Goal: Task Accomplishment & Management: Manage account settings

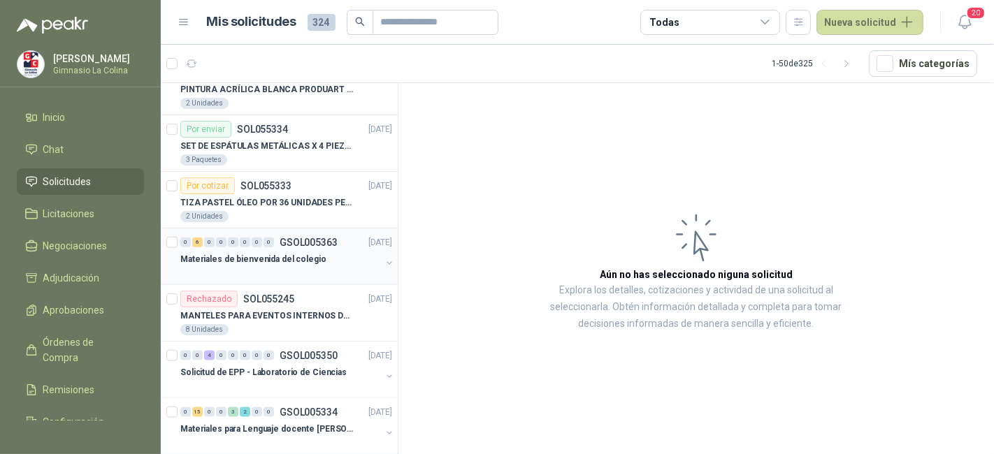
scroll to position [1458, 0]
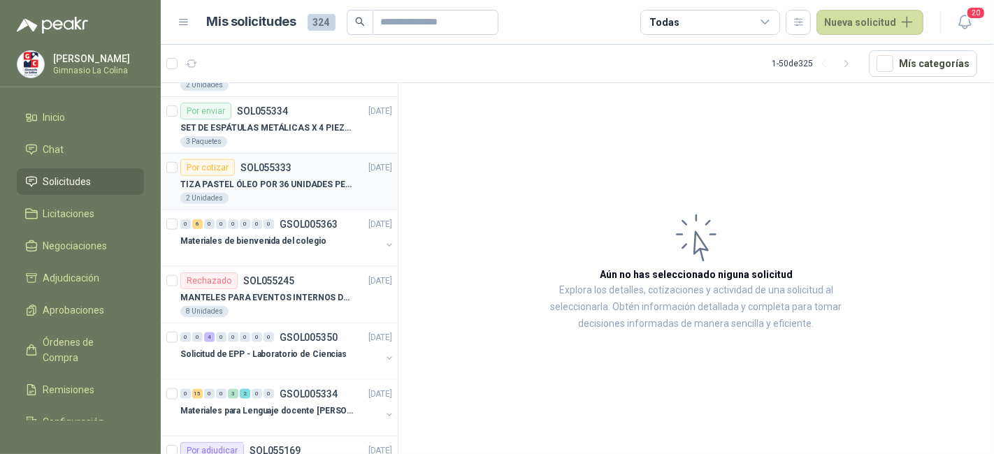
click at [346, 180] on p "TIZA PASTEL ÓLEO POR 36 UNIDADES PENTEL" at bounding box center [267, 184] width 174 height 13
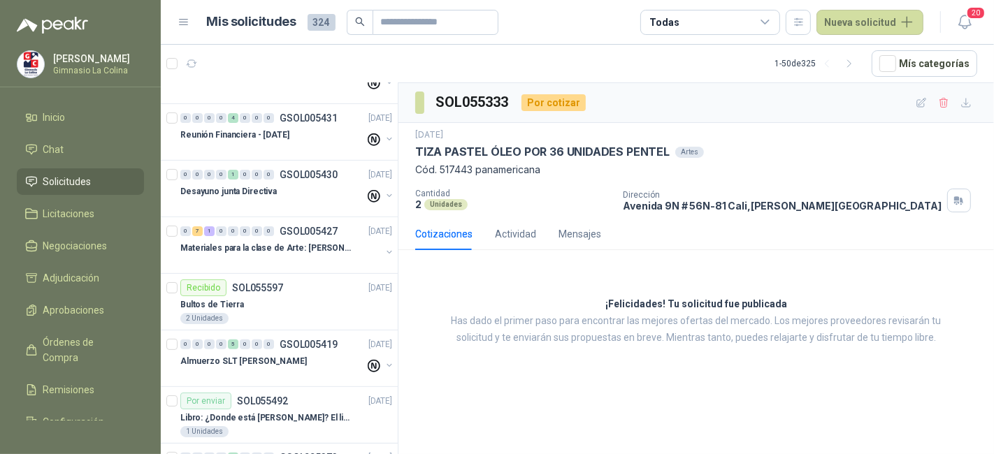
scroll to position [373, 0]
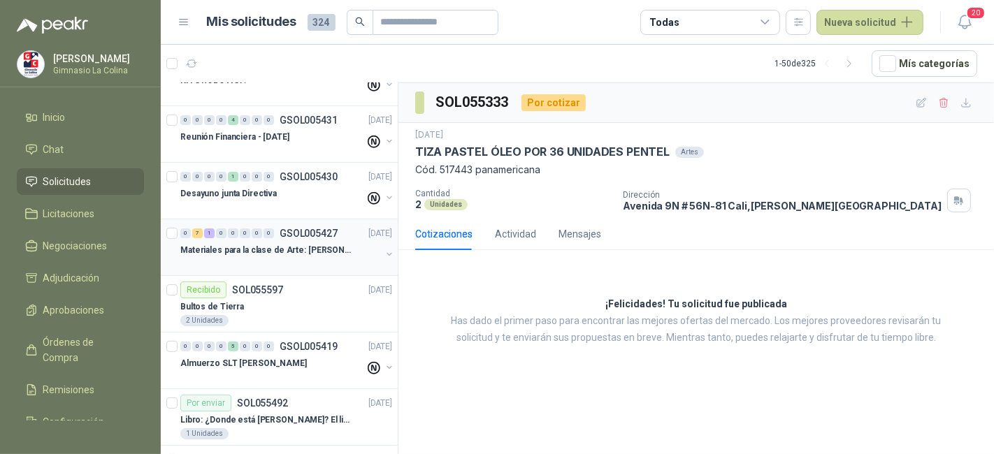
click at [345, 249] on p "Materiales para la clase de Arte: [PERSON_NAME]" at bounding box center [267, 250] width 174 height 13
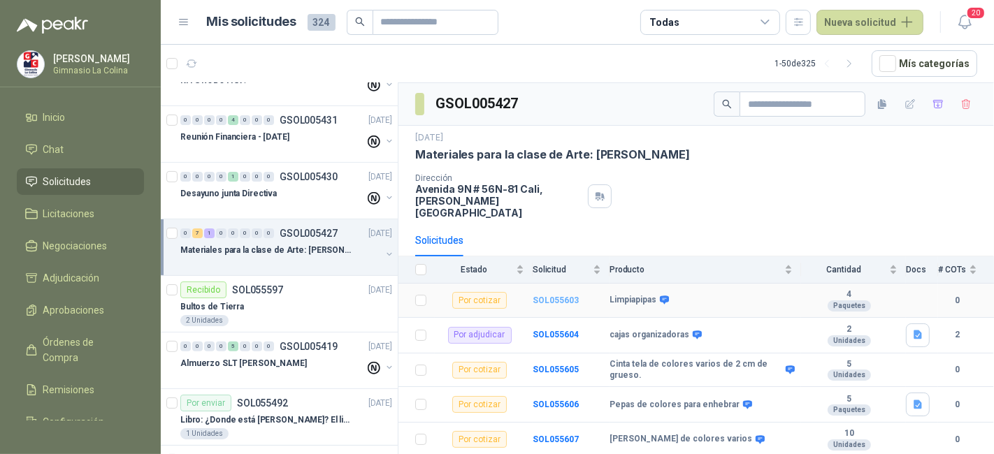
click at [558, 296] on b "SOL055603" at bounding box center [556, 301] width 46 height 10
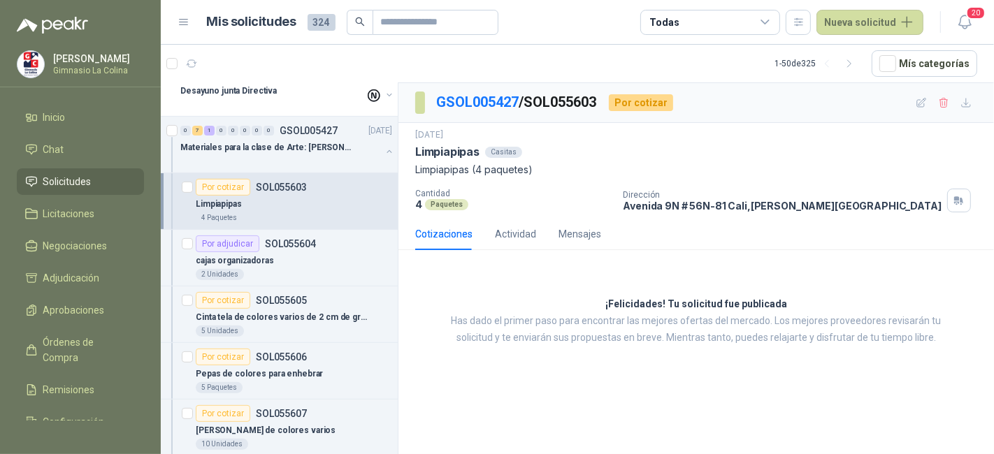
scroll to position [487, 0]
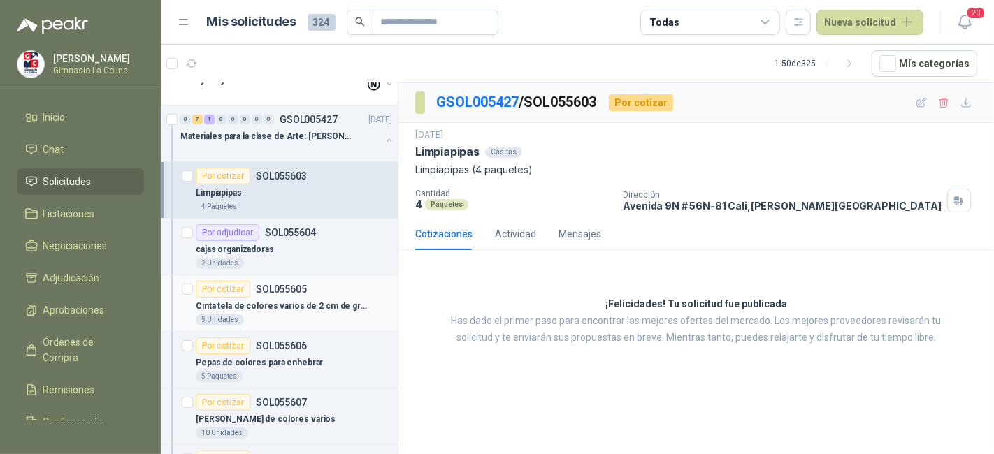
click at [315, 304] on p "Cinta tela de colores varios de 2 cm de grueso." at bounding box center [283, 306] width 174 height 13
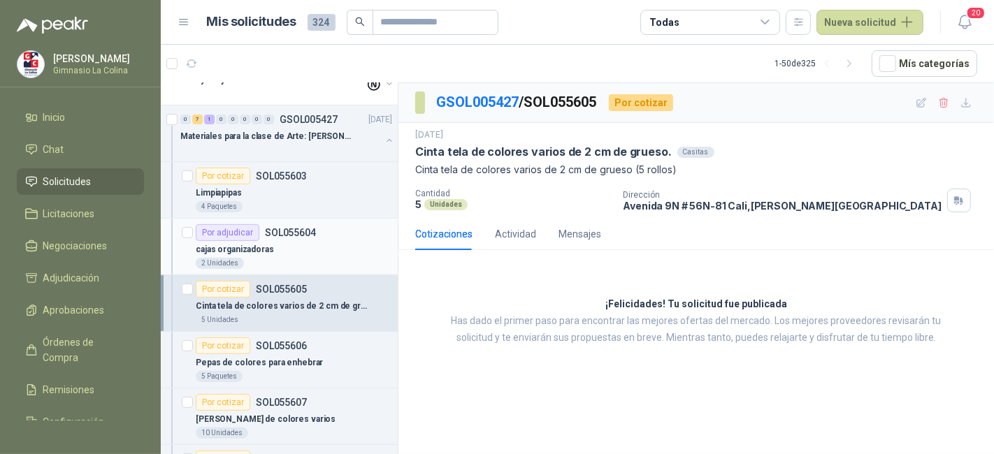
click at [311, 243] on div "cajas organizadoras" at bounding box center [294, 249] width 196 height 17
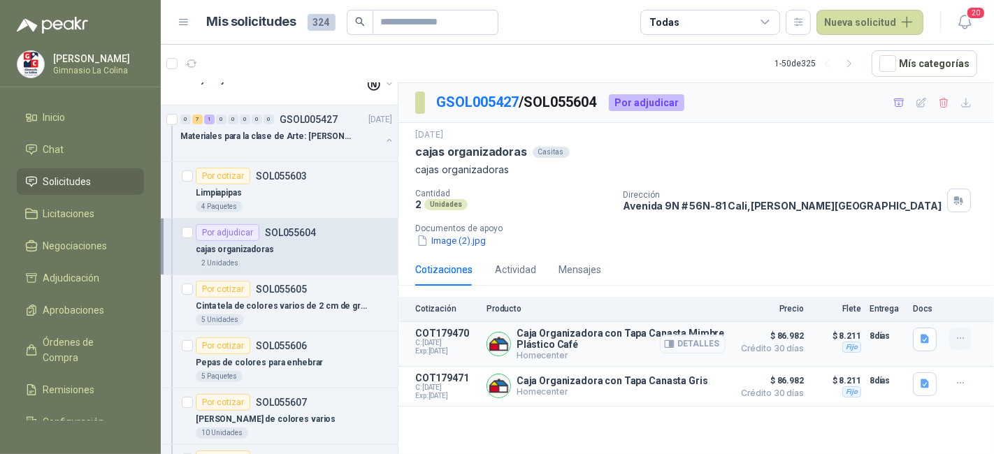
click at [965, 340] on icon "button" at bounding box center [961, 339] width 12 height 12
click at [326, 348] on div "Por cotizar SOL055606" at bounding box center [294, 346] width 196 height 17
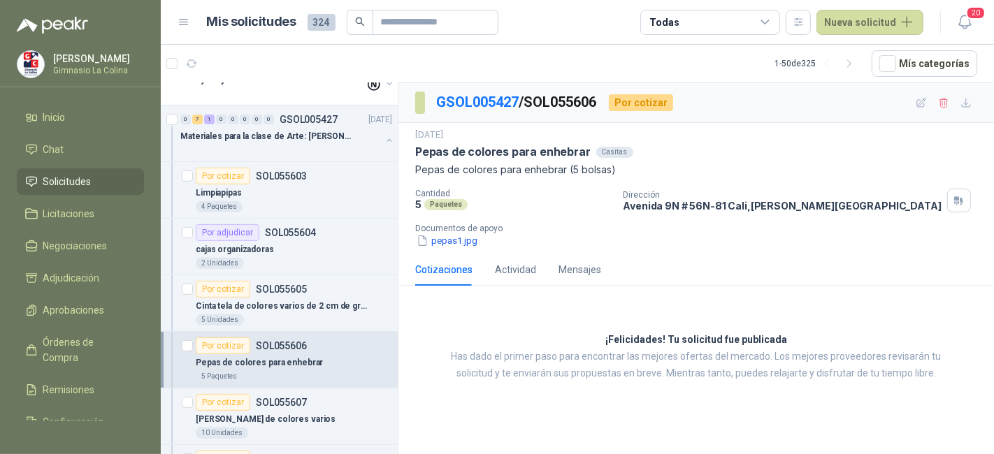
scroll to position [548, 0]
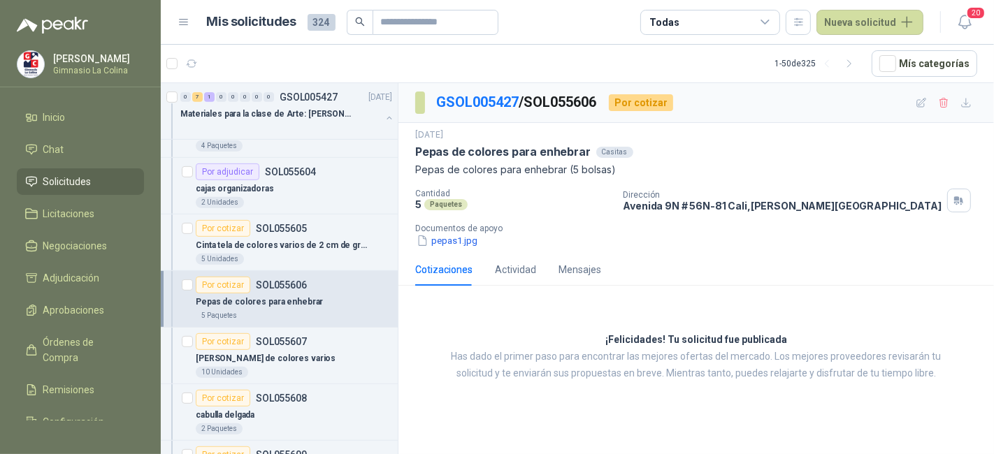
click at [326, 350] on div "Lana Escolar de colores varios" at bounding box center [294, 358] width 196 height 17
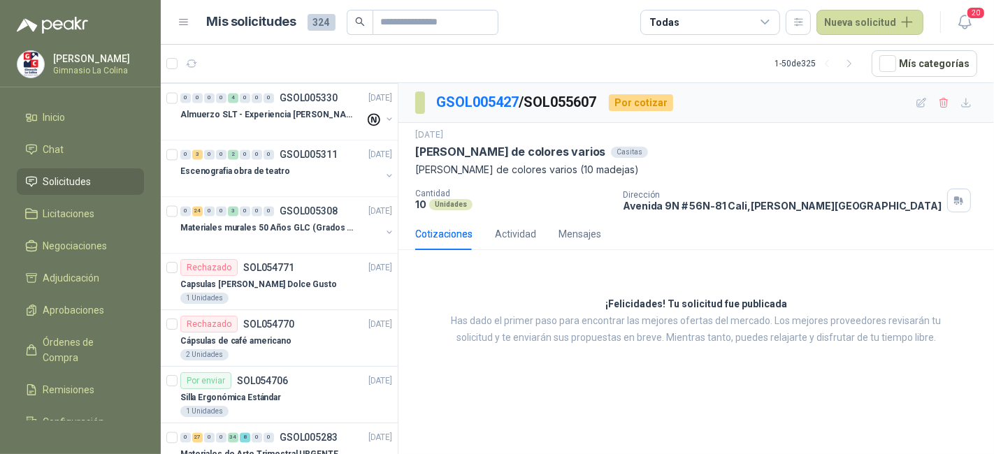
scroll to position [2322, 0]
click at [299, 162] on div "Escenografia obra de teatro" at bounding box center [280, 170] width 201 height 17
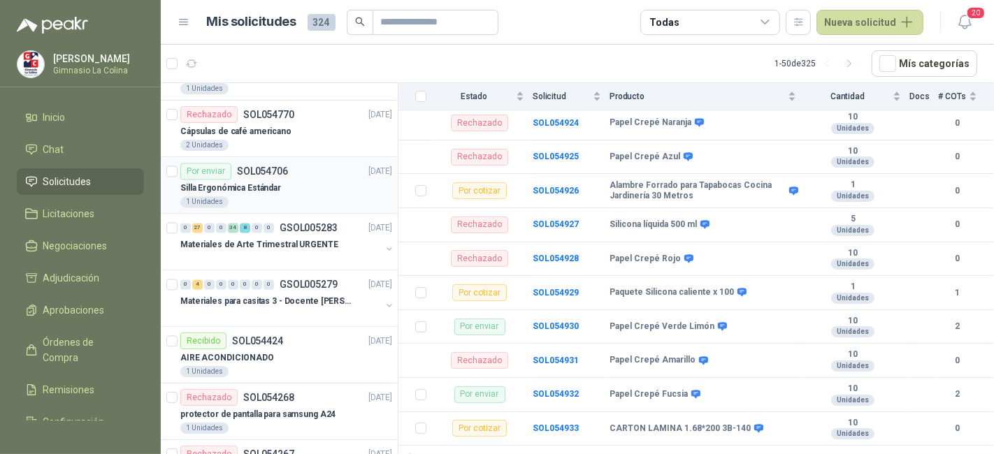
scroll to position [2535, 0]
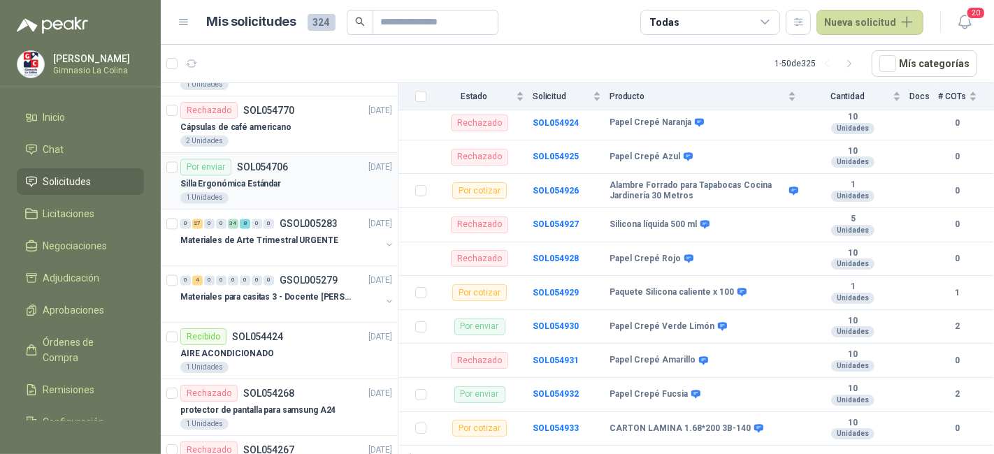
click at [321, 192] on div "1 Unidades" at bounding box center [286, 197] width 212 height 11
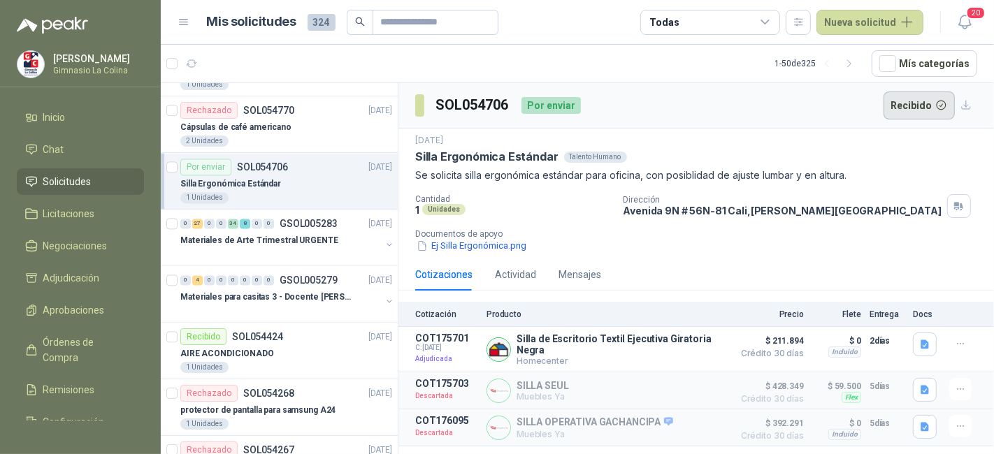
click at [907, 101] on button "Recibido" at bounding box center [920, 106] width 72 height 28
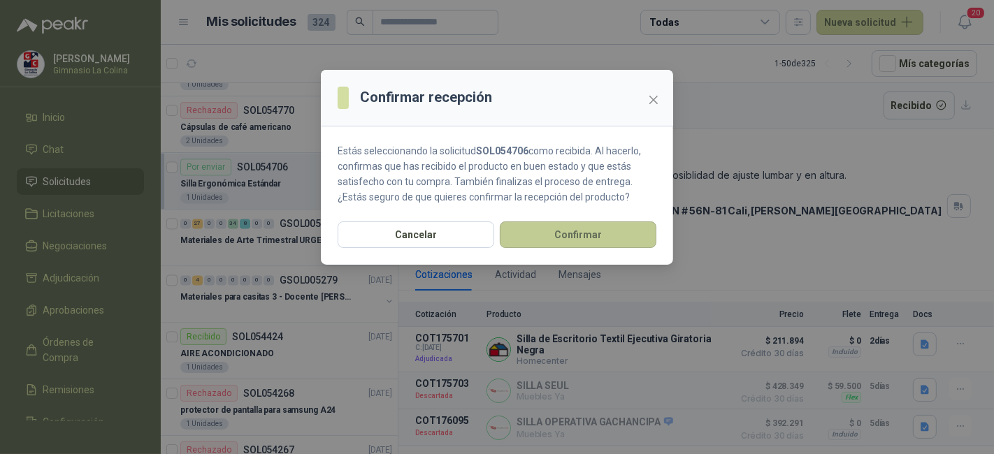
click at [554, 240] on button "Confirmar" at bounding box center [578, 235] width 157 height 27
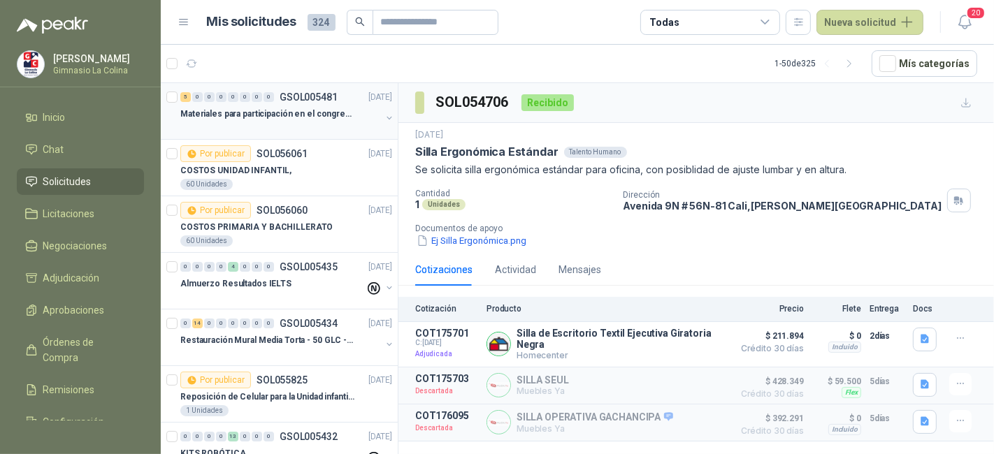
click at [240, 108] on p "Materiales para participación en el congreso, UI" at bounding box center [267, 114] width 174 height 13
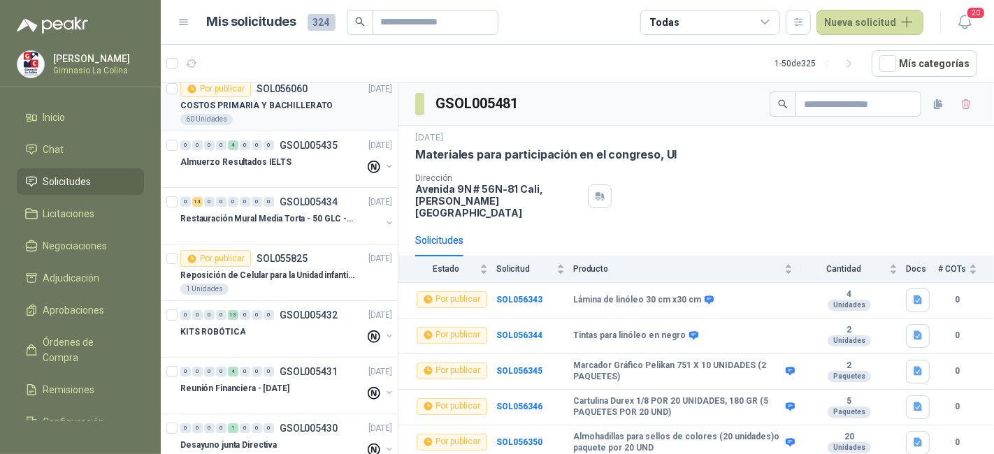
scroll to position [122, 0]
click at [333, 210] on div "Restauración Mural Media Torta - 50 GLC - URGENTE" at bounding box center [280, 218] width 201 height 17
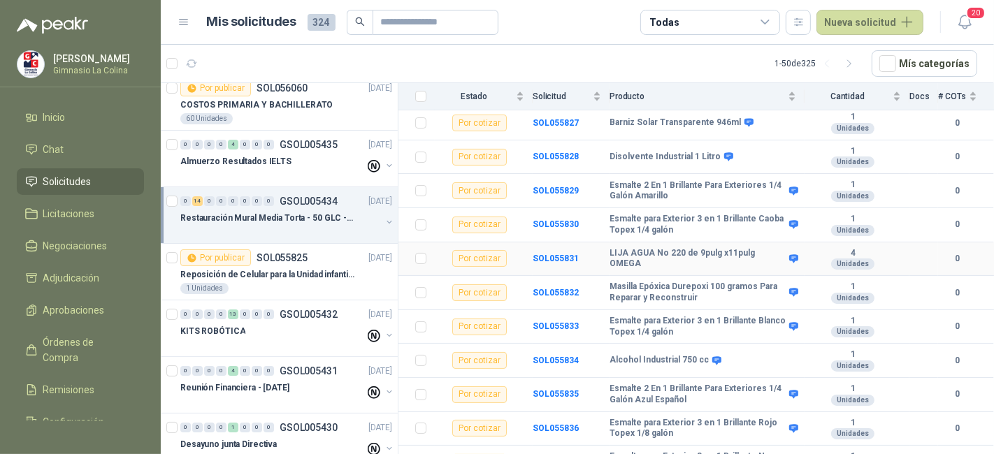
scroll to position [116, 0]
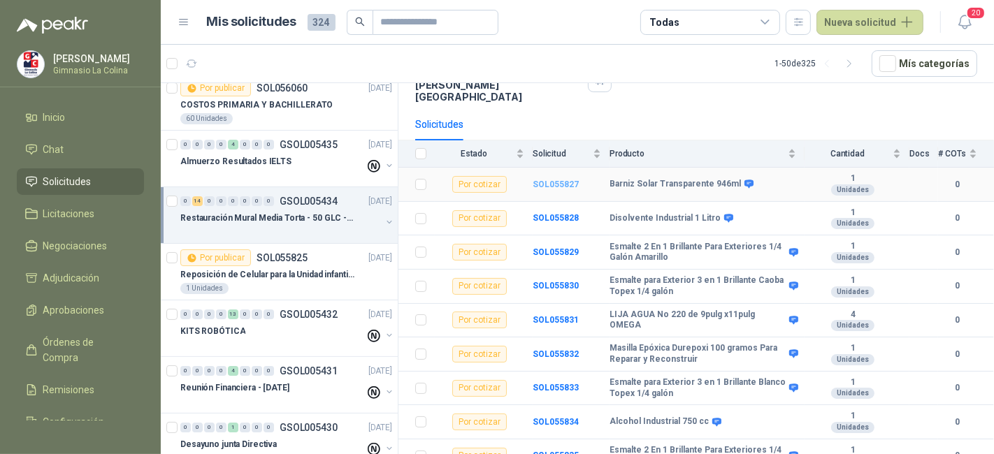
click at [552, 180] on b "SOL055827" at bounding box center [556, 185] width 46 height 10
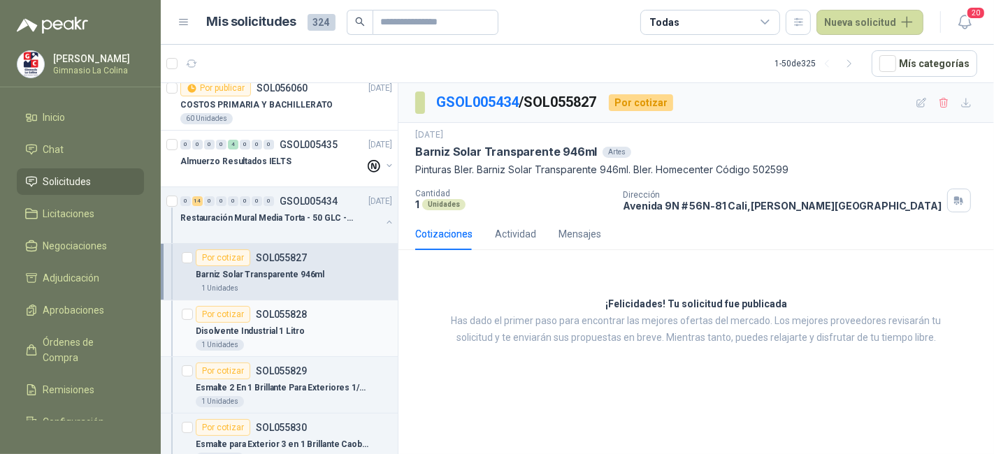
click at [336, 328] on div "Disolvente Industrial 1 Litro" at bounding box center [294, 331] width 196 height 17
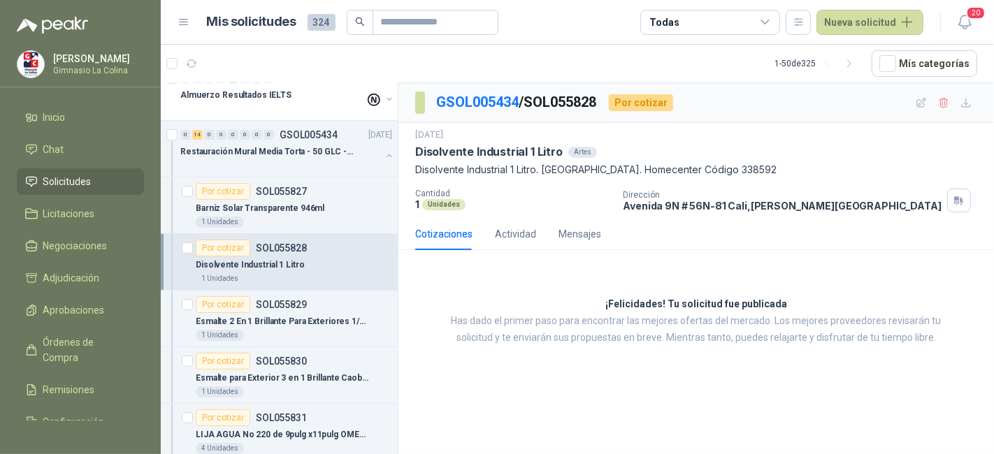
scroll to position [189, 0]
click at [336, 329] on div "1 Unidades" at bounding box center [294, 334] width 196 height 11
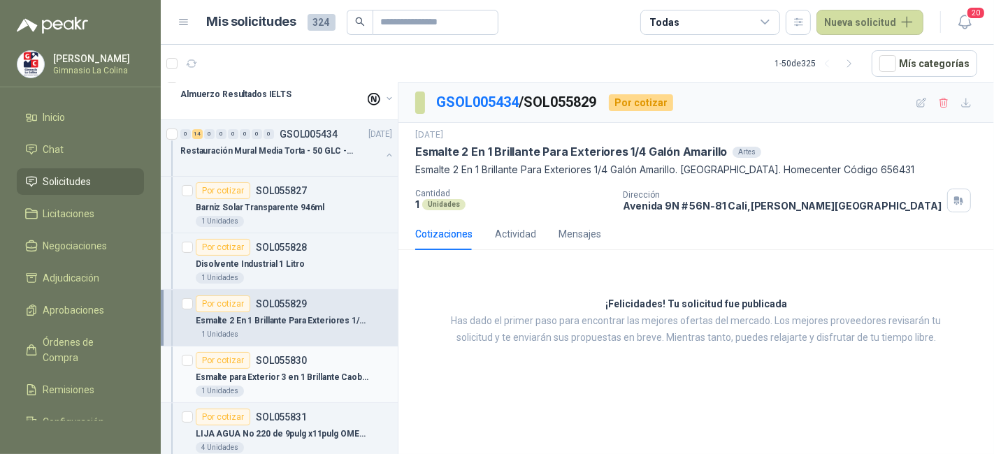
click at [333, 376] on p "Esmalte para Exterior 3 en 1 Brillante Caoba Topex 1/4 galón" at bounding box center [283, 377] width 174 height 13
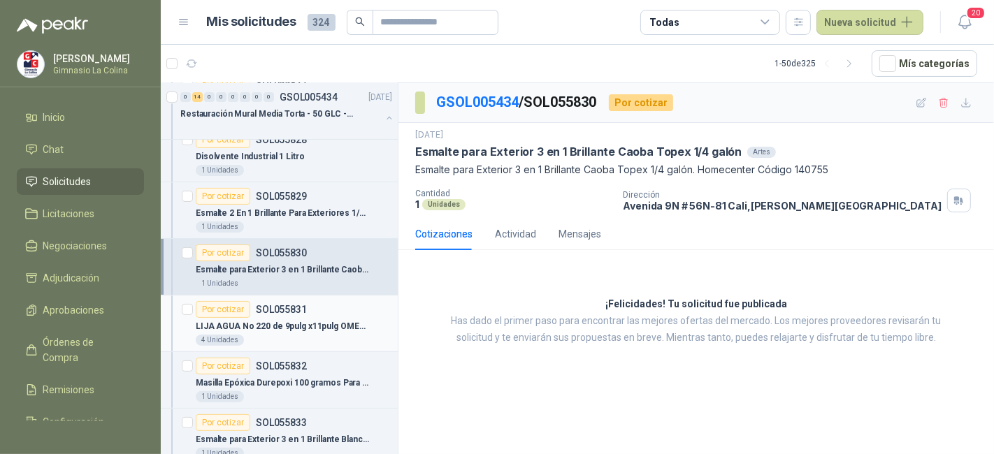
scroll to position [298, 0]
click at [333, 322] on p "LIJA AGUA No 220 de 9pulg x11pulg OMEGA" at bounding box center [283, 325] width 174 height 13
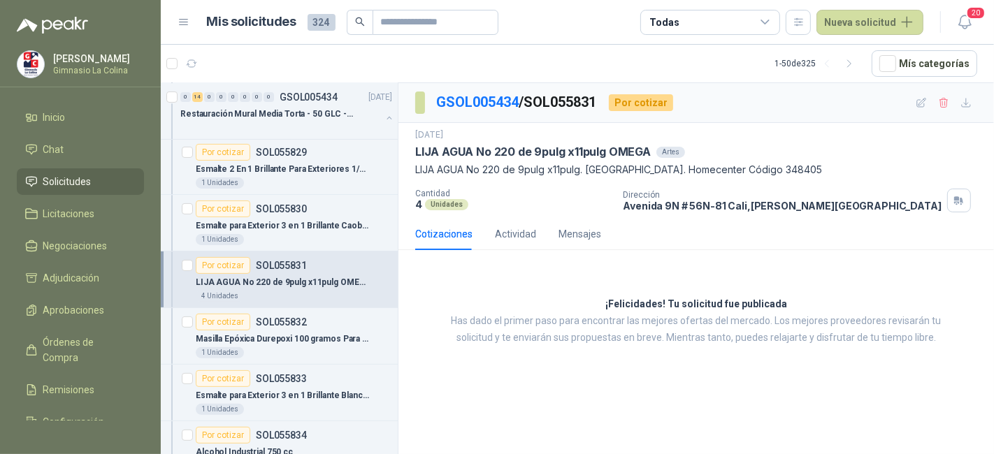
scroll to position [343, 0]
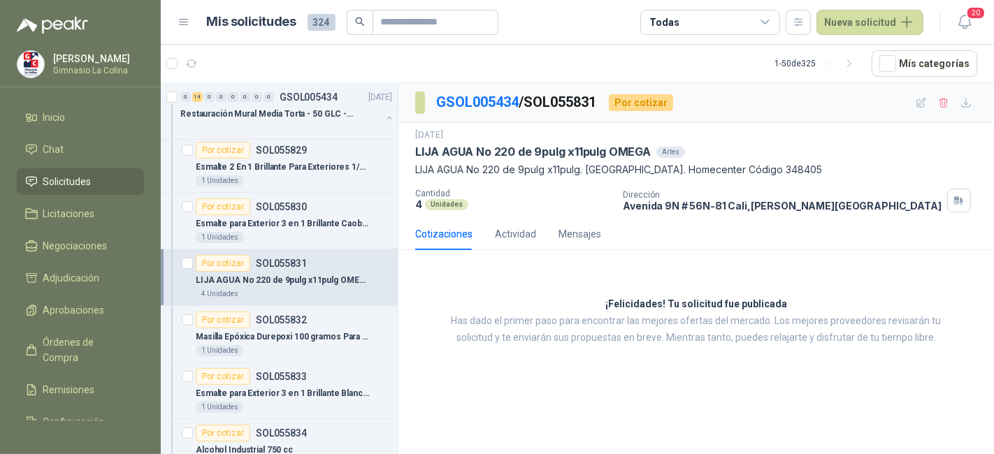
click at [333, 322] on div "Por cotizar SOL055832" at bounding box center [294, 320] width 196 height 17
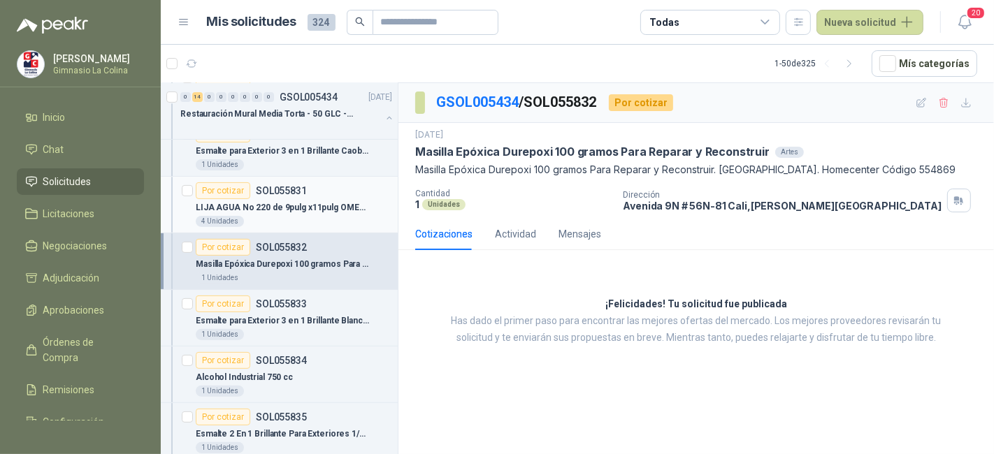
scroll to position [417, 0]
click at [333, 322] on p "Esmalte para Exterior 3 en 1 Brillante Blanco Topex 1/4 galón" at bounding box center [283, 319] width 174 height 13
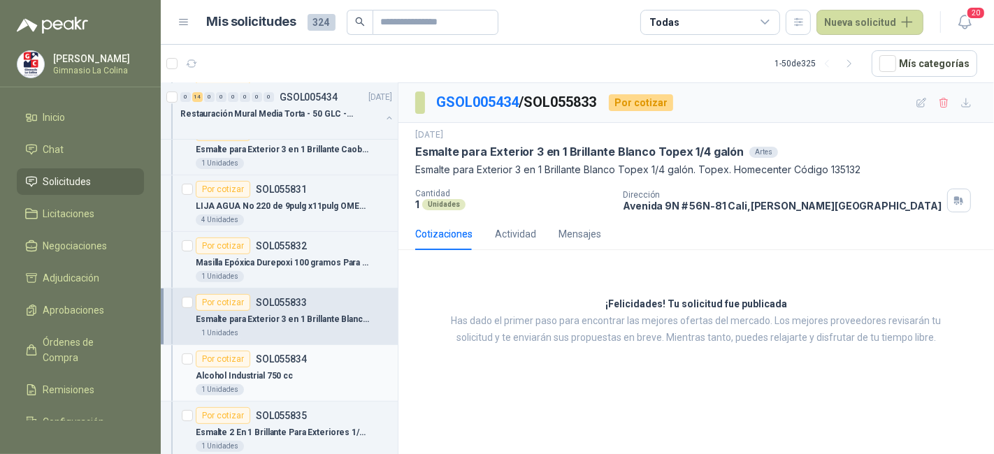
click at [336, 373] on div "Alcohol Industrial 750 cc" at bounding box center [294, 376] width 196 height 17
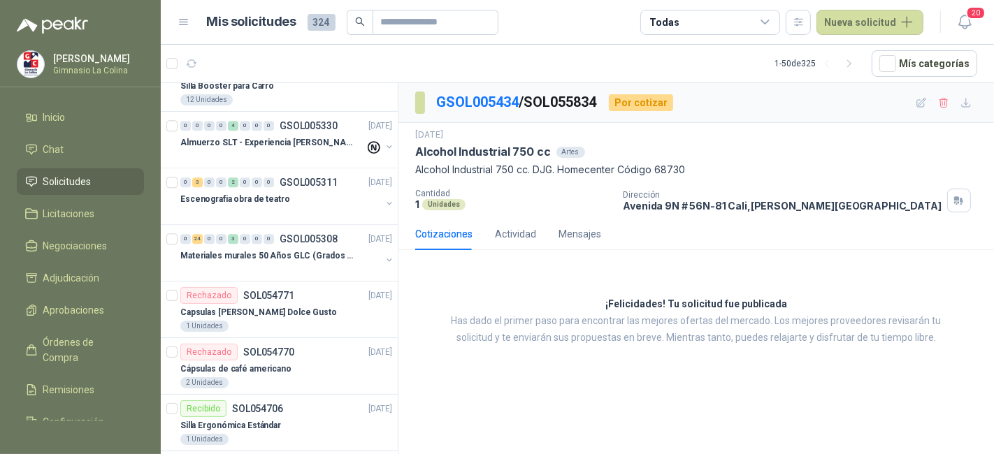
scroll to position [3087, 0]
click at [316, 249] on p "Materiales murales 50 Años GLC (Grados 10 y 11)" at bounding box center [267, 255] width 174 height 13
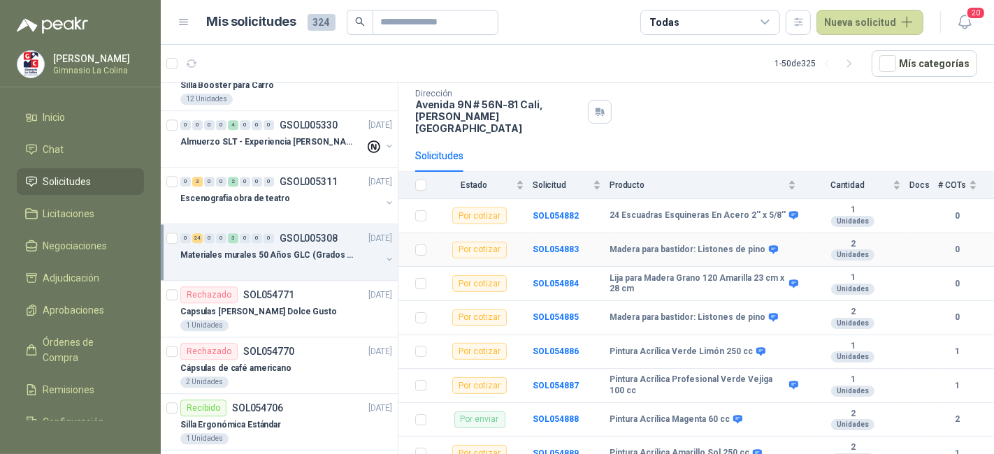
scroll to position [85, 0]
click at [543, 210] on b "SOL054882" at bounding box center [556, 215] width 46 height 10
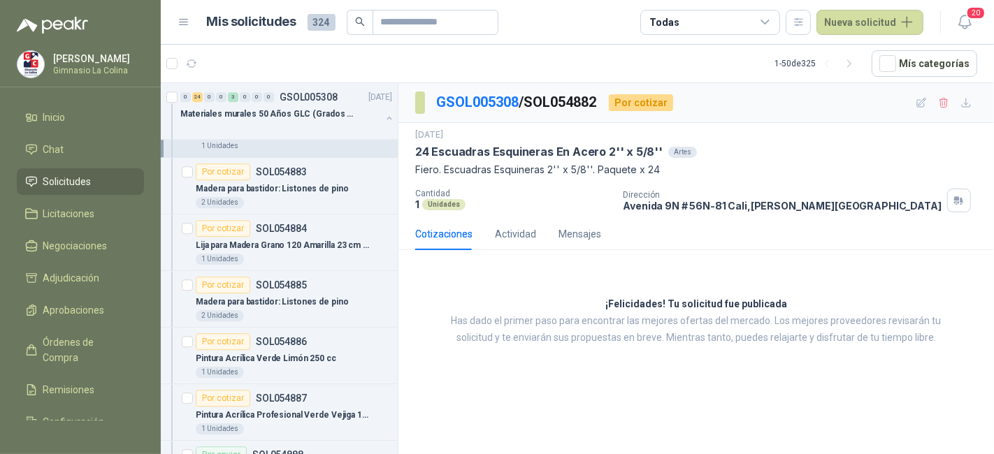
scroll to position [3267, 0]
click at [327, 182] on p "Madera para bastidor: Listones de pino" at bounding box center [272, 188] width 152 height 13
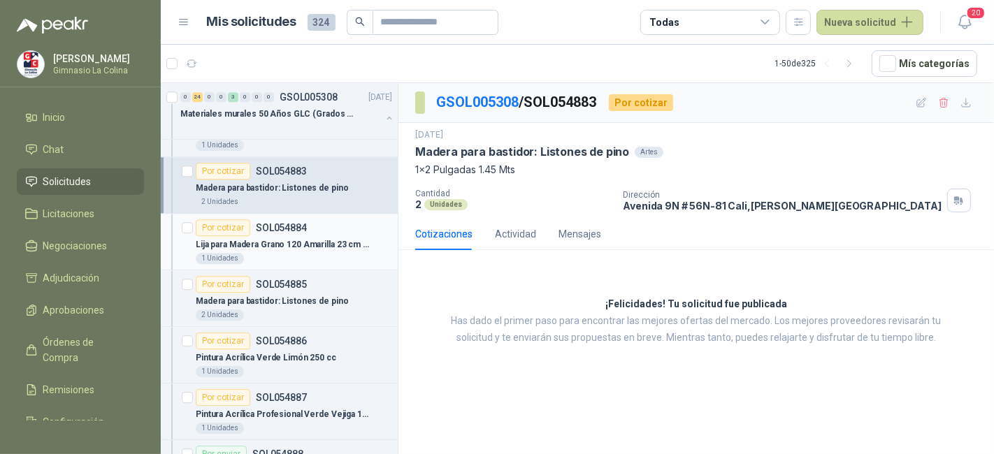
click at [322, 238] on p "Lija para Madera Grano 120 Amarilla 23 cm x 28 cm" at bounding box center [283, 244] width 174 height 13
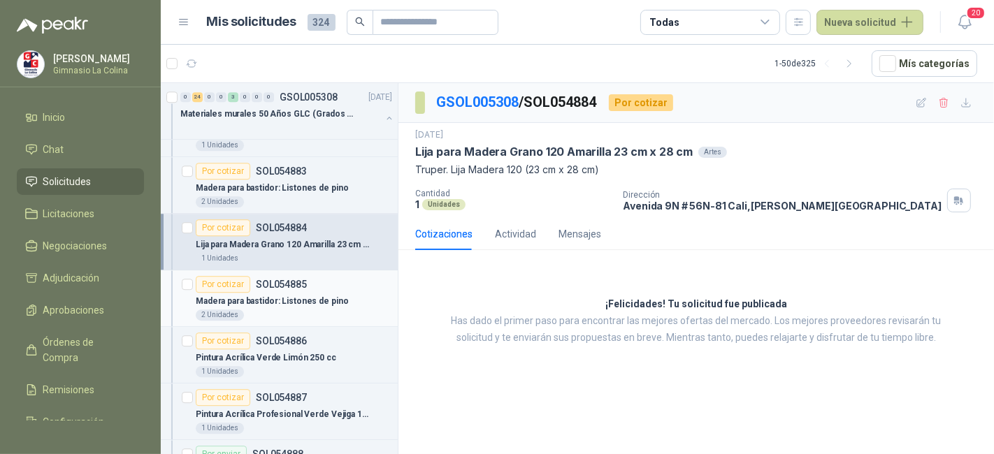
click at [320, 295] on p "Madera para bastidor: Listones de pino" at bounding box center [272, 301] width 152 height 13
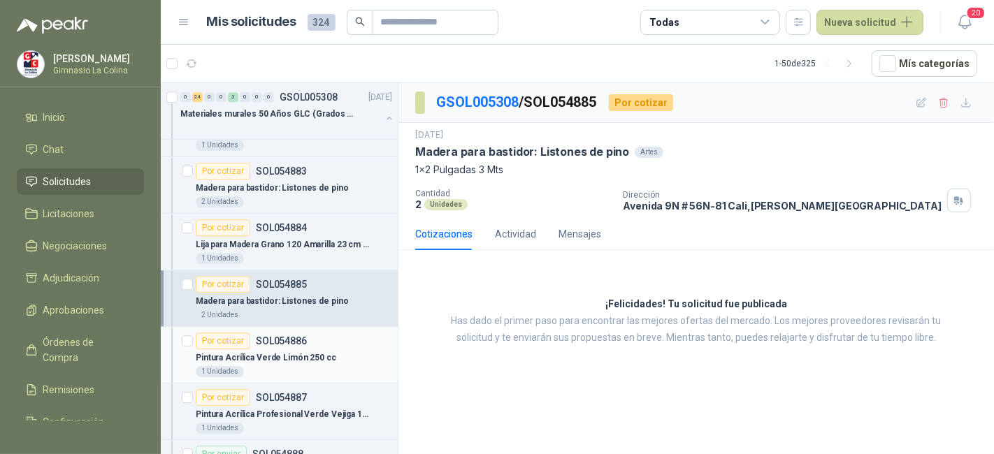
click at [322, 352] on p "Pintura Acrílica Verde Limón 250 cc" at bounding box center [266, 358] width 141 height 13
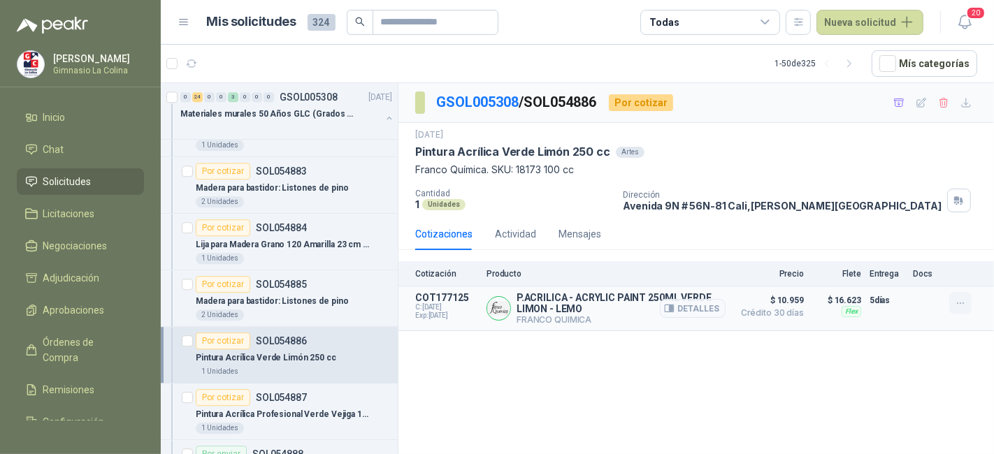
click at [963, 303] on icon "button" at bounding box center [960, 303] width 6 height 1
click at [944, 245] on button "Añadir" at bounding box center [933, 246] width 112 height 22
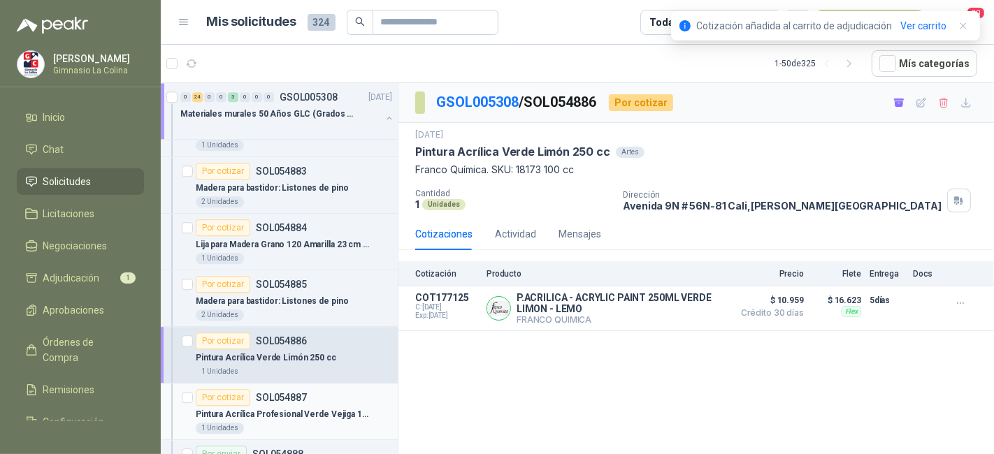
click at [357, 389] on div "Por cotizar SOL054887" at bounding box center [294, 397] width 196 height 17
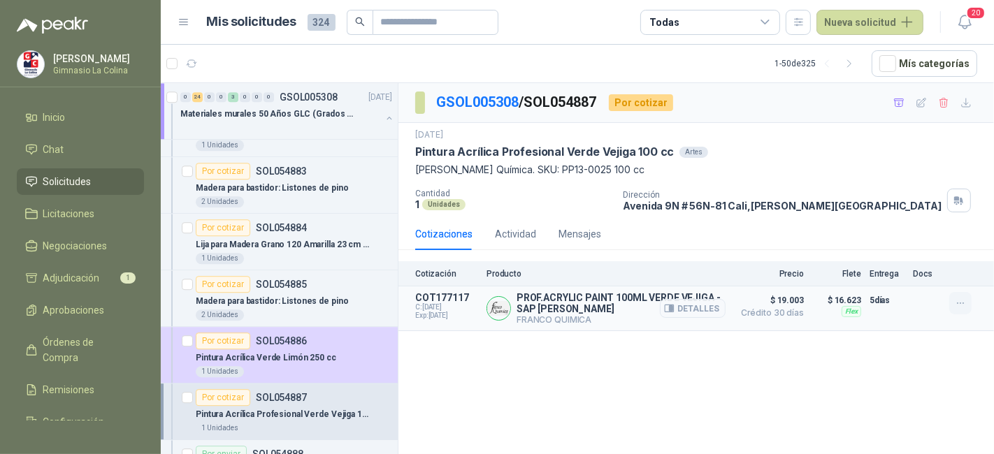
click at [963, 303] on icon "button" at bounding box center [960, 303] width 6 height 1
click at [931, 246] on button "Añadir" at bounding box center [933, 246] width 112 height 22
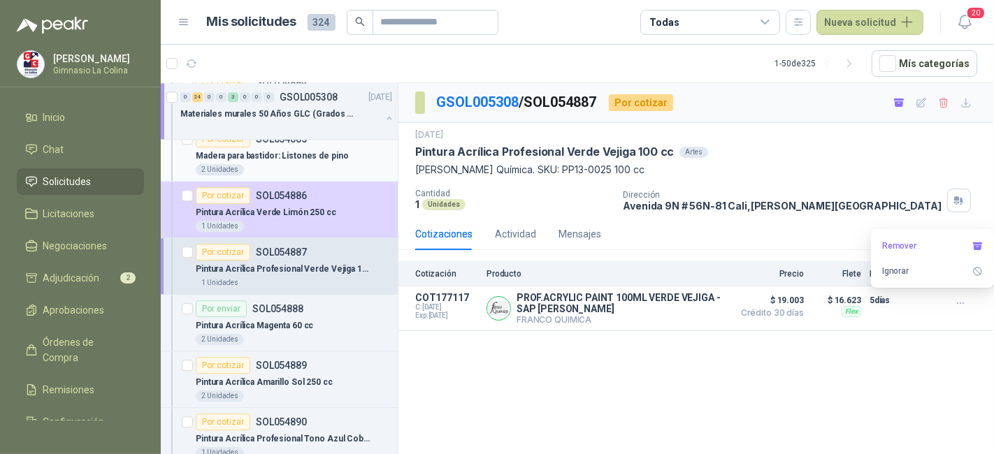
scroll to position [3429, 0]
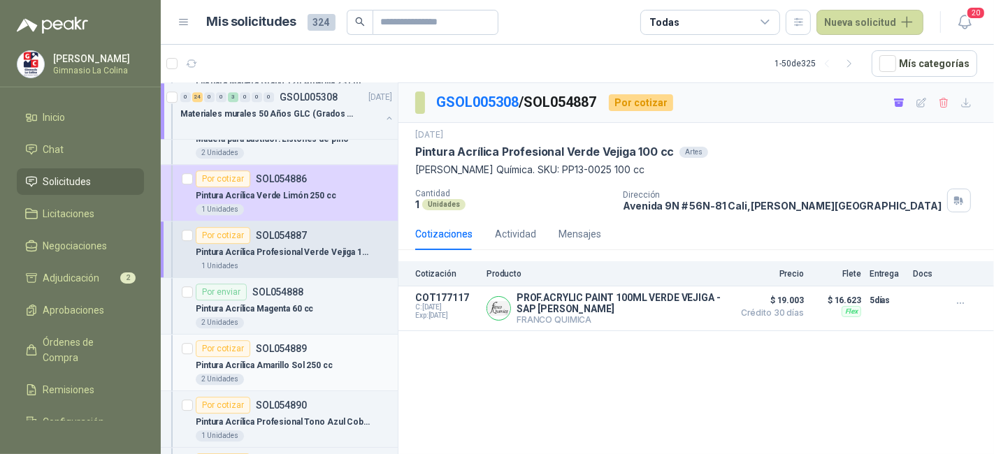
click at [351, 357] on div "Pintura Acrílica Amarillo Sol 250 cc" at bounding box center [294, 365] width 196 height 17
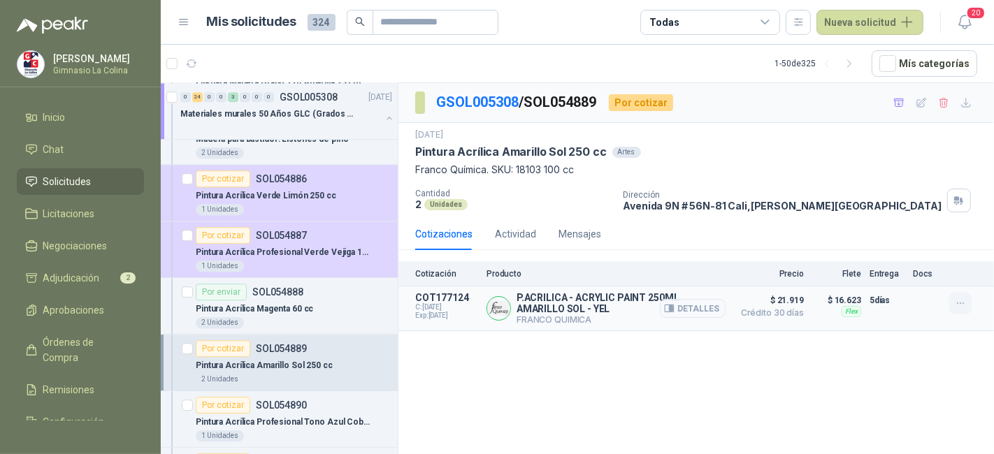
click at [956, 294] on button "button" at bounding box center [960, 303] width 22 height 22
click at [928, 250] on button "Añadir" at bounding box center [933, 246] width 112 height 22
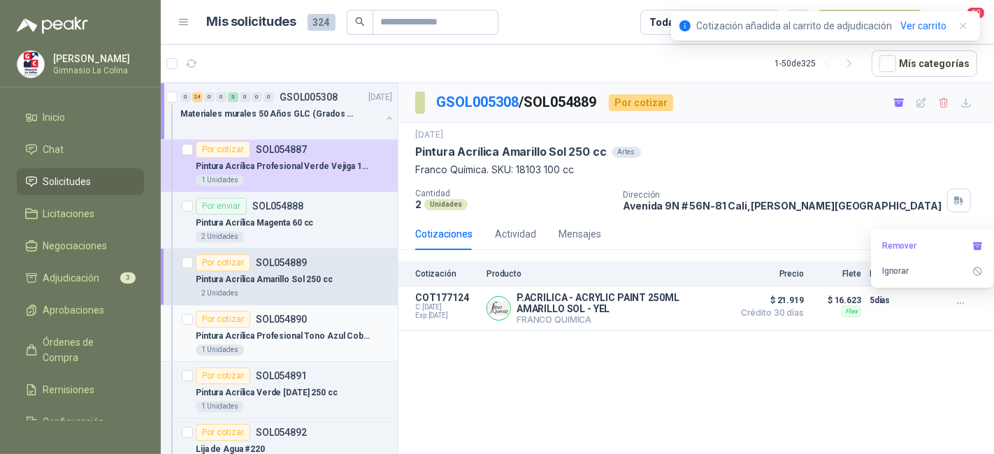
scroll to position [3517, 0]
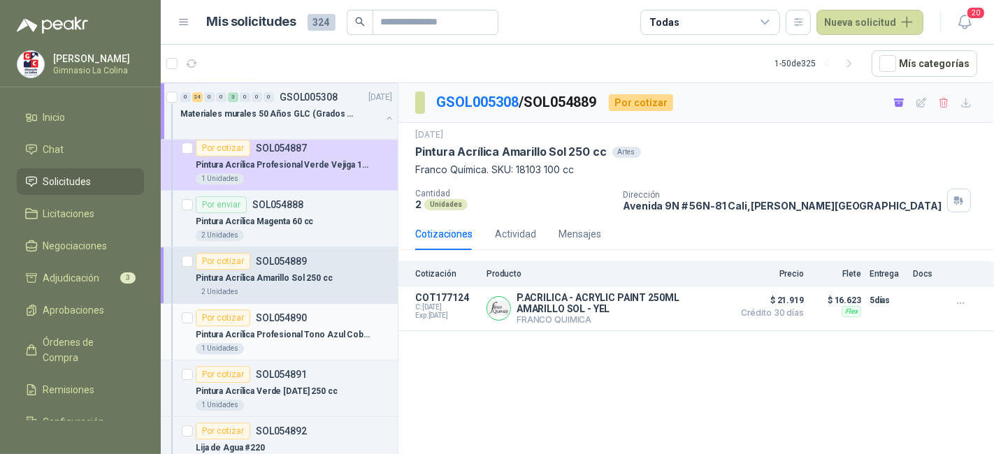
click at [355, 310] on div "Por cotizar SOL054890" at bounding box center [294, 318] width 196 height 17
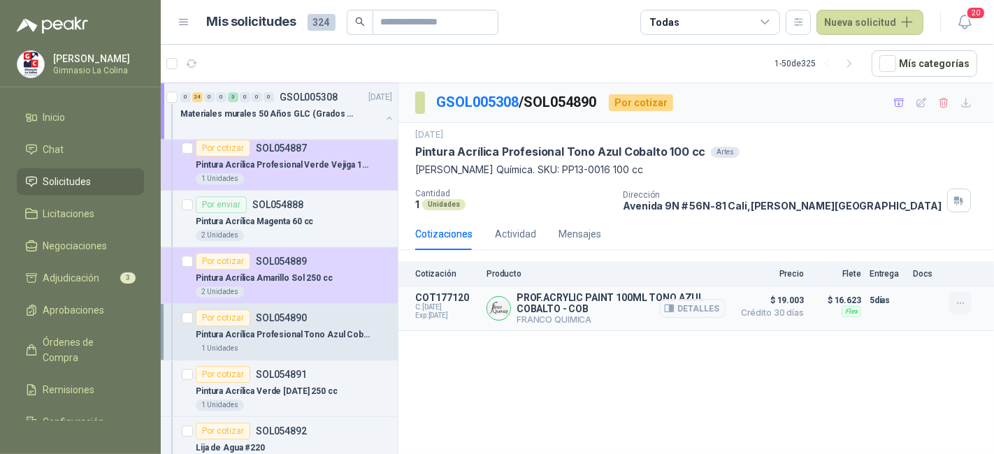
click at [950, 303] on button "button" at bounding box center [960, 303] width 22 height 22
click at [958, 301] on icon "button" at bounding box center [961, 304] width 12 height 12
click at [926, 247] on button "Añadir" at bounding box center [933, 246] width 112 height 22
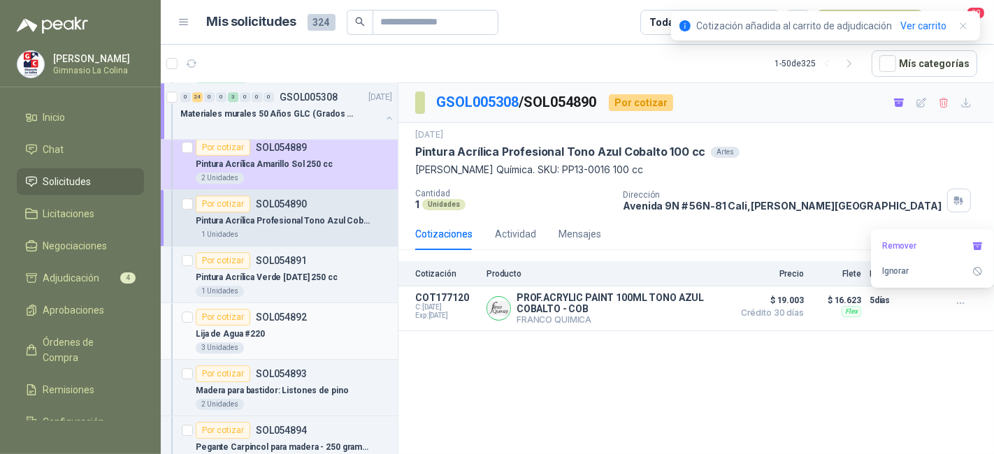
scroll to position [3653, 0]
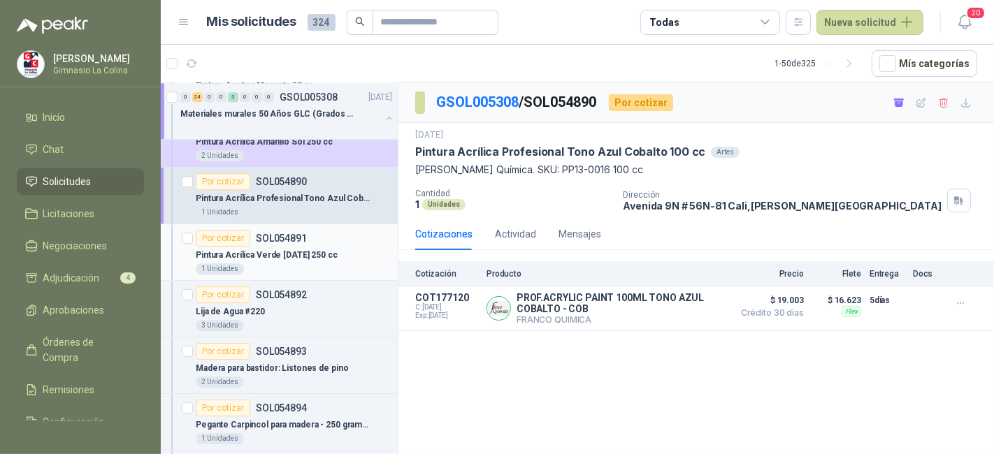
click at [367, 247] on div "Pintura Acrílica Verde [DATE] 250 cc" at bounding box center [294, 255] width 196 height 17
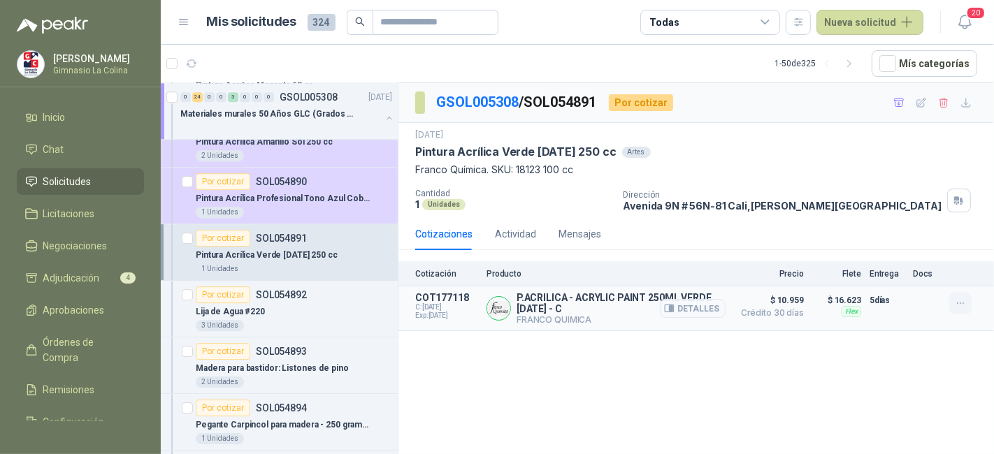
click at [953, 305] on button "button" at bounding box center [960, 303] width 22 height 22
click at [935, 248] on button "Añadir" at bounding box center [933, 246] width 112 height 22
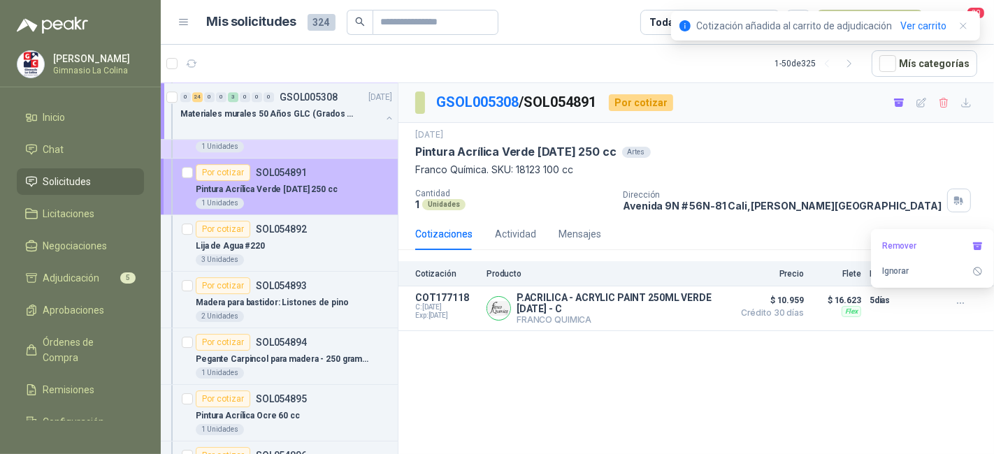
scroll to position [3719, 0]
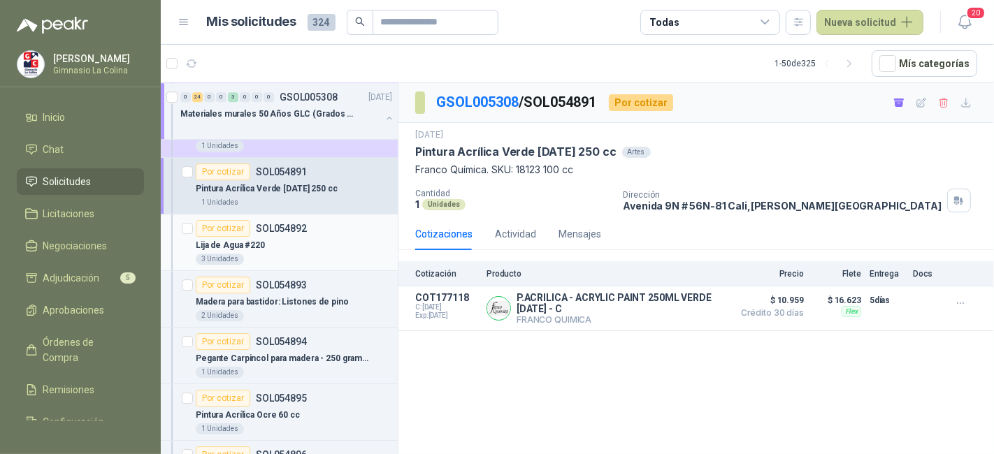
click at [357, 237] on div "Lija de Agua #220" at bounding box center [294, 245] width 196 height 17
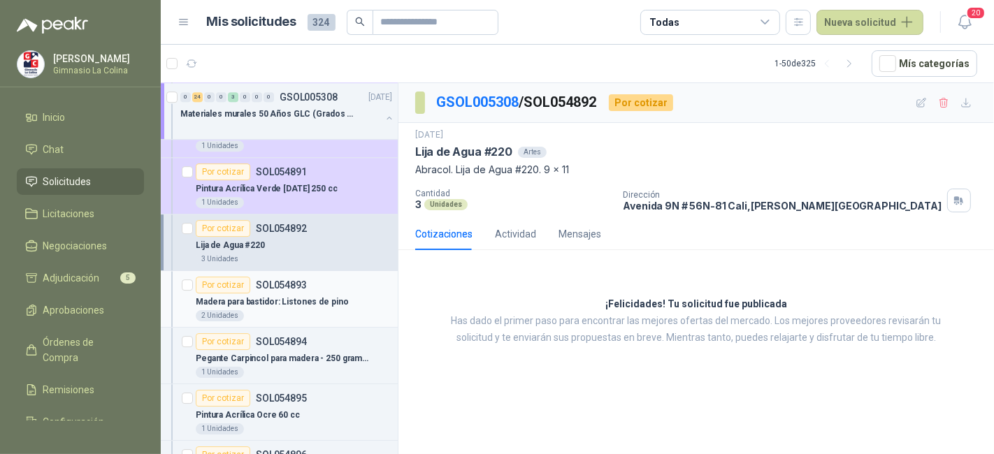
click at [346, 294] on div "Madera para bastidor: Listones de pino" at bounding box center [294, 302] width 196 height 17
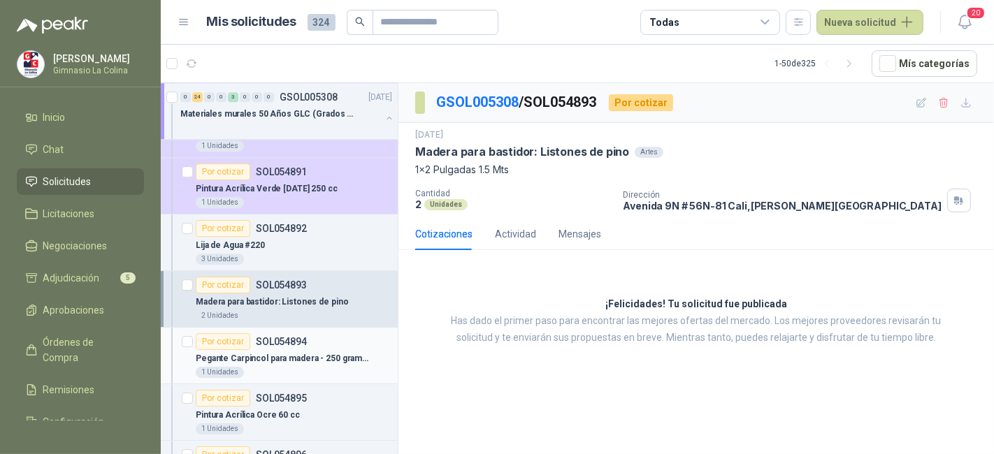
click at [339, 352] on p "Pegante Carpincol para madera - 250 gramos" at bounding box center [283, 358] width 174 height 13
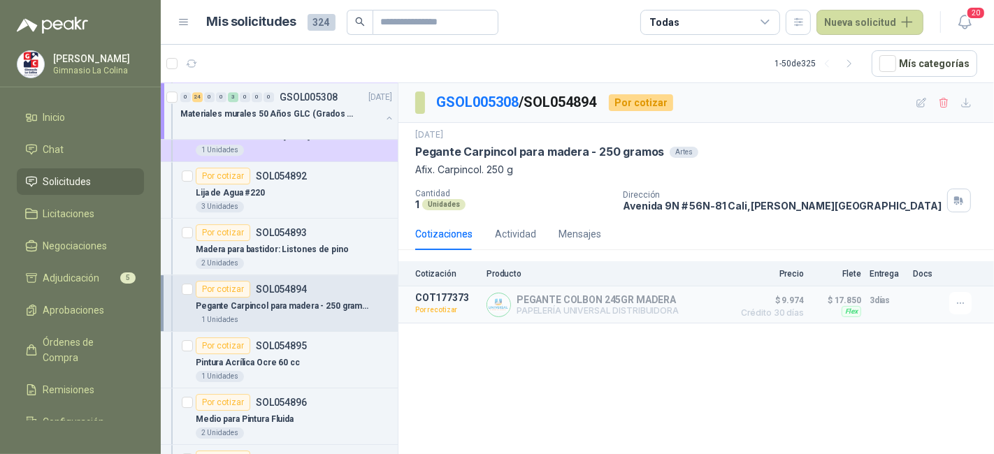
scroll to position [3781, 0]
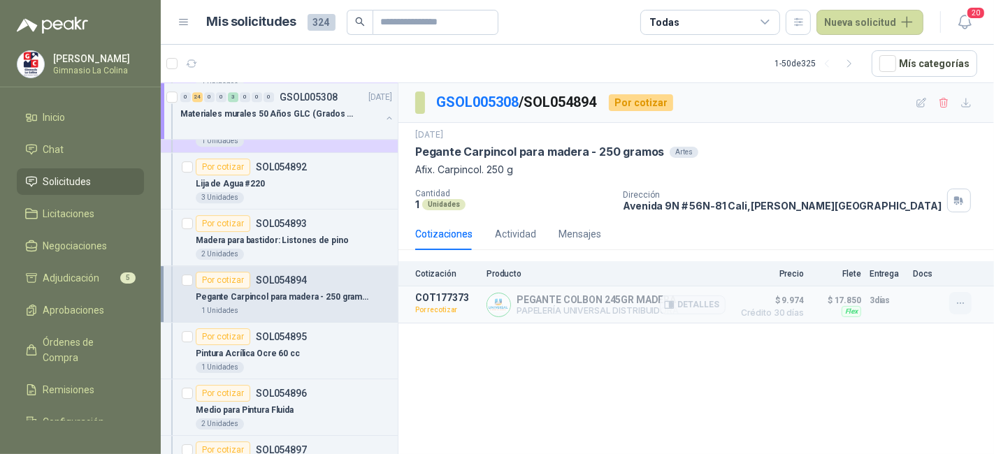
click at [958, 301] on icon "button" at bounding box center [961, 304] width 12 height 12
click at [302, 332] on p "SOL054895" at bounding box center [281, 337] width 51 height 10
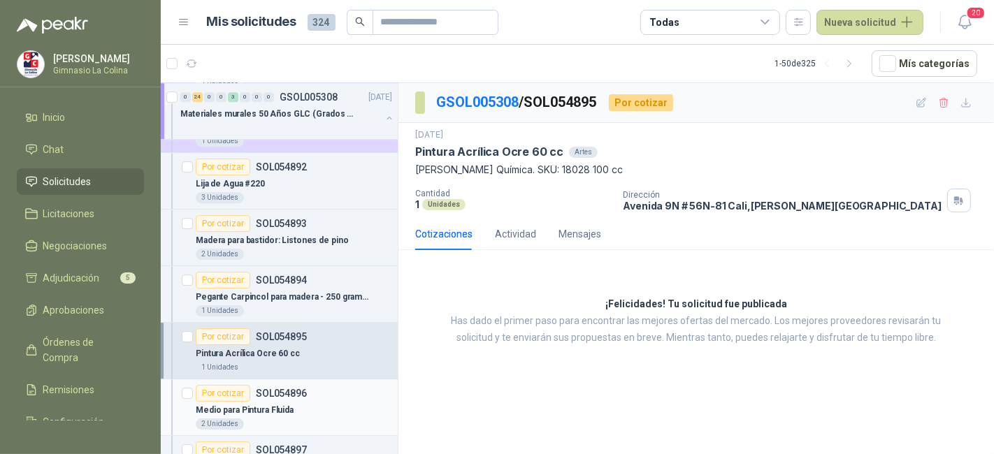
click at [289, 389] on p "SOL054896" at bounding box center [281, 394] width 51 height 10
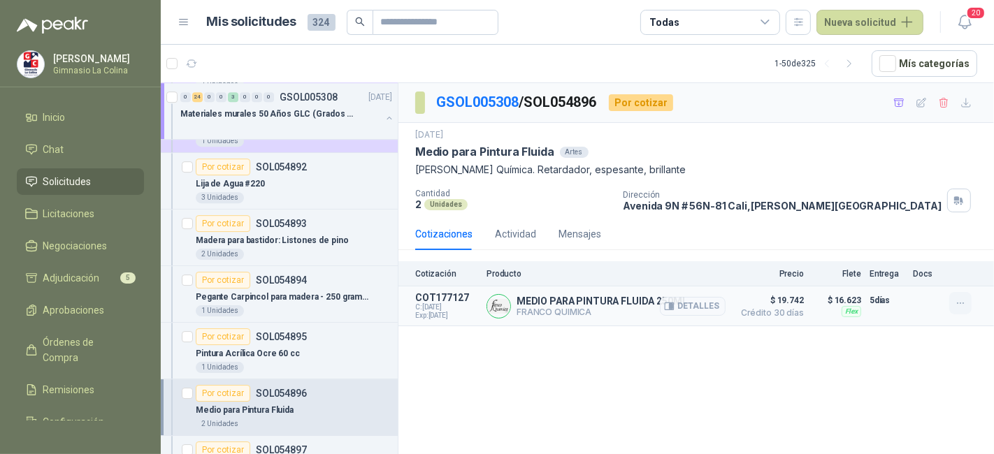
click at [965, 302] on icon "button" at bounding box center [961, 304] width 12 height 12
click at [935, 248] on button "Añadir" at bounding box center [933, 246] width 112 height 22
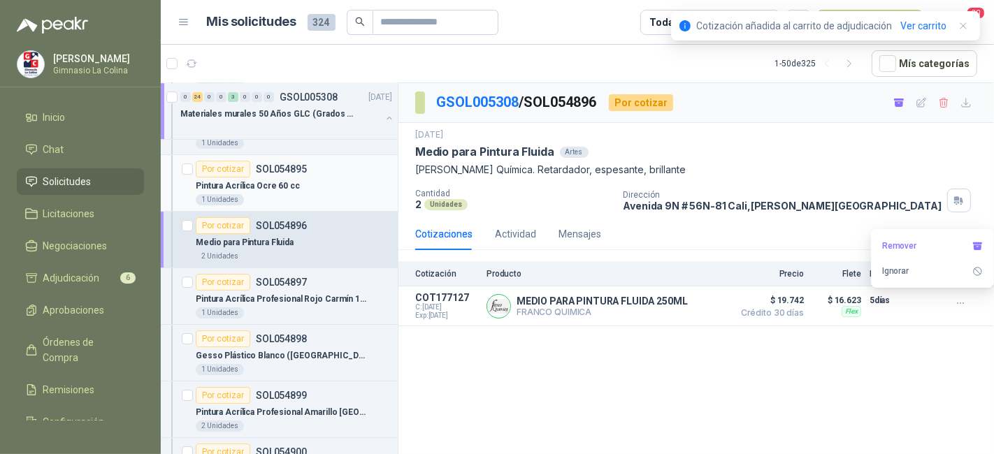
scroll to position [3949, 0]
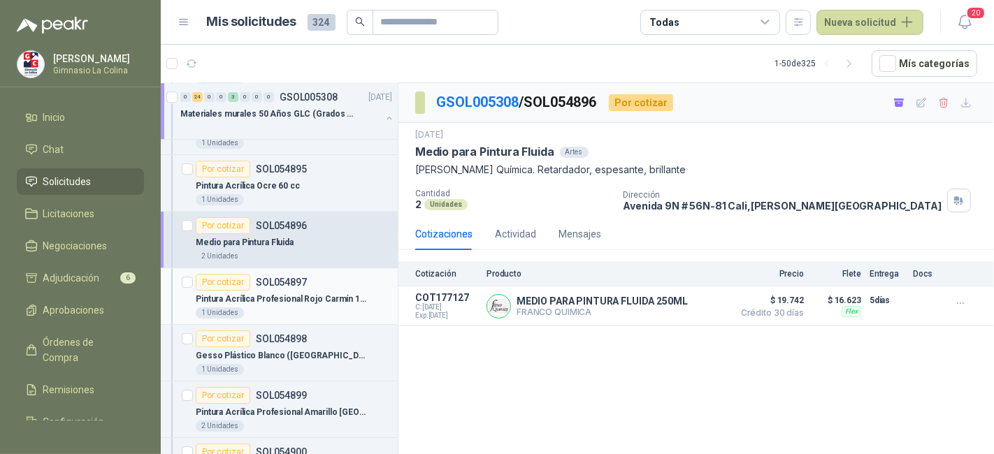
click at [322, 293] on p "Pintura Acrílica Profesional Rojo Carmín 100 cc" at bounding box center [283, 299] width 174 height 13
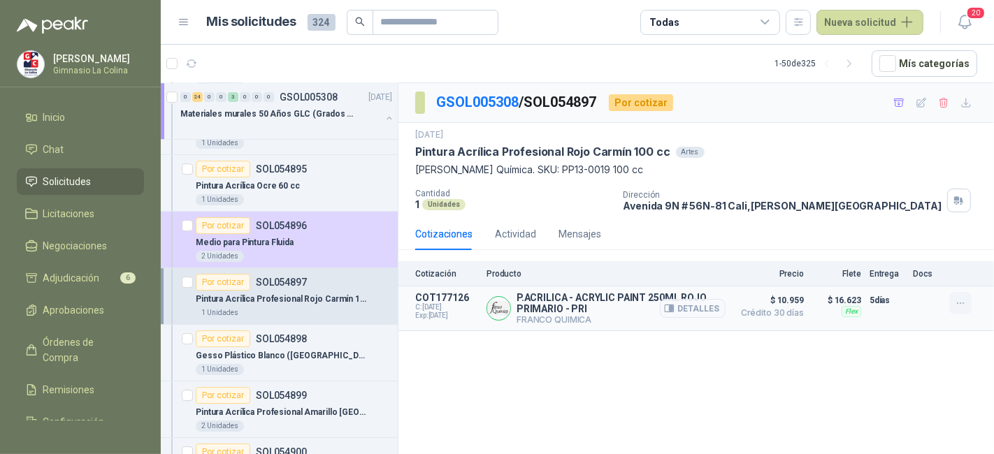
click at [963, 303] on icon "button" at bounding box center [960, 303] width 6 height 1
click at [928, 254] on button "Añadir" at bounding box center [933, 246] width 112 height 22
click at [340, 364] on div "1 Unidades" at bounding box center [294, 369] width 196 height 11
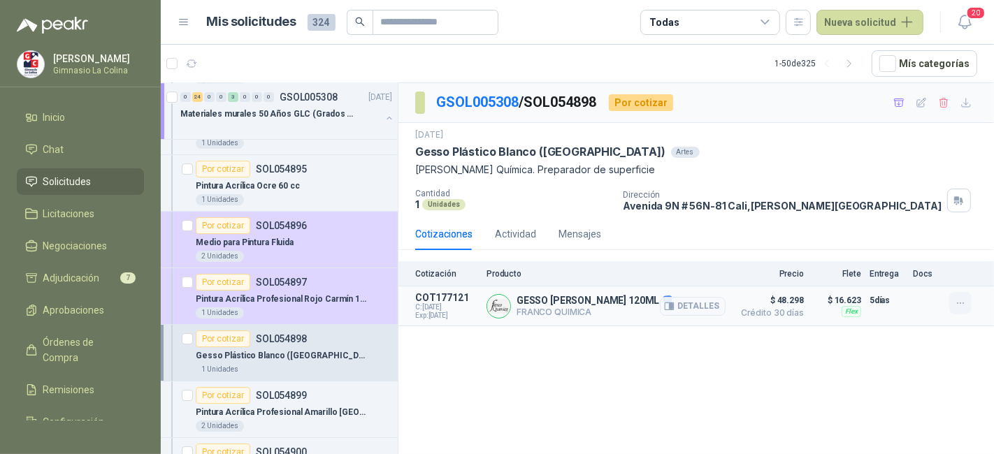
click at [956, 296] on button "button" at bounding box center [960, 303] width 22 height 22
click at [917, 244] on button "Añadir" at bounding box center [933, 246] width 112 height 22
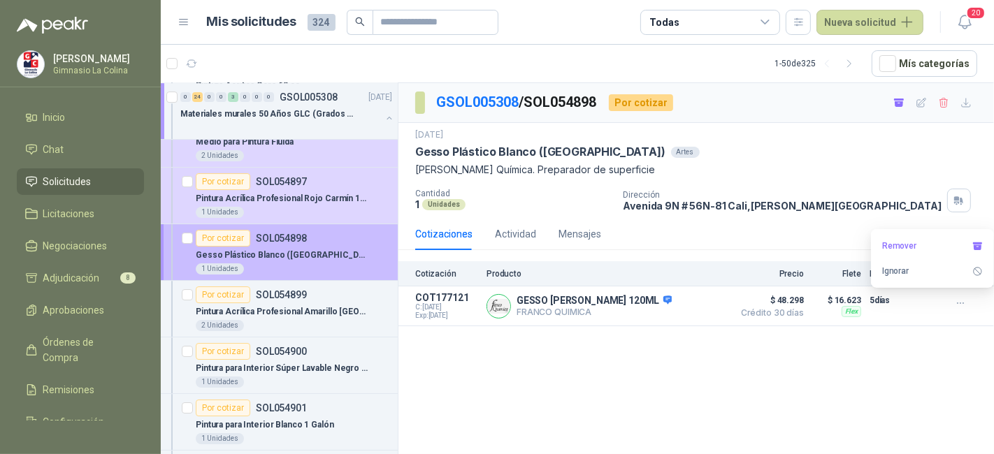
scroll to position [4106, 0]
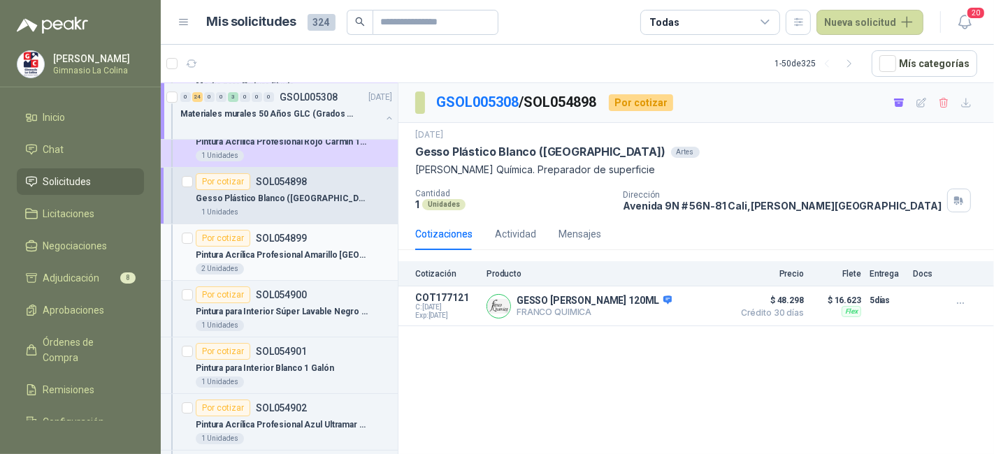
click at [350, 264] on div "2 Unidades" at bounding box center [294, 269] width 196 height 11
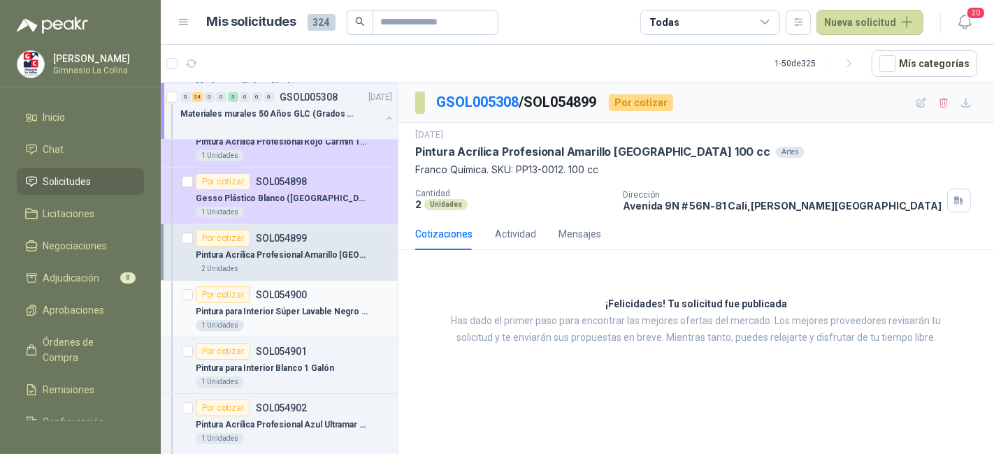
click at [359, 306] on p "Pintura para Interior Súper Lavable Negro 1 Galón" at bounding box center [283, 312] width 174 height 13
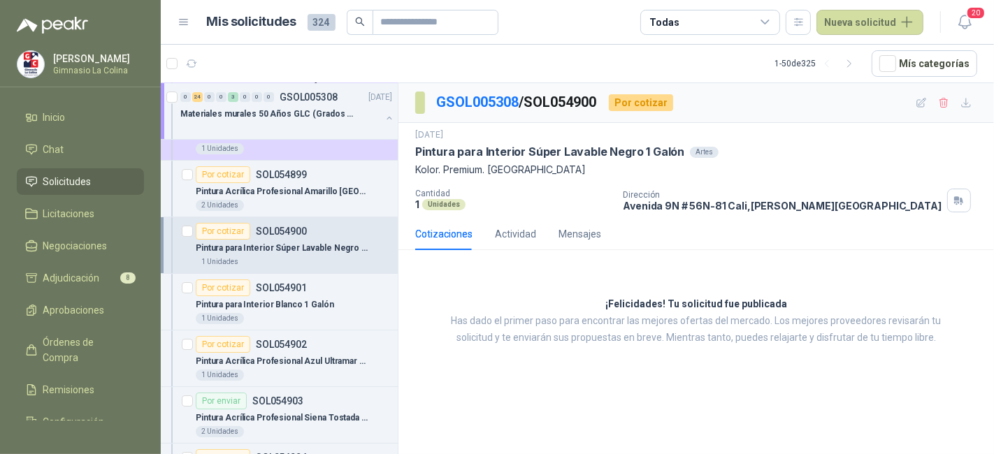
scroll to position [4183, 0]
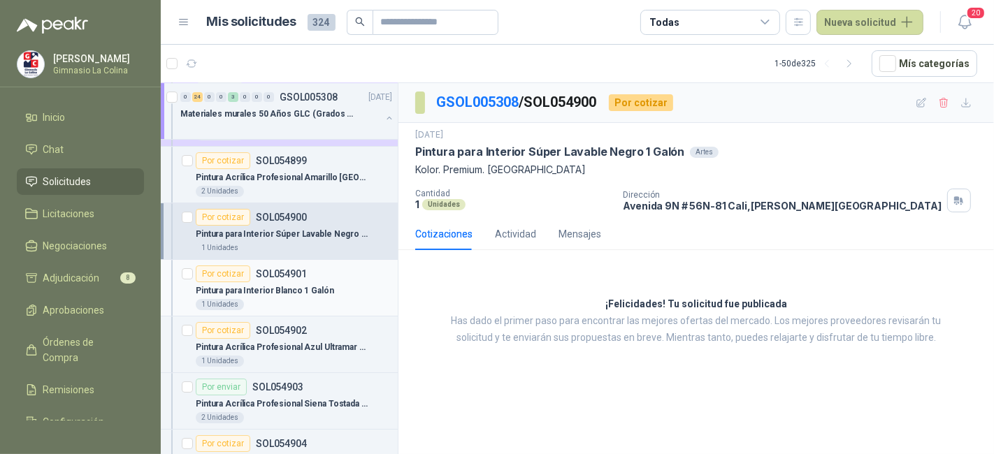
click at [356, 282] on div "Pintura para Interior Blanco 1 Galón" at bounding box center [294, 290] width 196 height 17
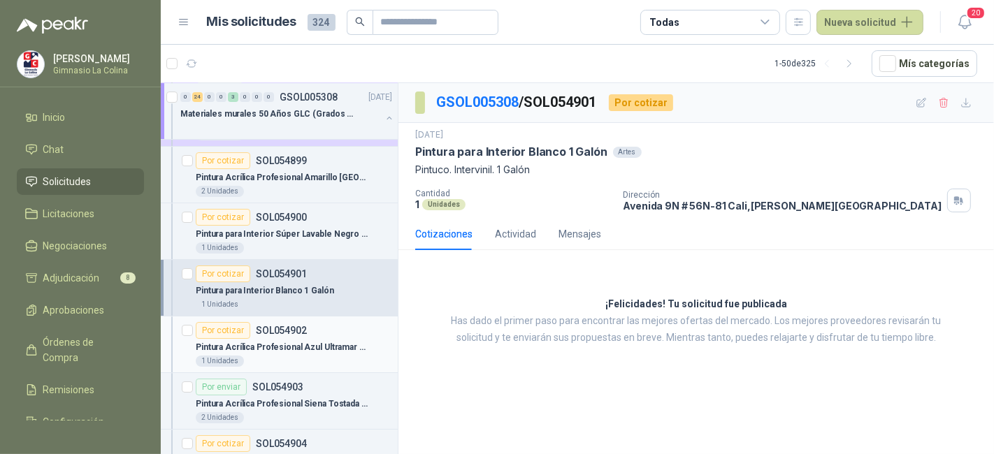
click at [347, 322] on div "Por cotizar SOL054902" at bounding box center [294, 330] width 196 height 17
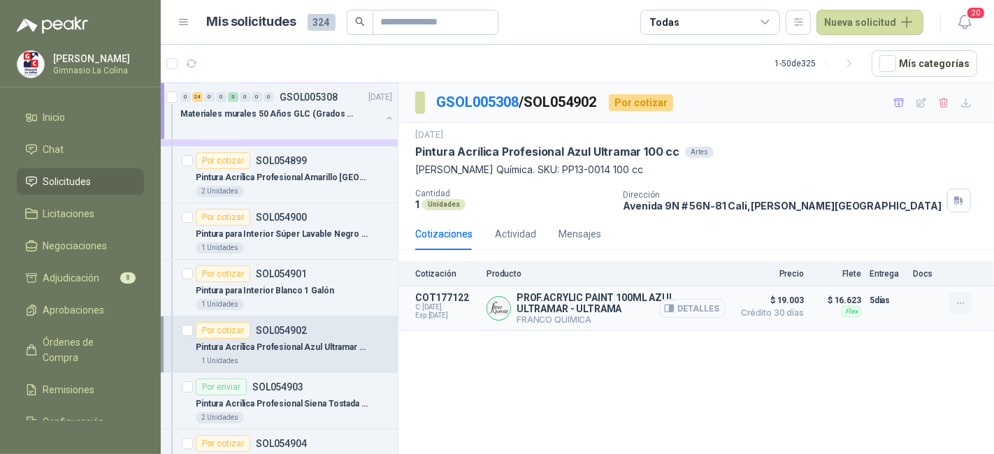
click at [958, 294] on button "button" at bounding box center [960, 303] width 22 height 22
click at [927, 243] on button "Añadir" at bounding box center [933, 246] width 112 height 22
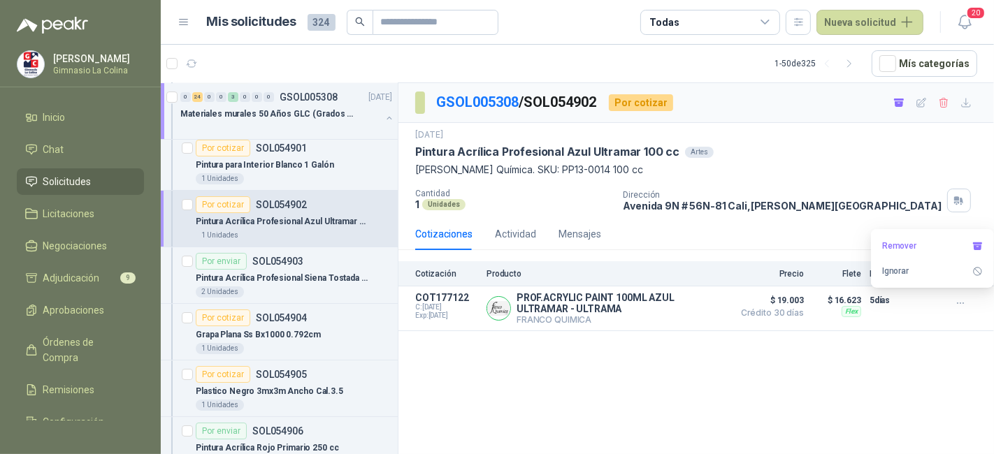
scroll to position [4311, 0]
click at [308, 327] on p "Grapa Plana Ss Bx1000 0.792cm" at bounding box center [258, 333] width 125 height 13
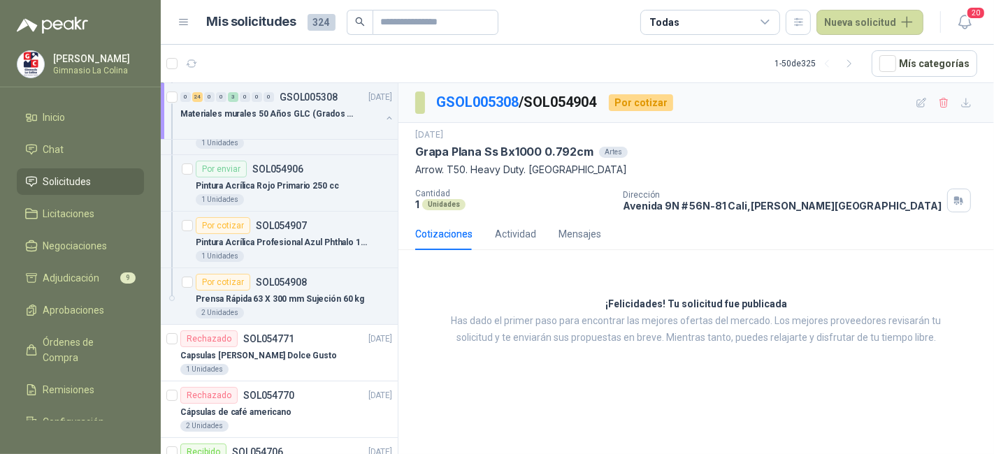
scroll to position [4572, 0]
click at [315, 250] on div "1 Unidades" at bounding box center [294, 255] width 196 height 11
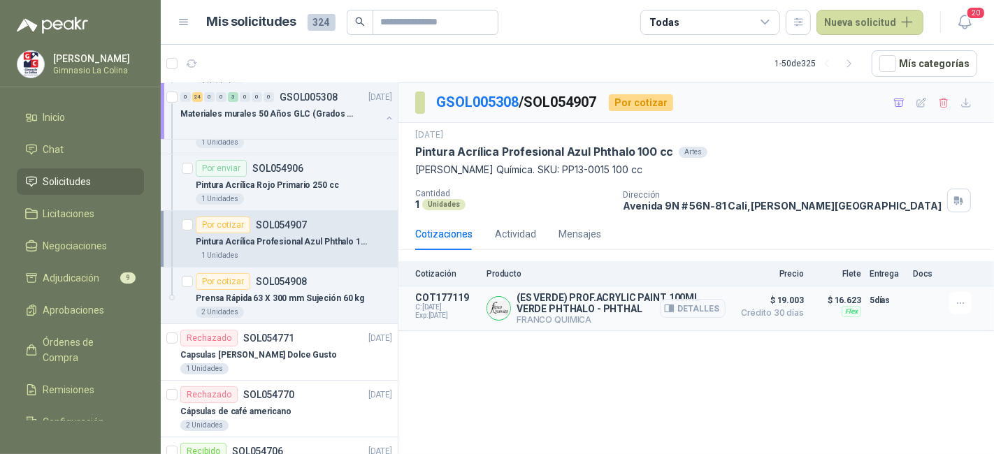
click at [958, 313] on div at bounding box center [963, 308] width 28 height 33
click at [958, 307] on icon "button" at bounding box center [961, 304] width 12 height 12
click at [919, 249] on button "Añadir" at bounding box center [933, 246] width 112 height 22
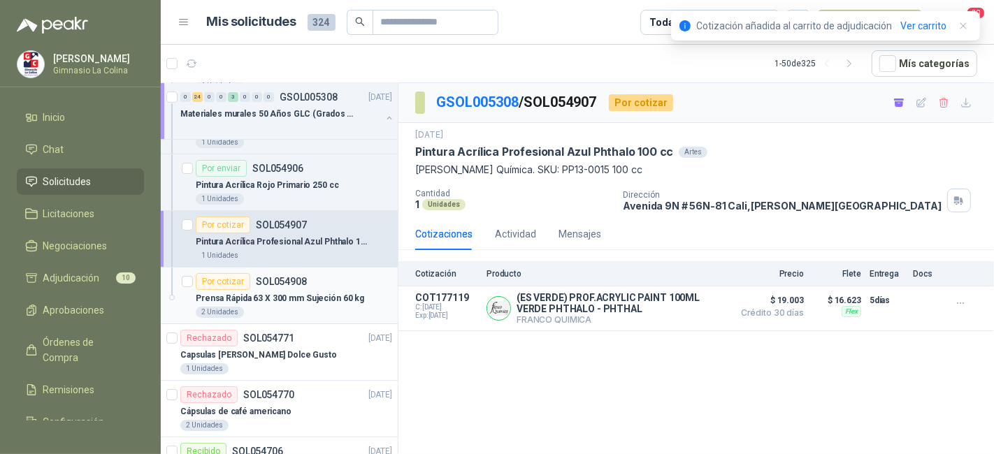
click at [255, 292] on p "Prensa Rápida 63 X 300 mm Sujeción 60 kg" at bounding box center [280, 298] width 168 height 13
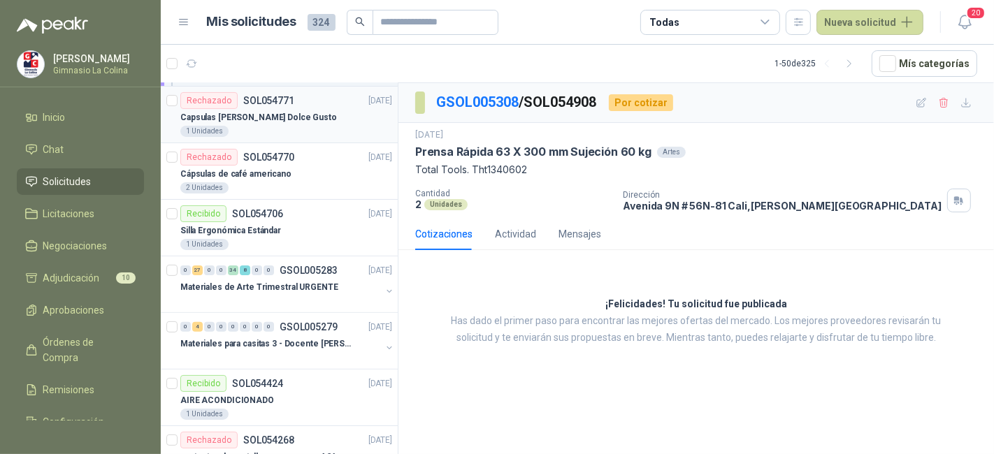
scroll to position [4839, 0]
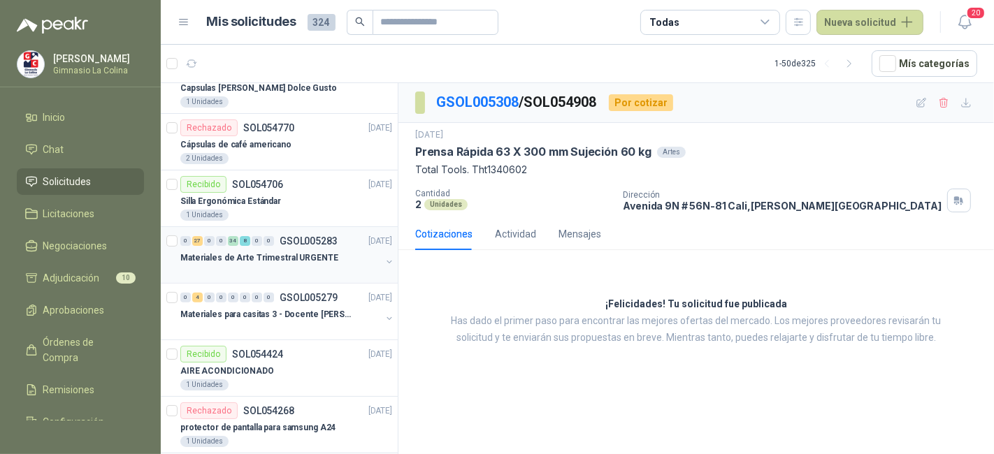
click at [310, 266] on div at bounding box center [280, 271] width 201 height 11
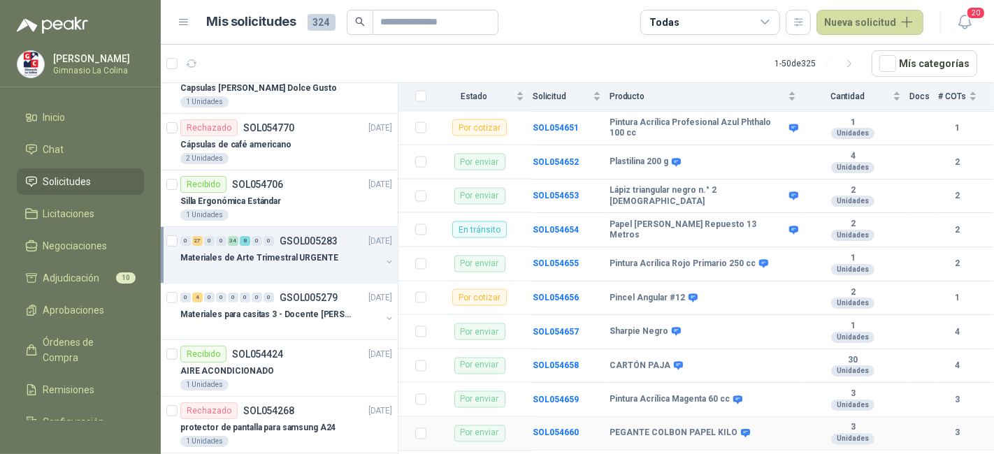
scroll to position [2201, 0]
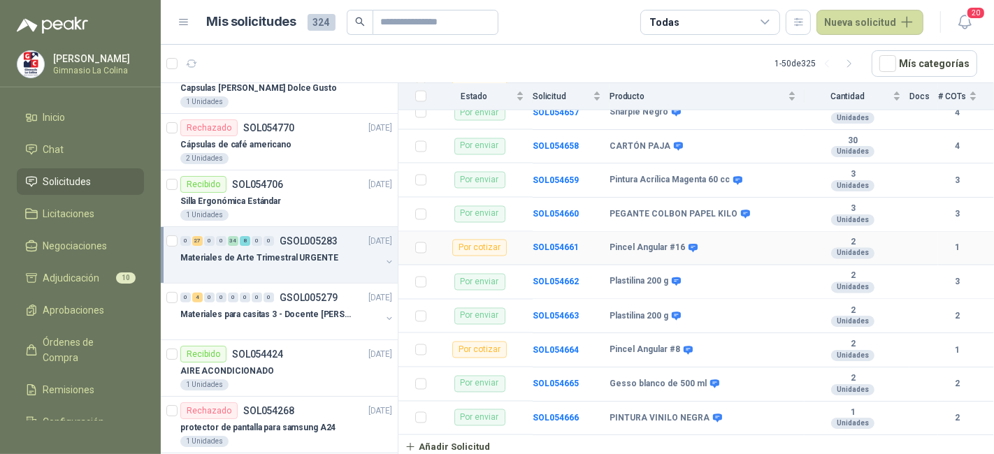
click at [617, 247] on b "Pincel Angular #16" at bounding box center [648, 248] width 76 height 11
click at [567, 243] on b "SOL054661" at bounding box center [556, 248] width 46 height 10
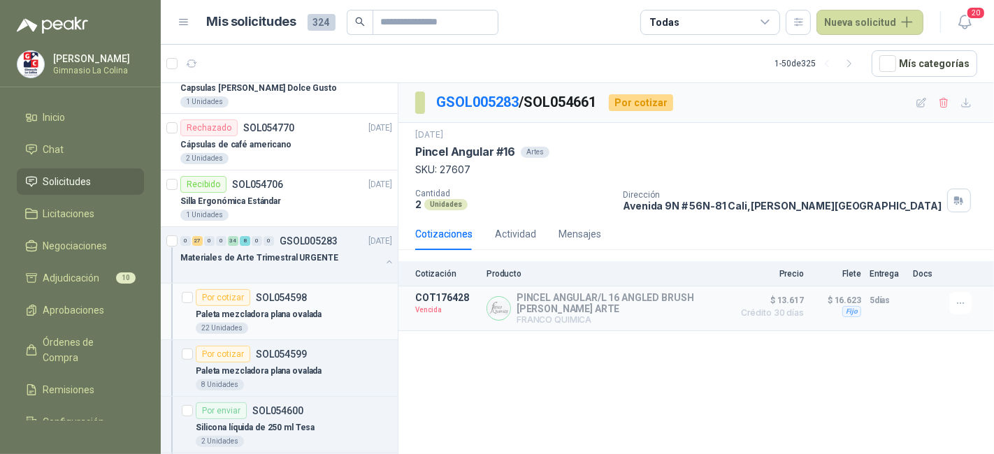
click at [347, 323] on div "22 Unidades" at bounding box center [294, 328] width 196 height 11
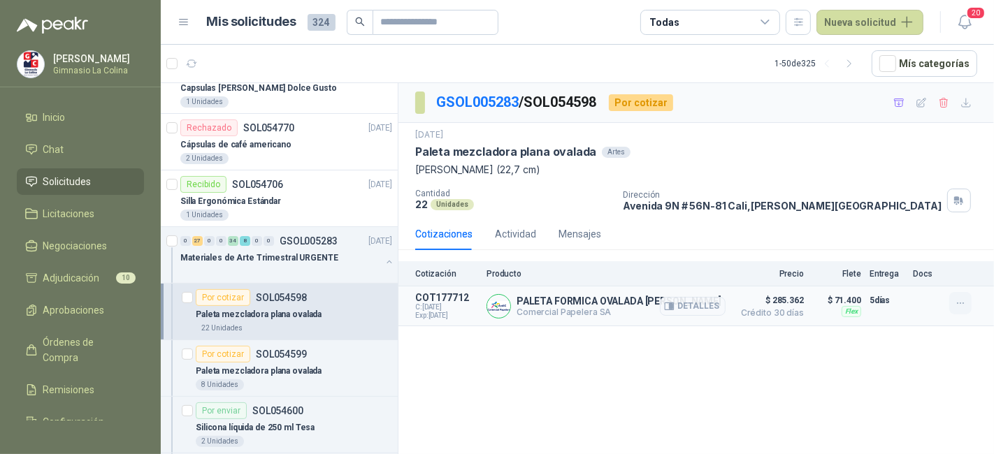
click at [971, 296] on button "button" at bounding box center [960, 303] width 22 height 22
click at [863, 386] on div "GSOL005283 / SOL054598 Por cotizar 2 sept, 2025 Paleta mezcladora plana ovalada…" at bounding box center [696, 271] width 596 height 376
click at [334, 363] on div "Paleta mezcladora plana ovalada" at bounding box center [294, 371] width 196 height 17
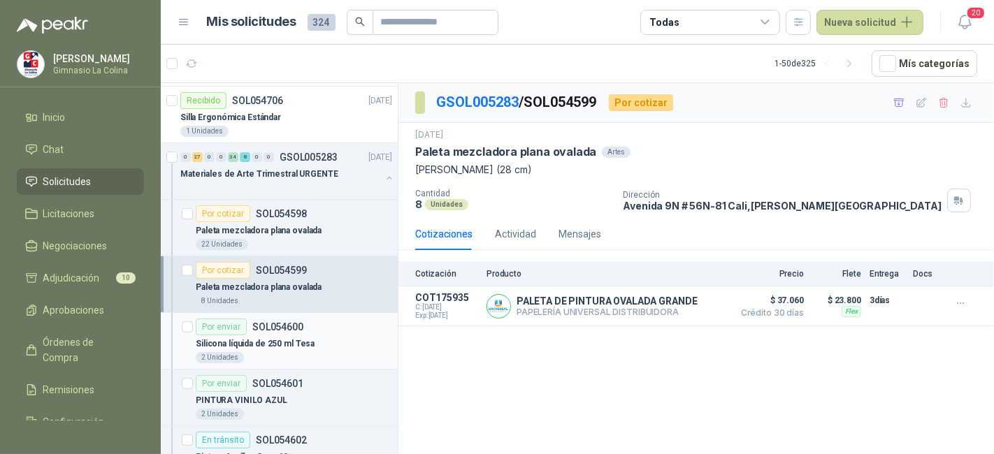
scroll to position [4926, 0]
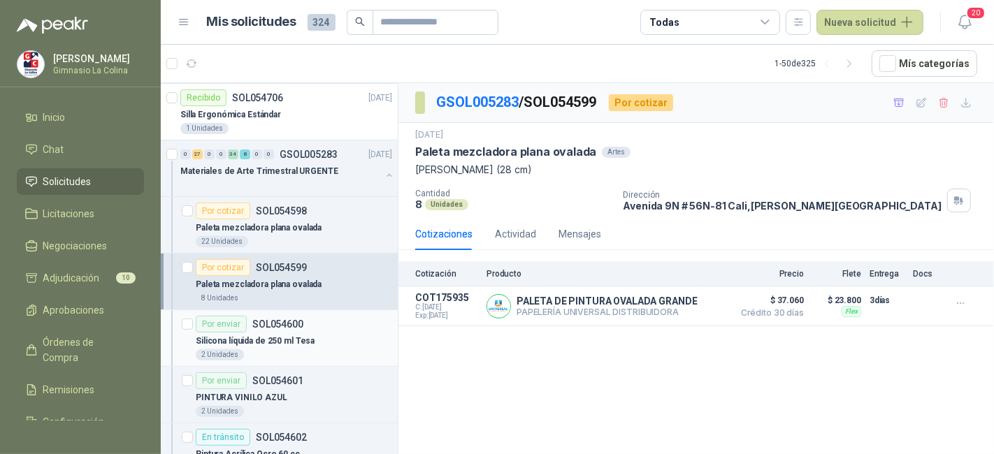
click at [346, 350] on div "2 Unidades" at bounding box center [294, 355] width 196 height 11
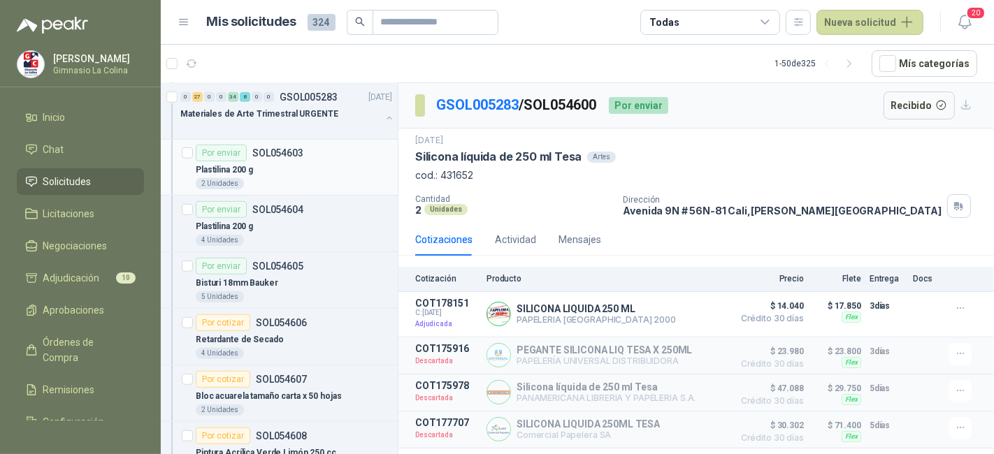
scroll to position [5305, 0]
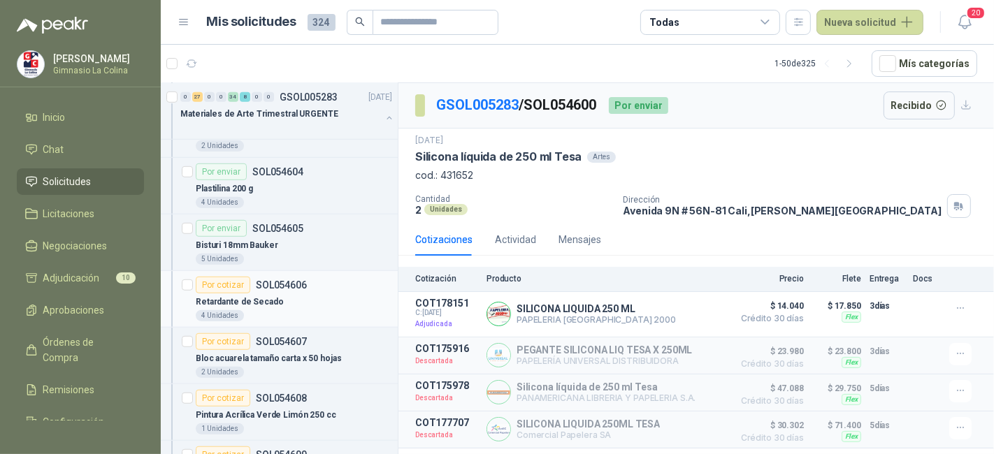
click at [336, 294] on div "Retardante de Secado" at bounding box center [294, 302] width 196 height 17
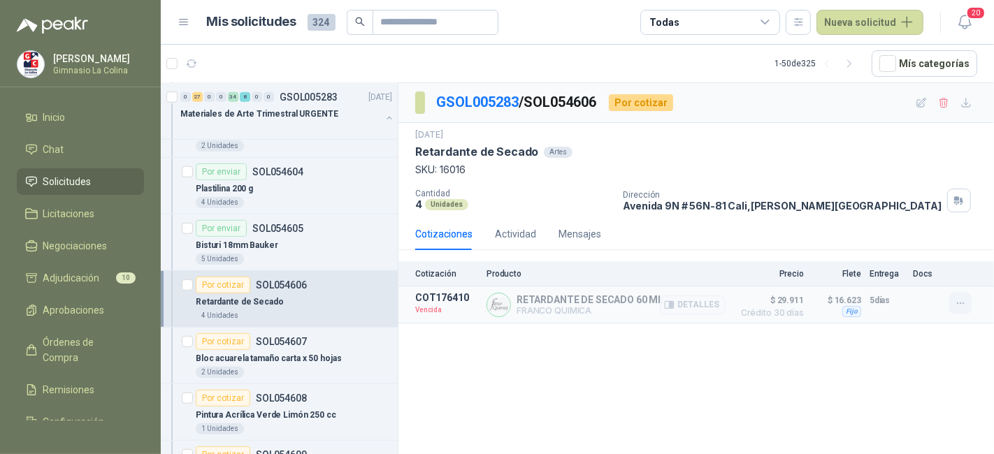
click at [965, 306] on icon "button" at bounding box center [961, 304] width 12 height 12
click at [954, 277] on button "Solicitar Recotización" at bounding box center [933, 271] width 112 height 22
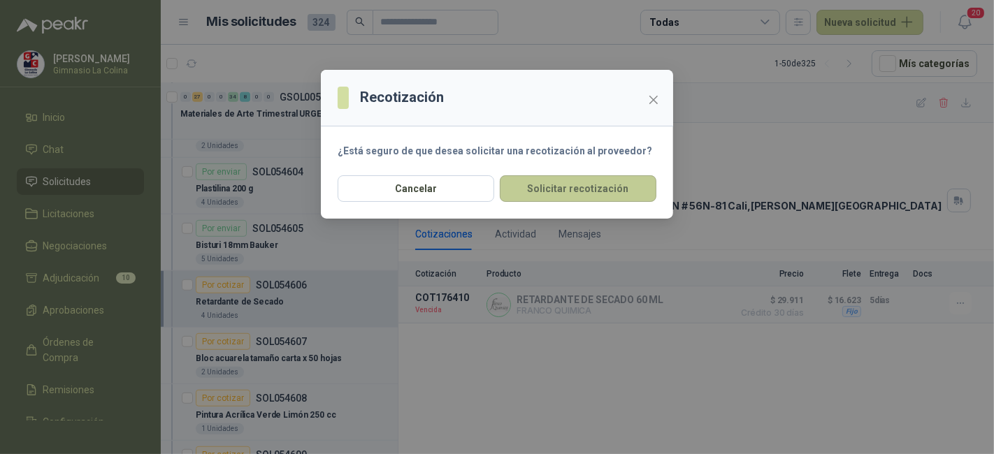
click at [626, 193] on button "Solicitar recotización" at bounding box center [578, 188] width 157 height 27
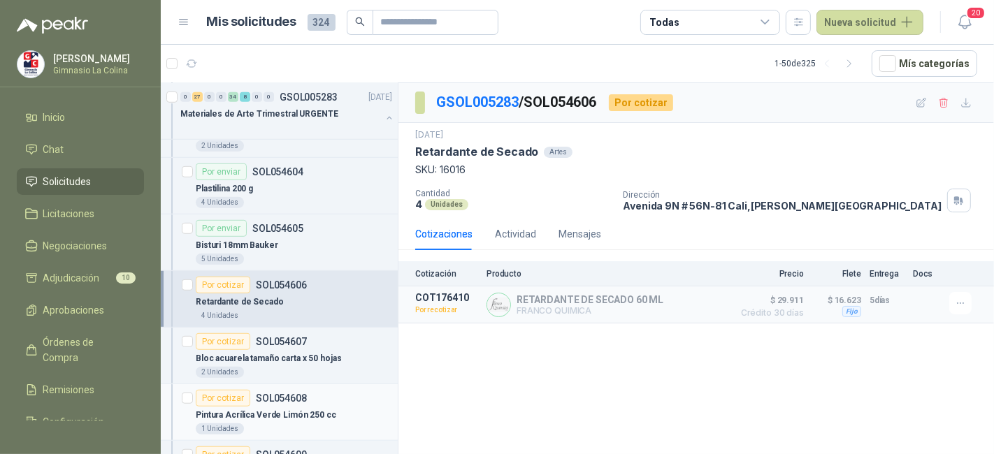
click at [336, 390] on div "Por cotizar SOL054608" at bounding box center [294, 398] width 196 height 17
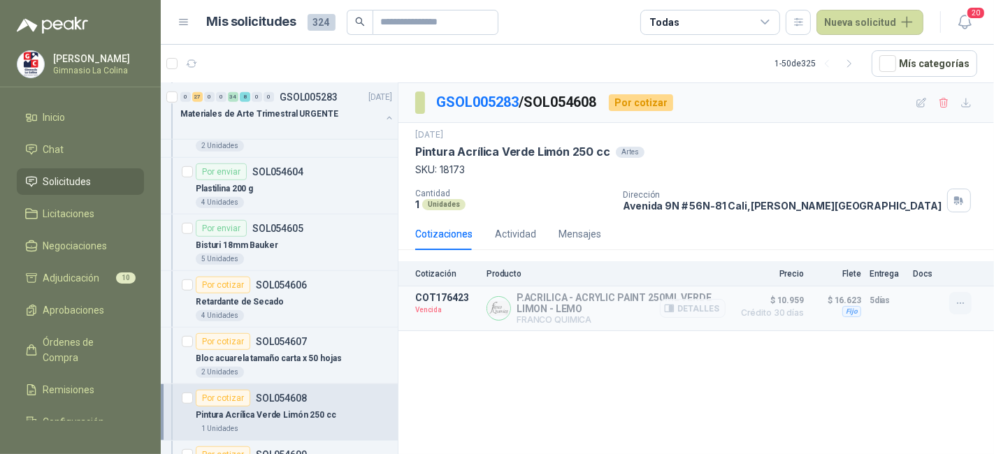
click at [954, 309] on button "button" at bounding box center [960, 303] width 22 height 22
click at [931, 269] on button "Solicitar Recotización" at bounding box center [933, 271] width 112 height 22
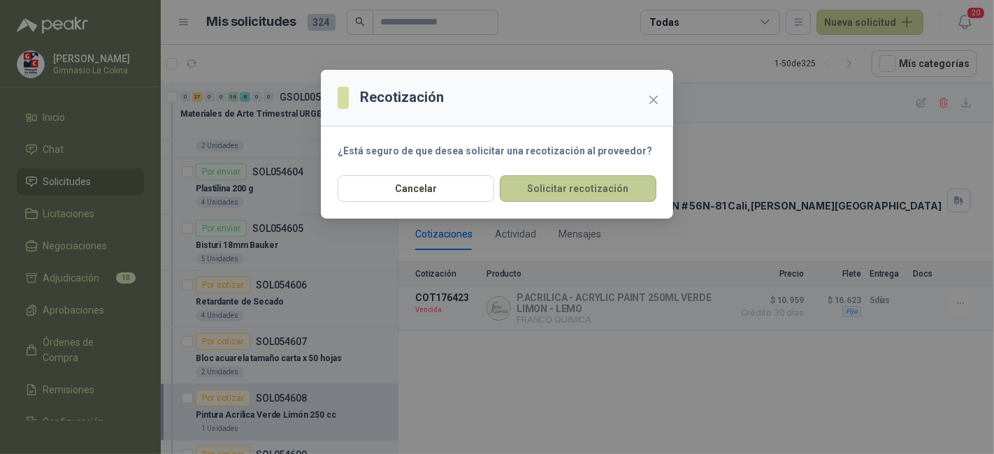
click at [635, 176] on button "Solicitar recotización" at bounding box center [578, 188] width 157 height 27
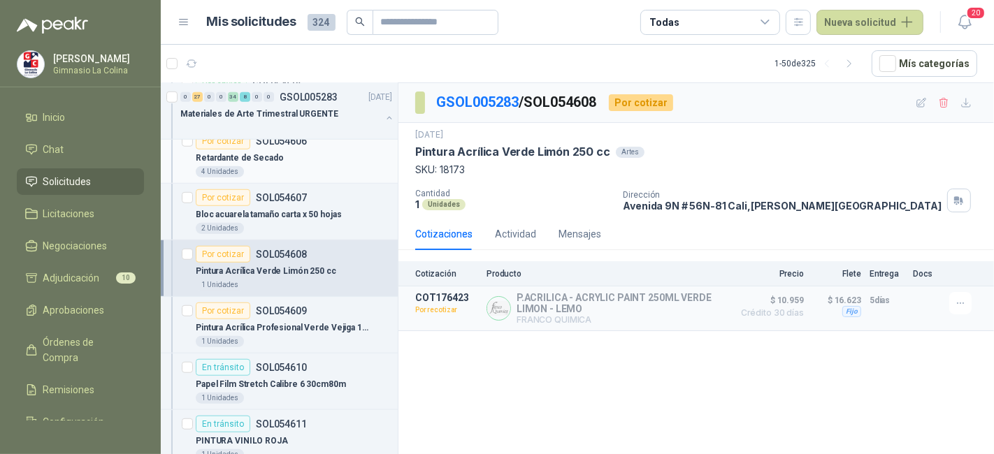
scroll to position [5451, 0]
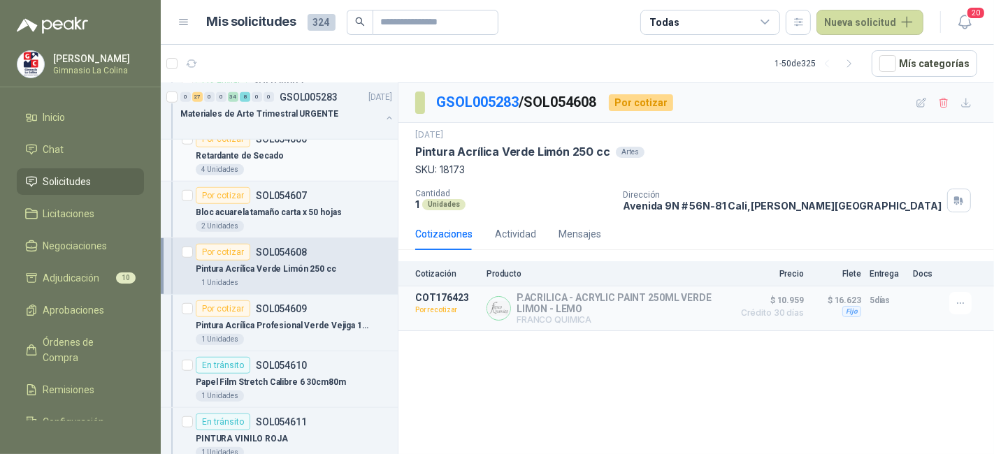
click at [346, 301] on div "Por cotizar SOL054609" at bounding box center [294, 309] width 196 height 17
click at [288, 319] on p "Pintura Acrílica Profesional Verde Vejiga 100 cc" at bounding box center [283, 325] width 174 height 13
click at [324, 319] on p "Pintura Acrílica Profesional Verde Vejiga 100 cc" at bounding box center [283, 325] width 174 height 13
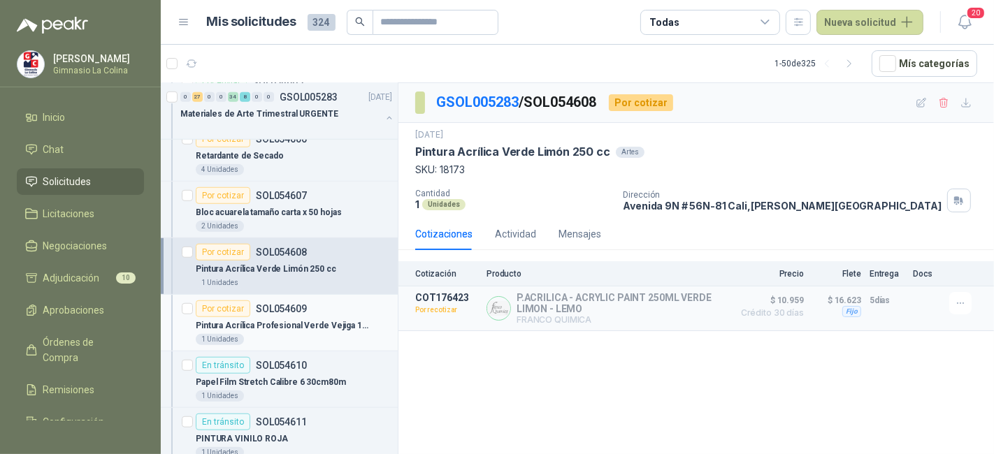
click at [324, 319] on p "Pintura Acrílica Profesional Verde Vejiga 100 cc" at bounding box center [283, 325] width 174 height 13
click at [313, 204] on div "Bloc acuarela tamaño carta x 50 hojas" at bounding box center [294, 212] width 196 height 17
click at [350, 301] on div "Por cotizar SOL054609" at bounding box center [294, 309] width 196 height 17
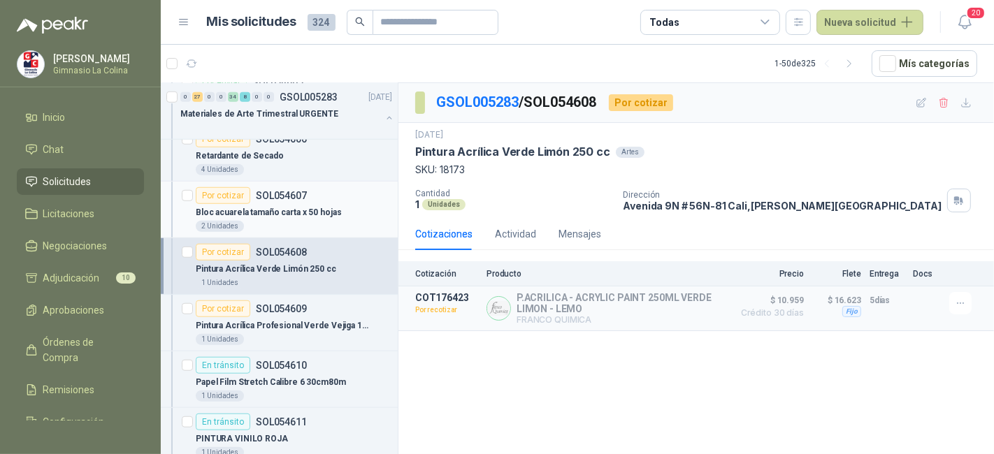
click at [324, 206] on p "Bloc acuarela tamaño carta x 50 hojas" at bounding box center [269, 212] width 146 height 13
click at [310, 317] on div "Pintura Acrílica Profesional Verde Vejiga 100 cc" at bounding box center [294, 325] width 196 height 17
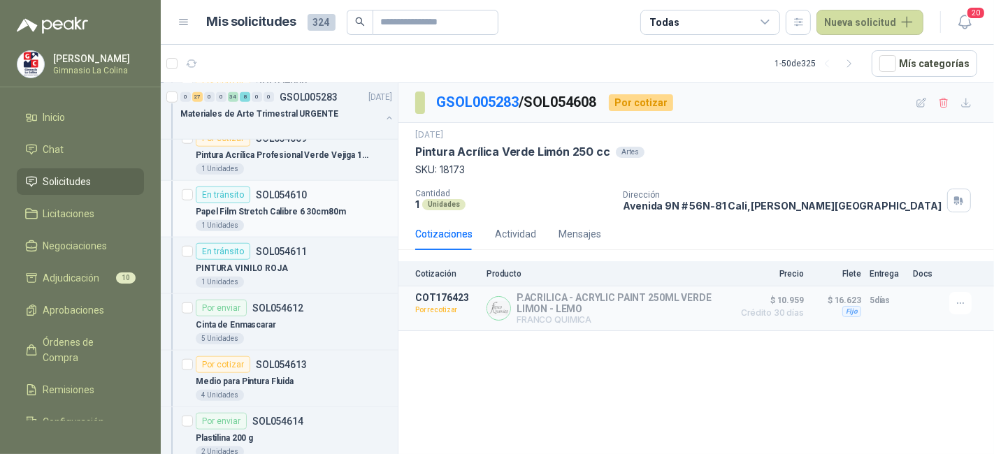
scroll to position [5638, 0]
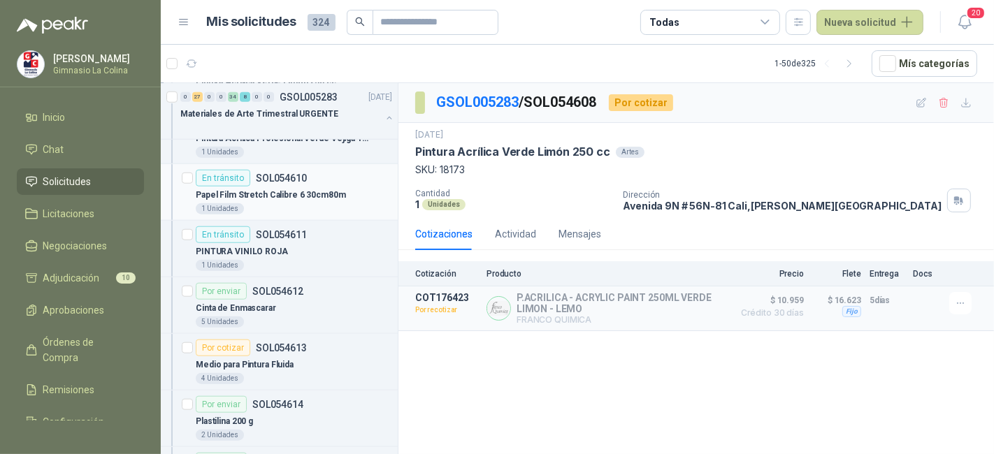
click at [309, 373] on div "4 Unidades" at bounding box center [294, 378] width 196 height 11
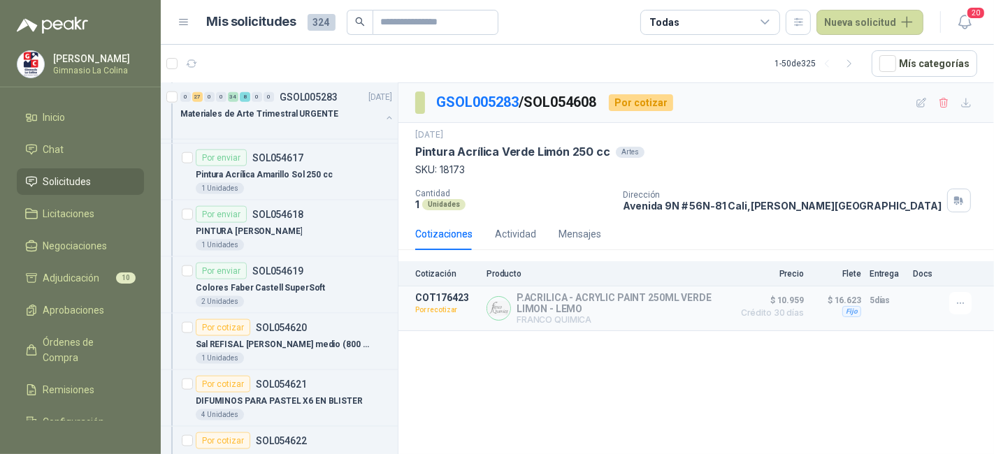
scroll to position [6052, 0]
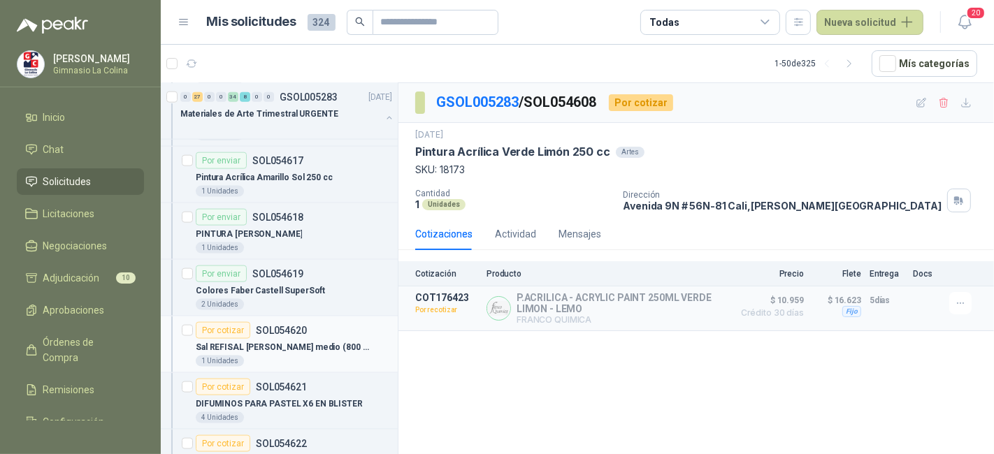
click at [306, 322] on div "Por cotizar SOL054620" at bounding box center [294, 330] width 196 height 17
click at [305, 322] on div "Por cotizar SOL054620" at bounding box center [294, 330] width 196 height 17
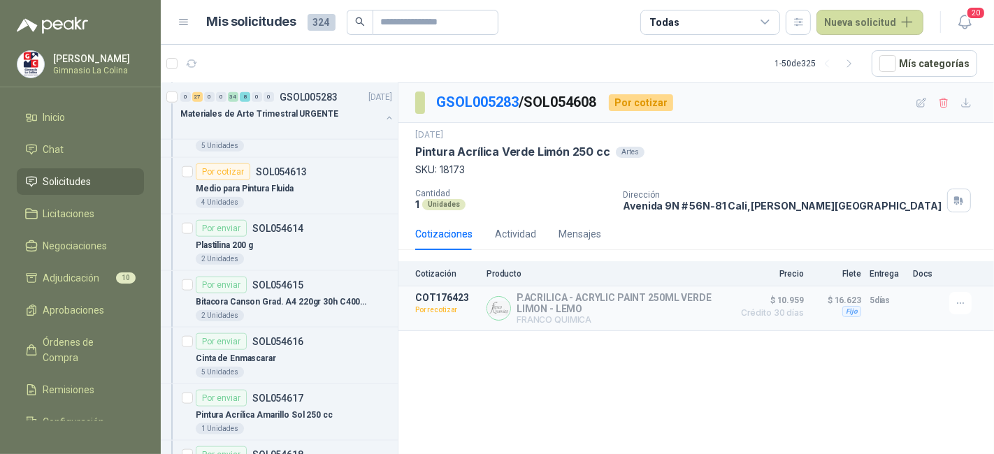
scroll to position [5794, 0]
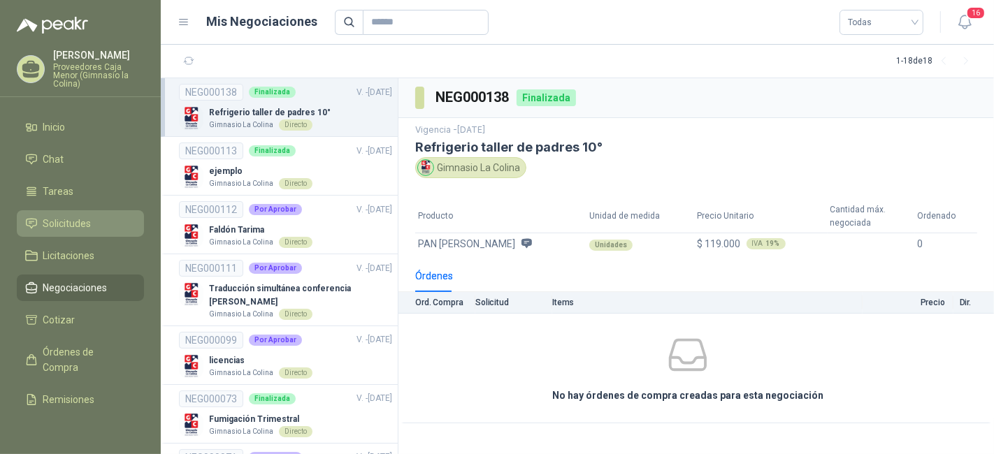
click at [78, 218] on span "Solicitudes" at bounding box center [67, 223] width 48 height 15
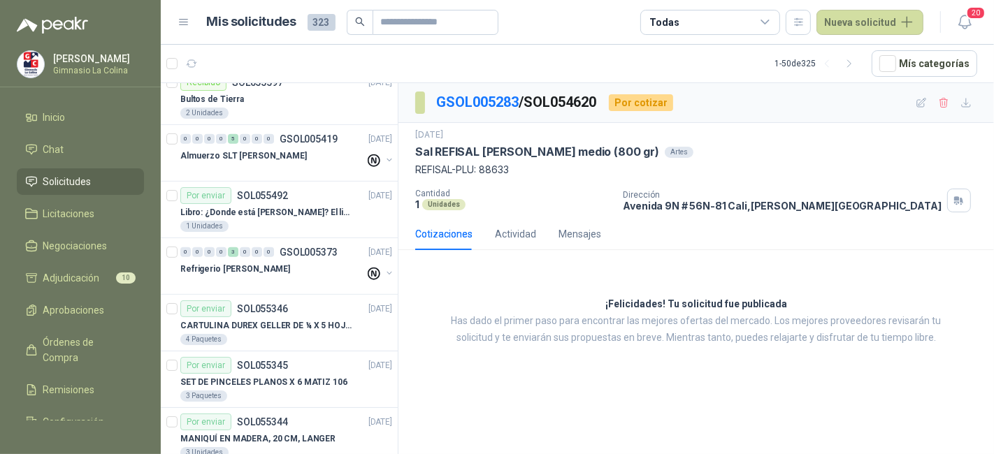
scroll to position [599, 0]
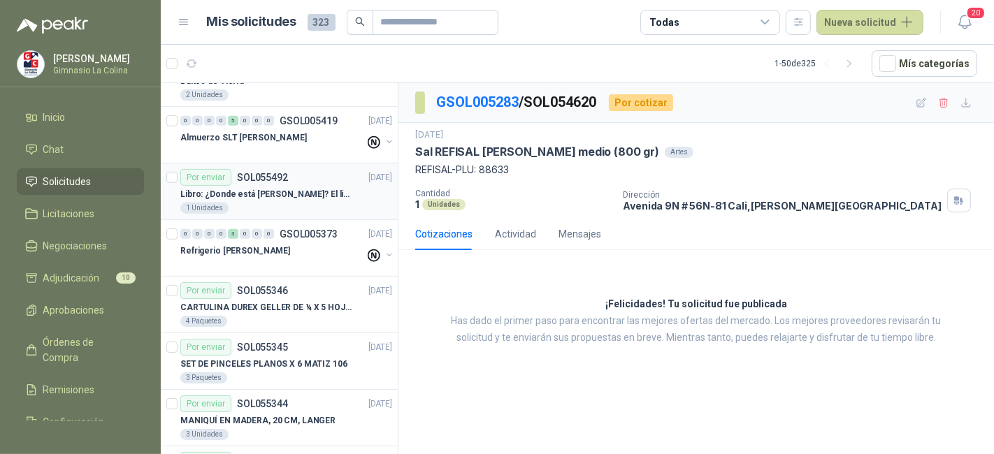
click at [319, 178] on div "Por enviar SOL055492 10/09/25" at bounding box center [286, 177] width 212 height 17
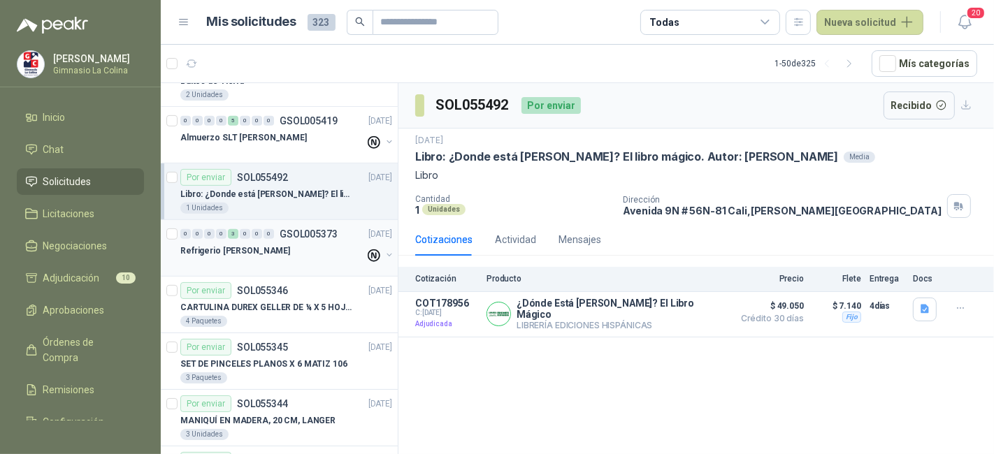
click at [313, 230] on p "GSOL005373" at bounding box center [309, 234] width 58 height 10
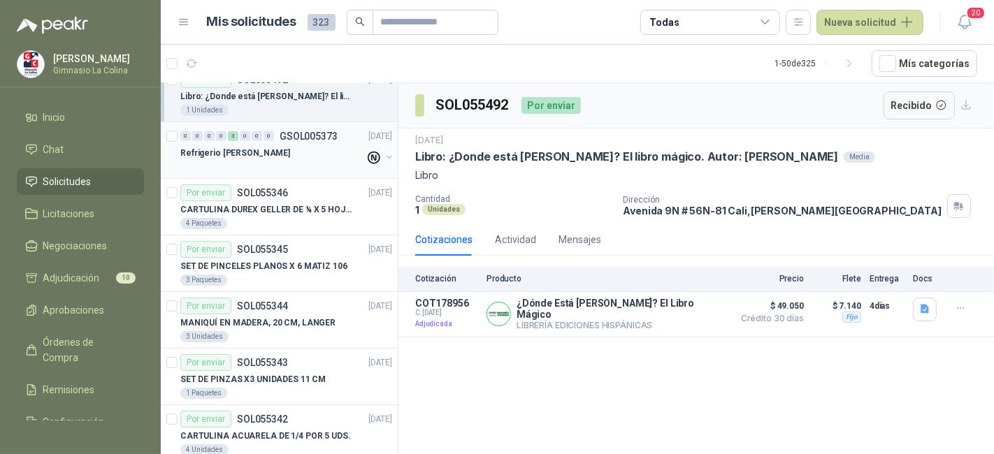
scroll to position [758, 0]
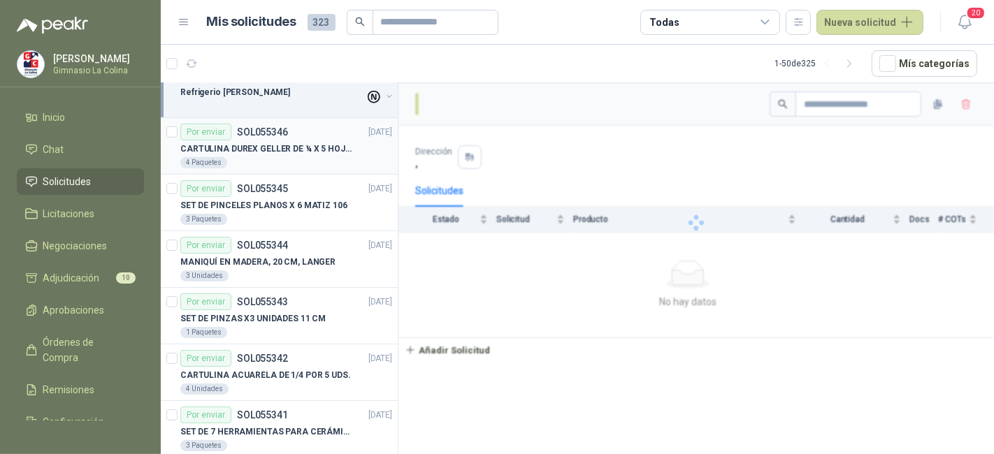
click at [289, 147] on p "CARTULINA DUREX GELLER DE ¼ X 5 HOJAS" at bounding box center [267, 149] width 174 height 13
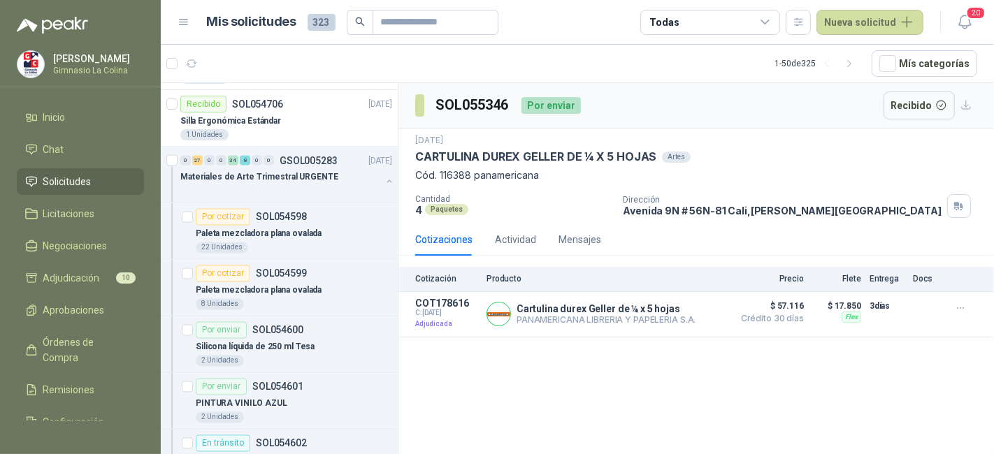
scroll to position [2185, 0]
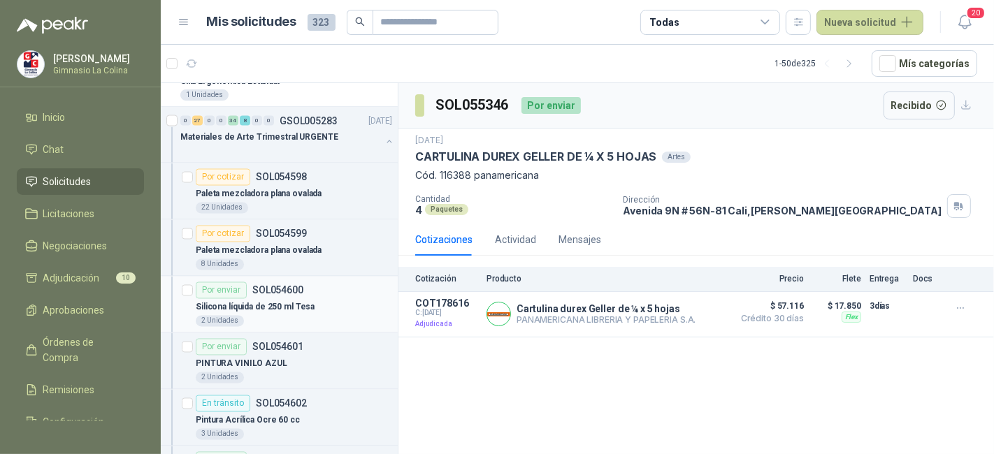
click at [302, 320] on article "Por enviar SOL054600 Silicona líquida de 250 ml Tesa 2 Unidades" at bounding box center [279, 305] width 237 height 57
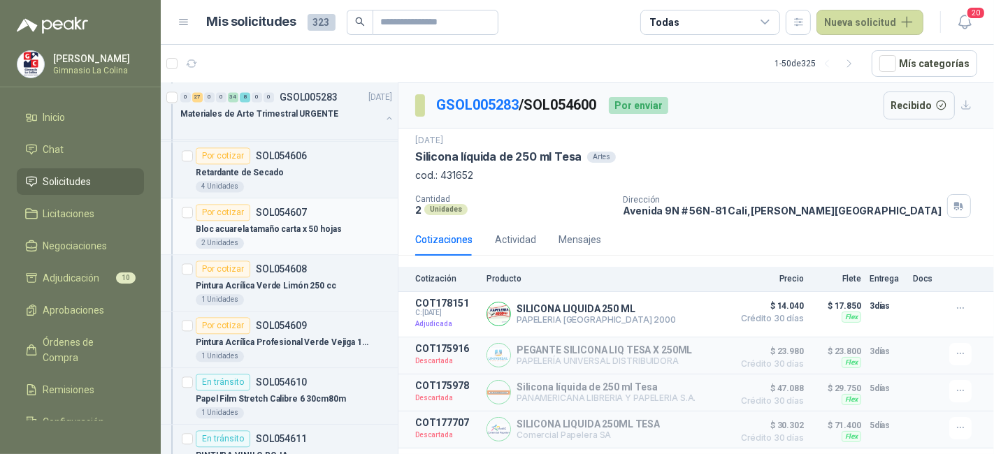
scroll to position [2660, 0]
click at [300, 164] on div "Retardante de Secado" at bounding box center [294, 172] width 196 height 17
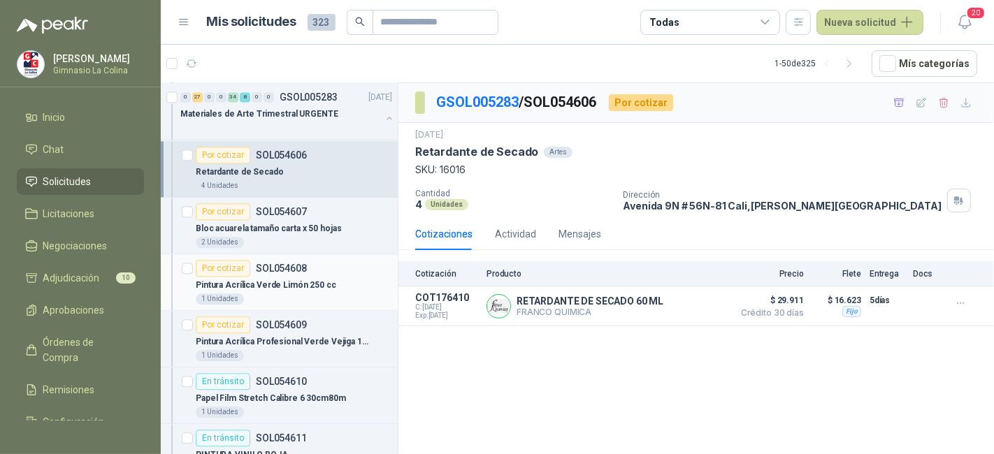
click at [295, 294] on div "1 Unidades" at bounding box center [294, 299] width 196 height 11
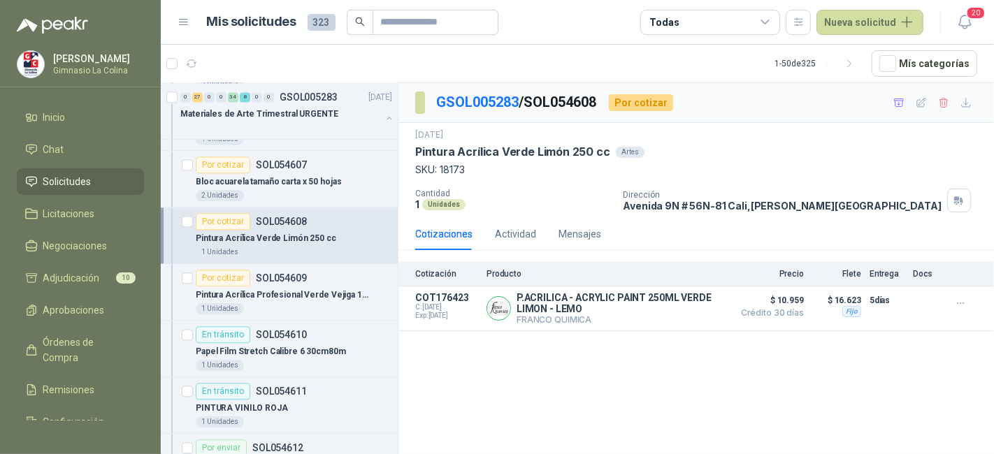
scroll to position [2729, 0]
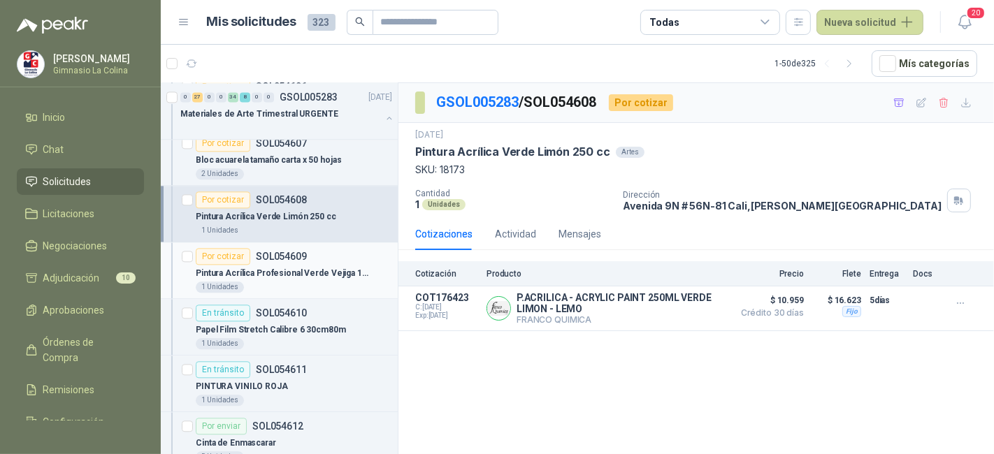
click at [273, 252] on p "SOL054609" at bounding box center [281, 257] width 51 height 10
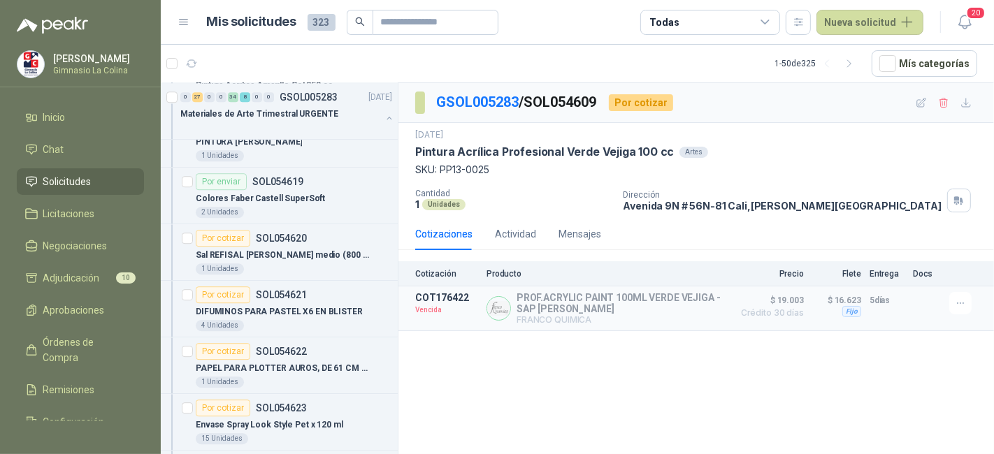
scroll to position [3366, 0]
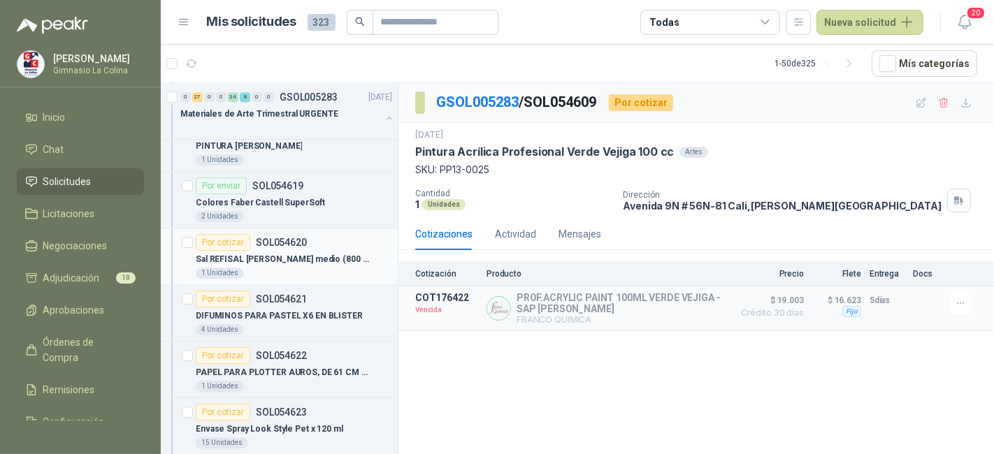
click at [297, 253] on p "[PERSON_NAME] REFISAL [PERSON_NAME] medio (800 gr)" at bounding box center [283, 259] width 174 height 13
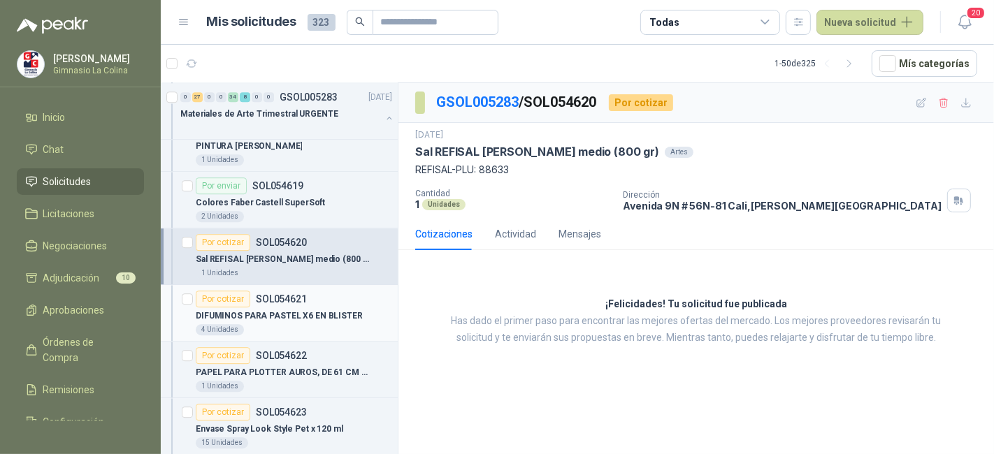
click at [306, 310] on p "DIFUMINOS PARA PASTEL X6 EN BLISTER" at bounding box center [279, 316] width 167 height 13
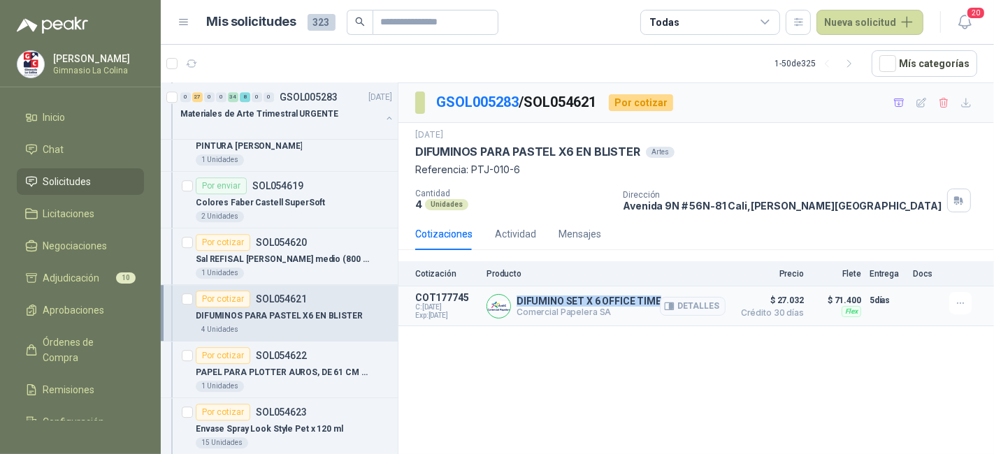
drag, startPoint x: 515, startPoint y: 302, endPoint x: 654, endPoint y: 299, distance: 138.5
click at [654, 299] on div "DIFUMINO SET X 6 OFFICE TIME Comercial Papelera SA Detalles" at bounding box center [606, 306] width 239 height 28
copy p "DIFUMINO SET X 6 OFFICE TIME"
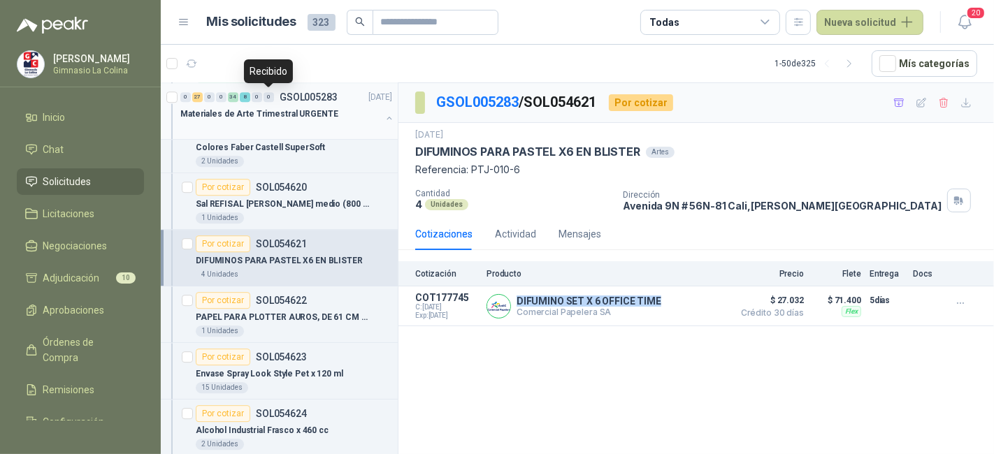
scroll to position [3407, 0]
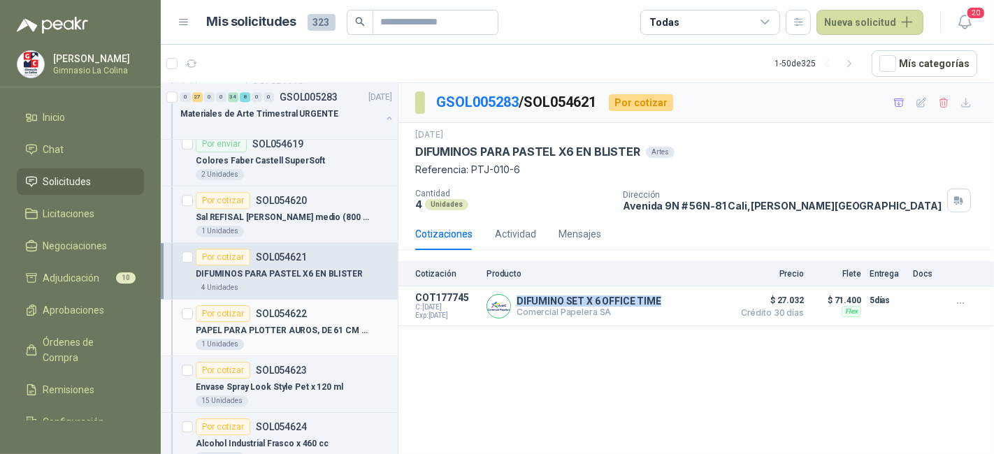
click at [316, 306] on div "Por cotizar SOL054622" at bounding box center [294, 314] width 196 height 17
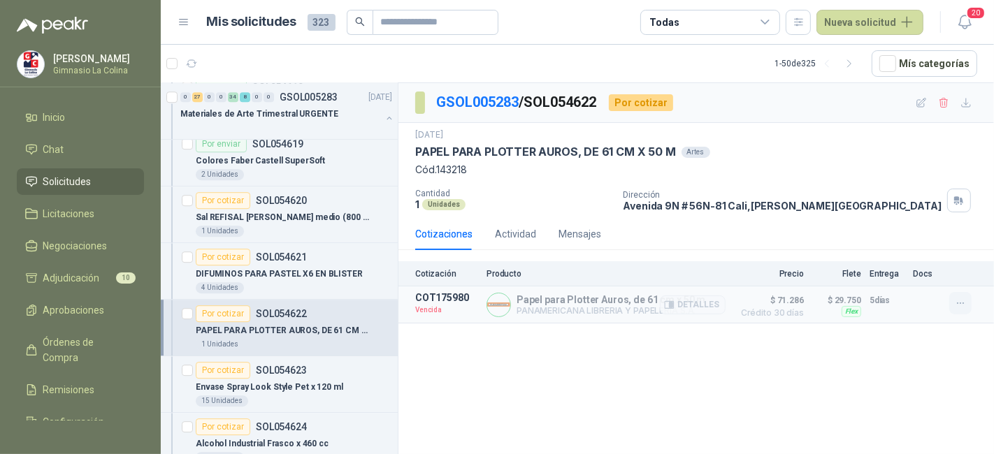
click at [956, 304] on icon "button" at bounding box center [961, 304] width 12 height 12
click at [917, 273] on button "Solicitar Recotización" at bounding box center [933, 271] width 112 height 22
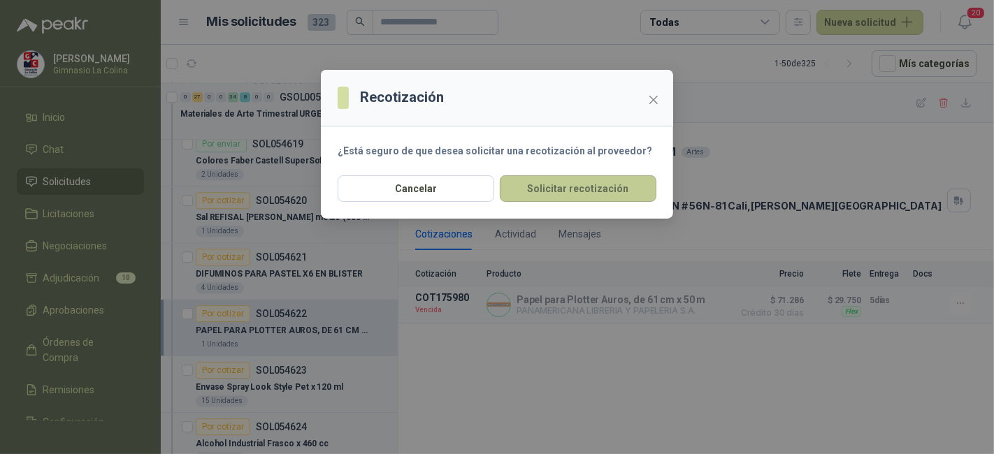
click at [593, 185] on button "Solicitar recotización" at bounding box center [578, 188] width 157 height 27
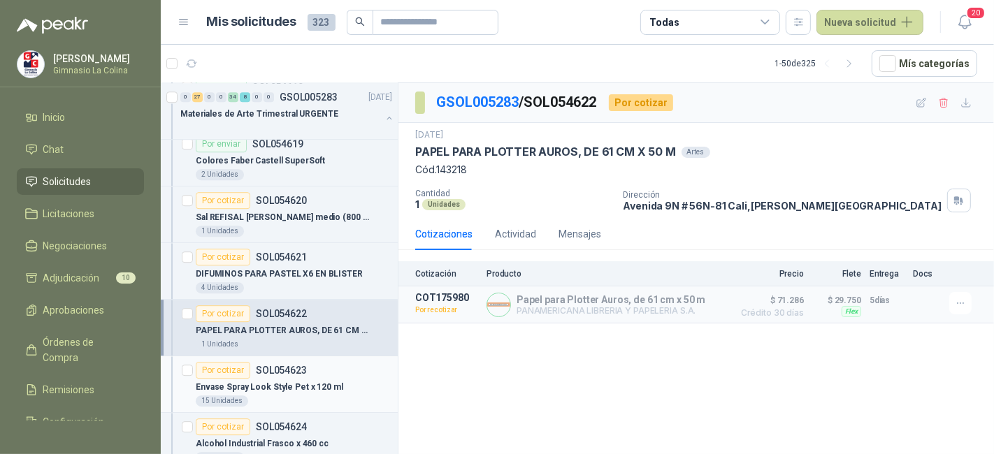
click at [266, 381] on p "Envase Spray Look Style Pet x 120 ml" at bounding box center [270, 387] width 148 height 13
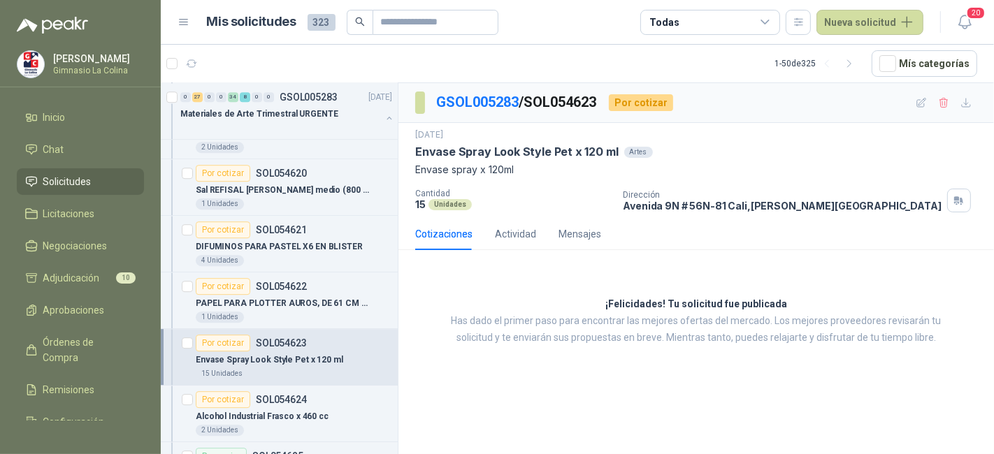
scroll to position [3465, 0]
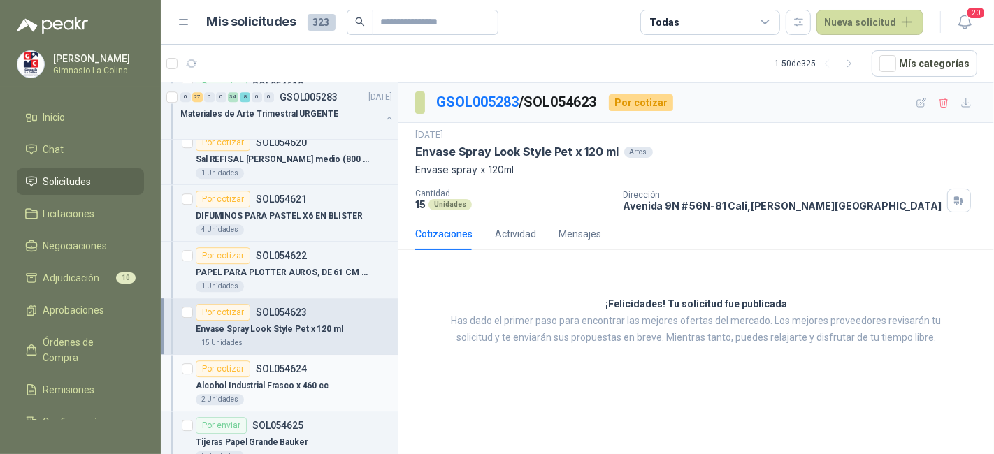
click at [285, 380] on p "Alcohol Industrial Frasco x 460 cc" at bounding box center [262, 386] width 133 height 13
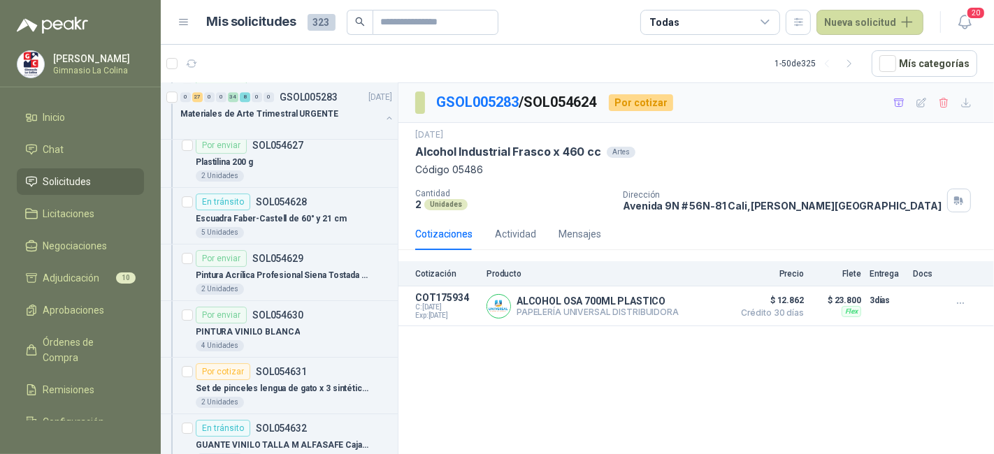
scroll to position [3862, 0]
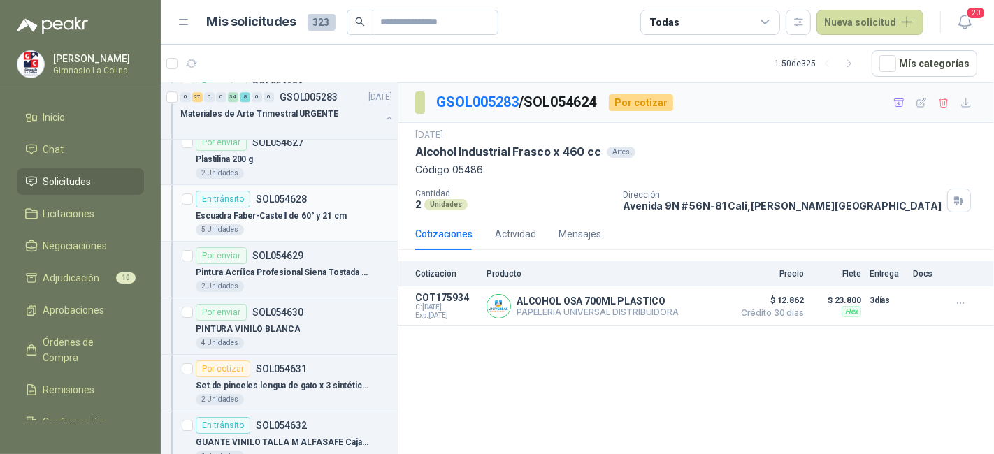
click at [275, 210] on p "Escuadra Faber-Castell de 60° y 21 cm" at bounding box center [271, 216] width 151 height 13
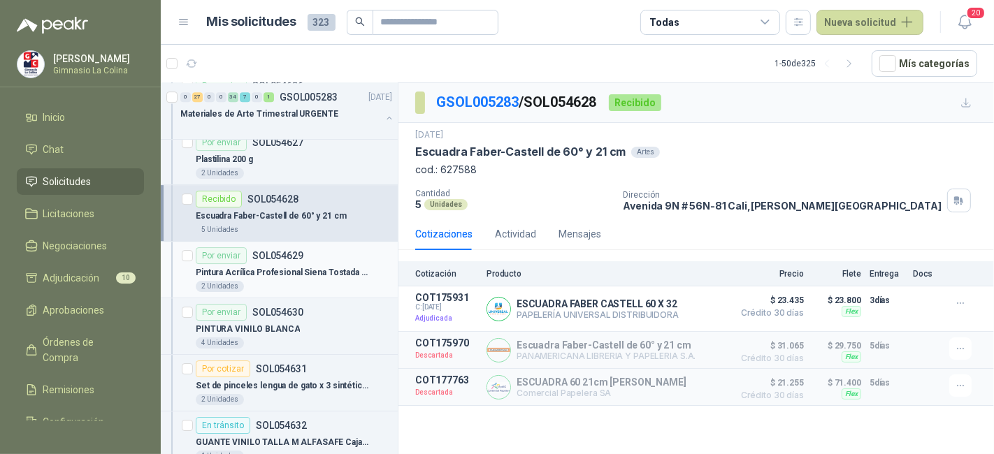
click at [292, 266] on p "Pintura Acrílica Profesional Siena Tostada 100 cc" at bounding box center [283, 272] width 174 height 13
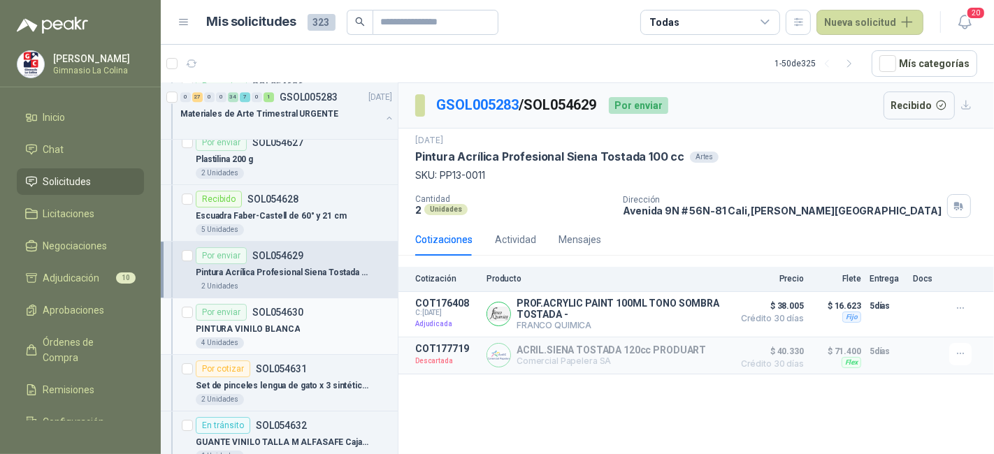
click at [330, 321] on div "PINTURA VINILO BLANCA" at bounding box center [294, 329] width 196 height 17
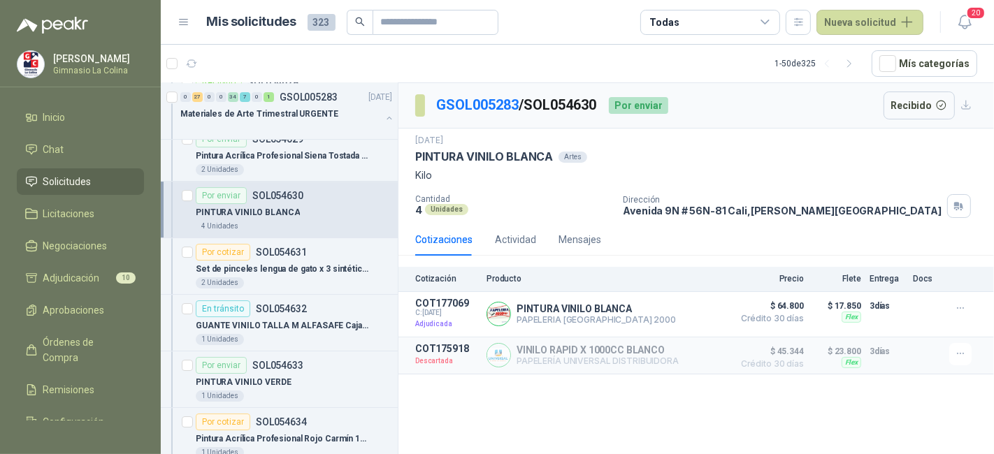
scroll to position [3979, 0]
click at [289, 277] on div "2 Unidades" at bounding box center [294, 282] width 196 height 11
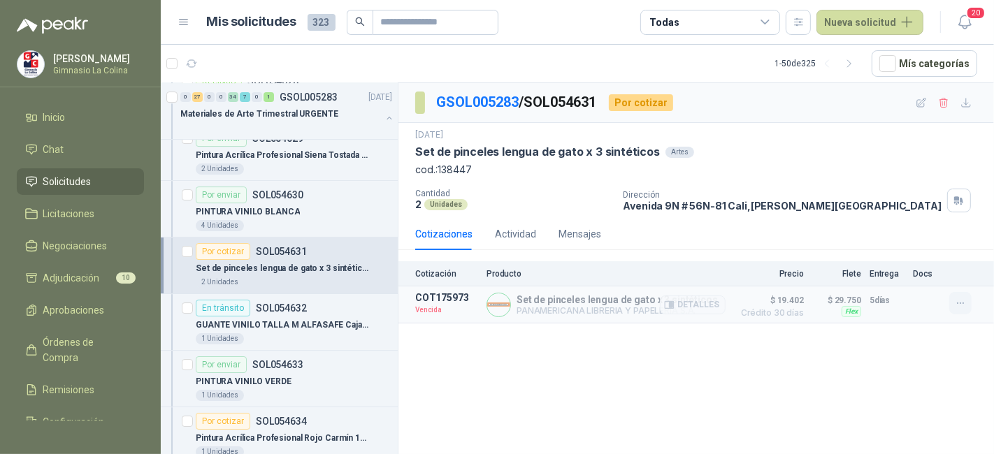
click at [956, 301] on icon "button" at bounding box center [961, 304] width 12 height 12
click at [923, 274] on button "Solicitar Recotización" at bounding box center [933, 271] width 112 height 22
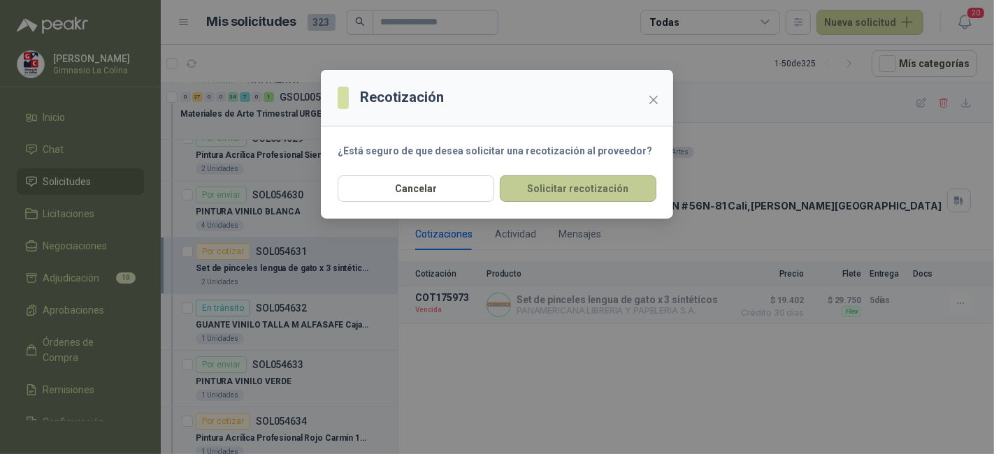
click at [588, 181] on button "Solicitar recotización" at bounding box center [578, 188] width 157 height 27
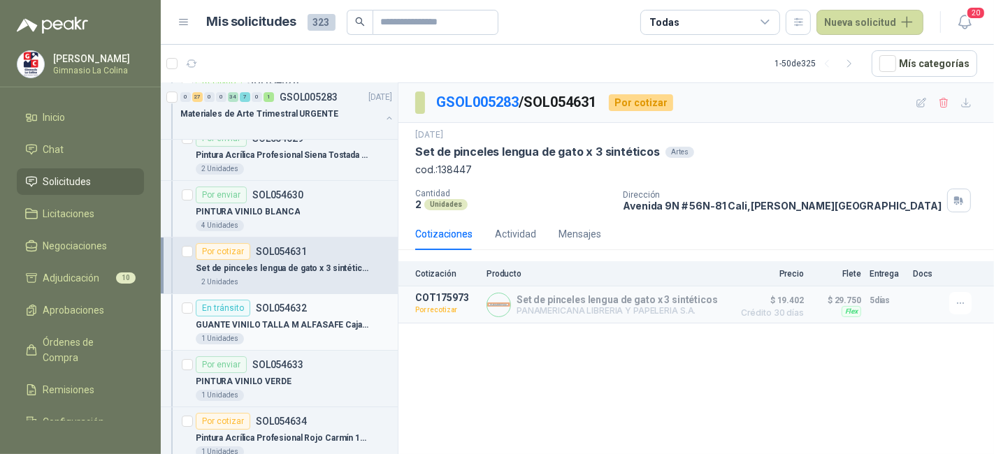
scroll to position [4053, 0]
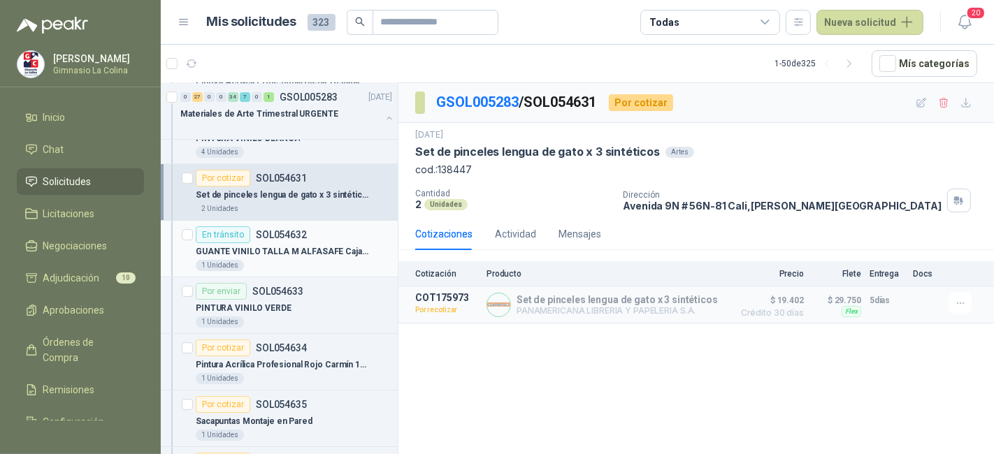
click at [317, 245] on p "GUANTE VINILO TALLA M ALFASAFE Caja x 100 U" at bounding box center [283, 251] width 174 height 13
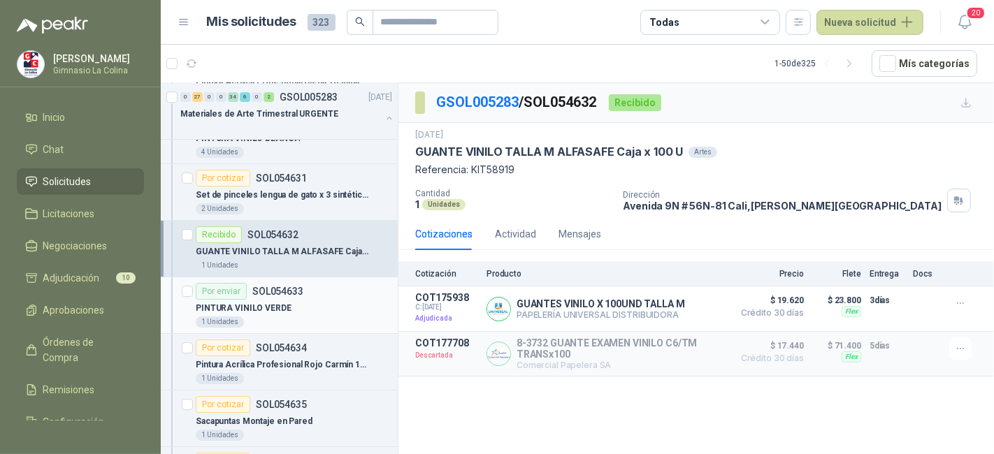
click at [310, 300] on div "PINTURA VINILO VERDE" at bounding box center [294, 308] width 196 height 17
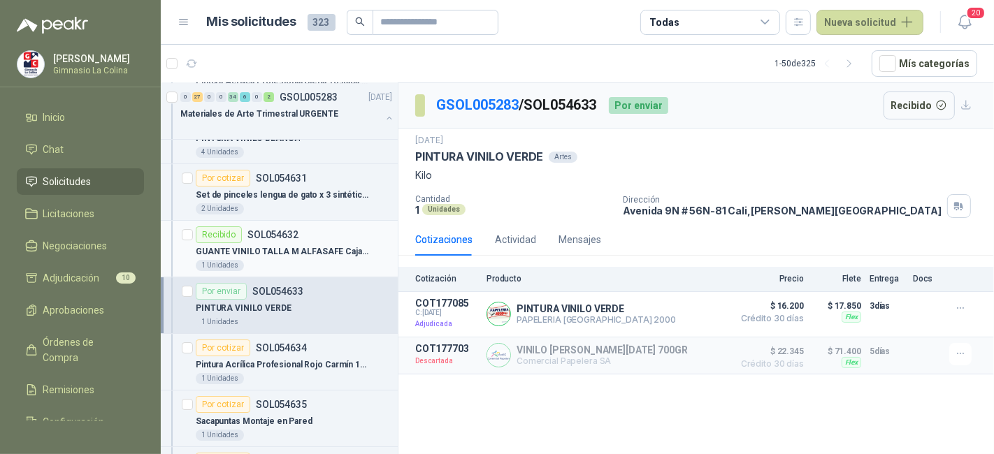
click at [311, 260] on div "1 Unidades" at bounding box center [294, 265] width 196 height 11
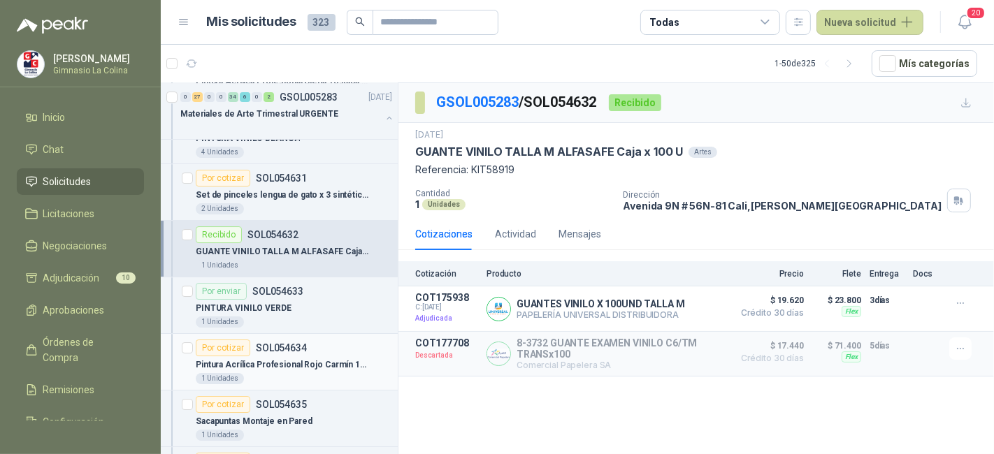
click at [299, 340] on div "Por cotizar SOL054634" at bounding box center [251, 348] width 111 height 17
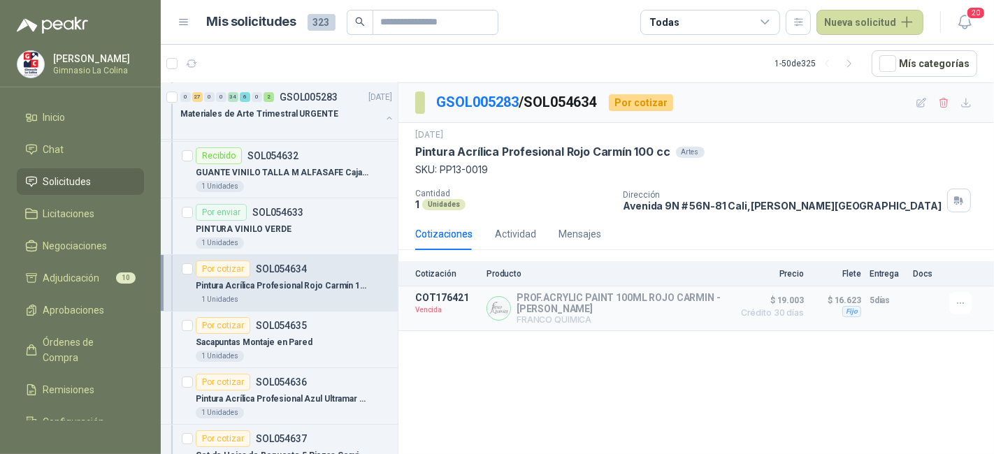
scroll to position [4132, 0]
click at [303, 336] on p "Sacapuntas Montaje en Pared" at bounding box center [254, 342] width 117 height 13
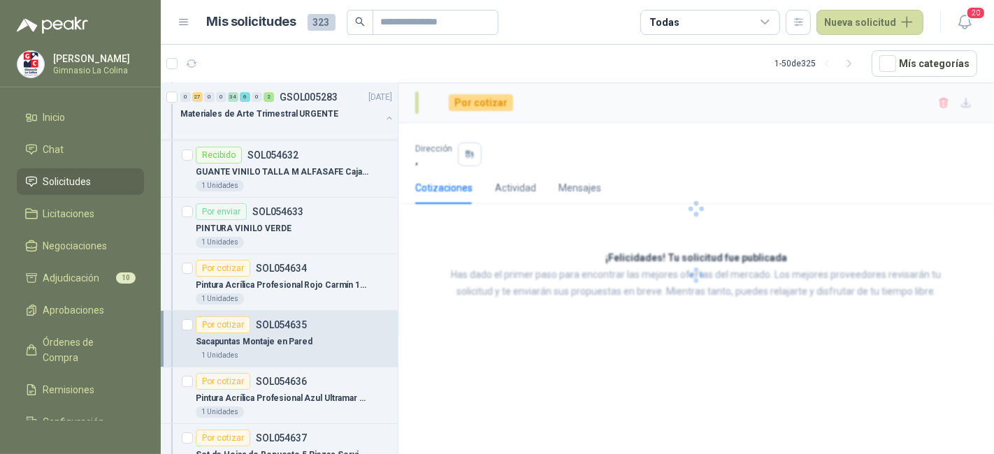
click at [303, 336] on p "Sacapuntas Montaje en Pared" at bounding box center [254, 342] width 117 height 13
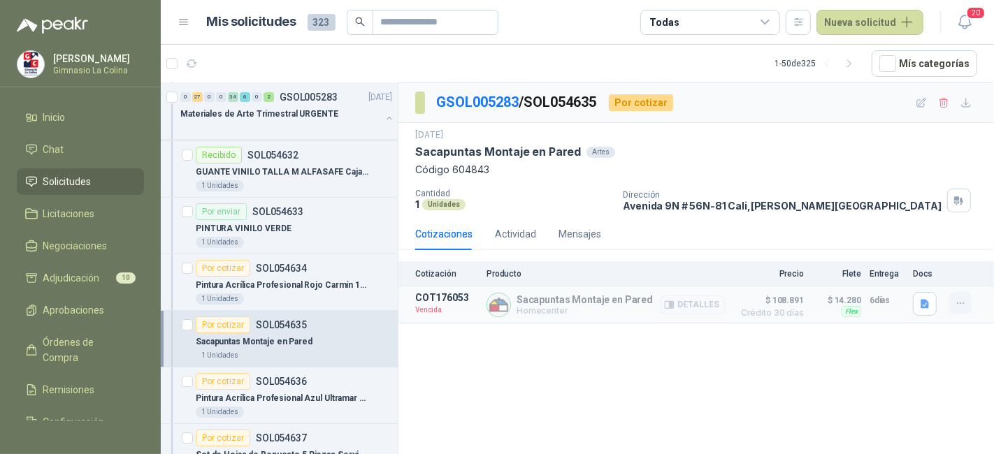
click at [958, 304] on icon "button" at bounding box center [961, 304] width 12 height 12
click at [922, 267] on button "Solicitar Recotización" at bounding box center [933, 271] width 112 height 22
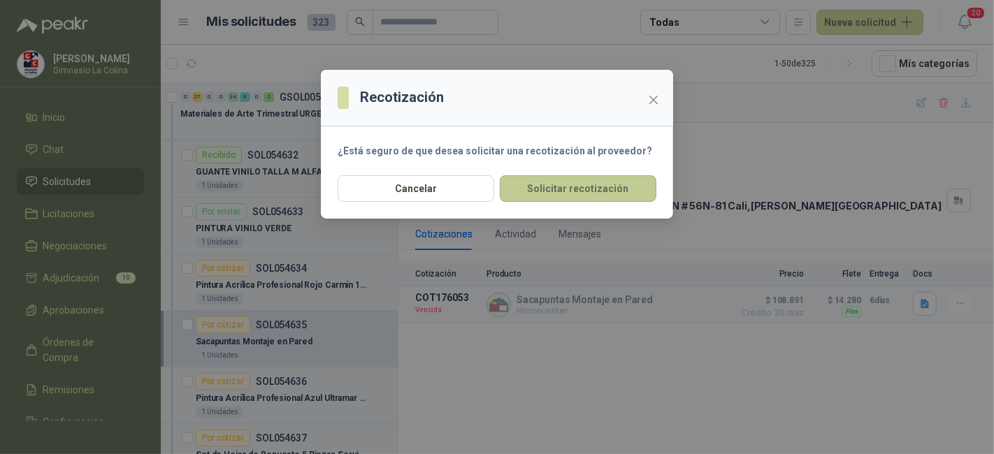
click at [591, 178] on button "Solicitar recotización" at bounding box center [578, 188] width 157 height 27
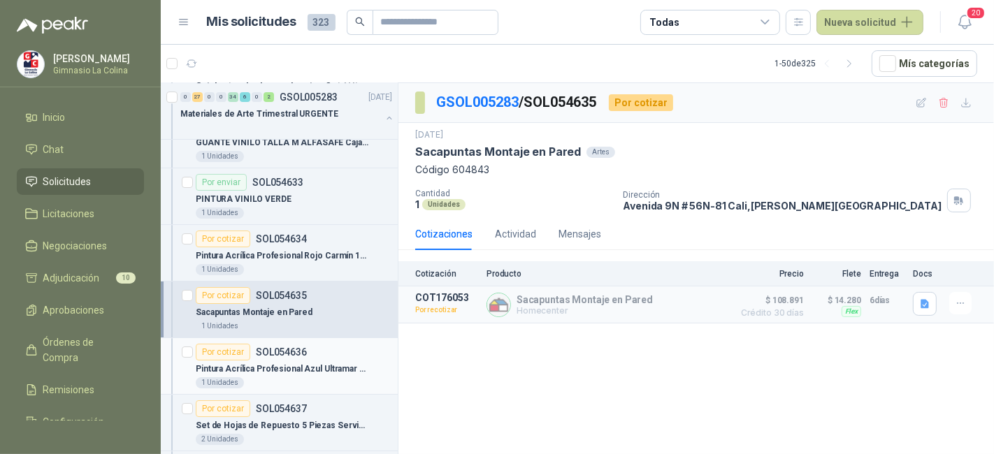
scroll to position [4165, 0]
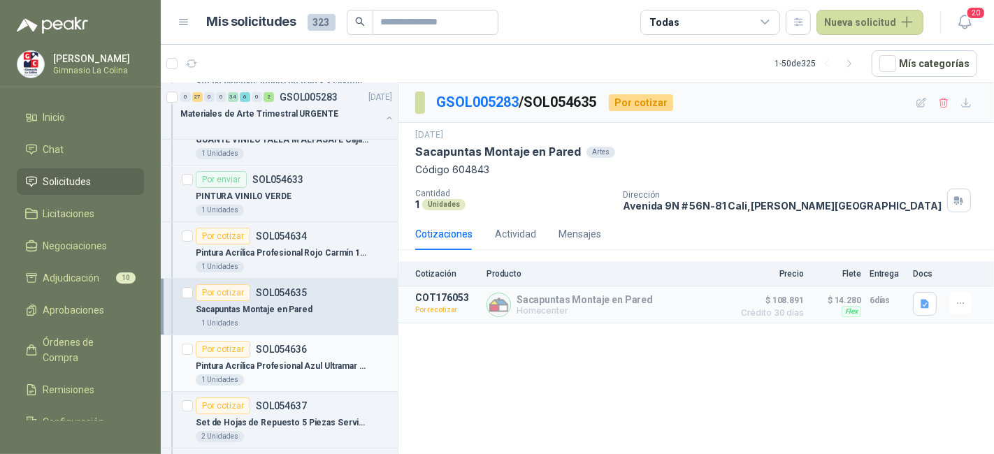
click at [319, 360] on p "Pintura Acrílica Profesional Azul Ultramar 100 cc" at bounding box center [283, 366] width 174 height 13
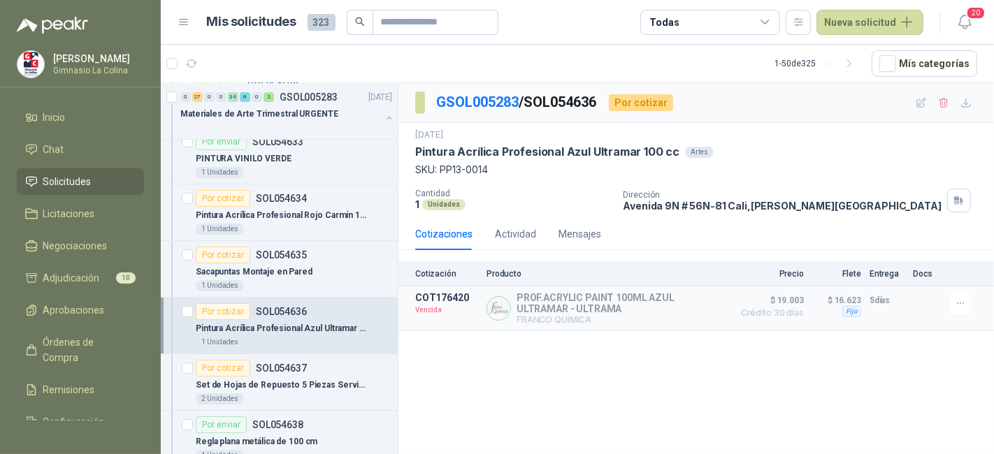
scroll to position [4204, 0]
click at [337, 375] on div "Set de Hojas de Repuesto 5 Piezas Servicio Pesado Stanley" at bounding box center [294, 383] width 196 height 17
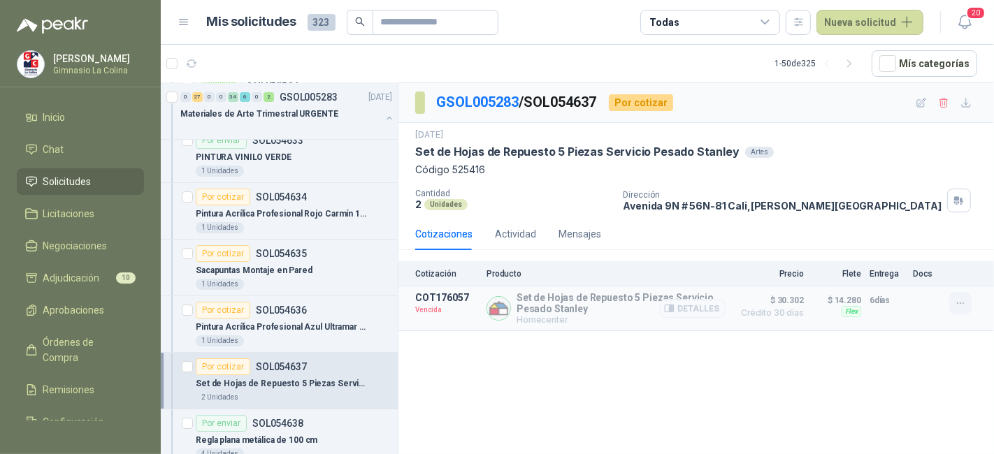
click at [963, 303] on icon "button" at bounding box center [960, 303] width 6 height 1
click at [918, 279] on button "Solicitar Recotización" at bounding box center [933, 271] width 112 height 22
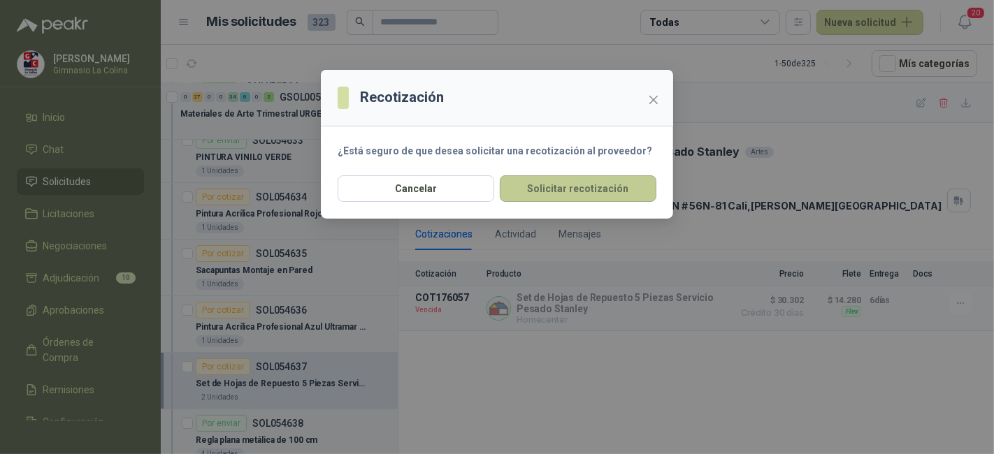
click at [559, 181] on button "Solicitar recotización" at bounding box center [578, 188] width 157 height 27
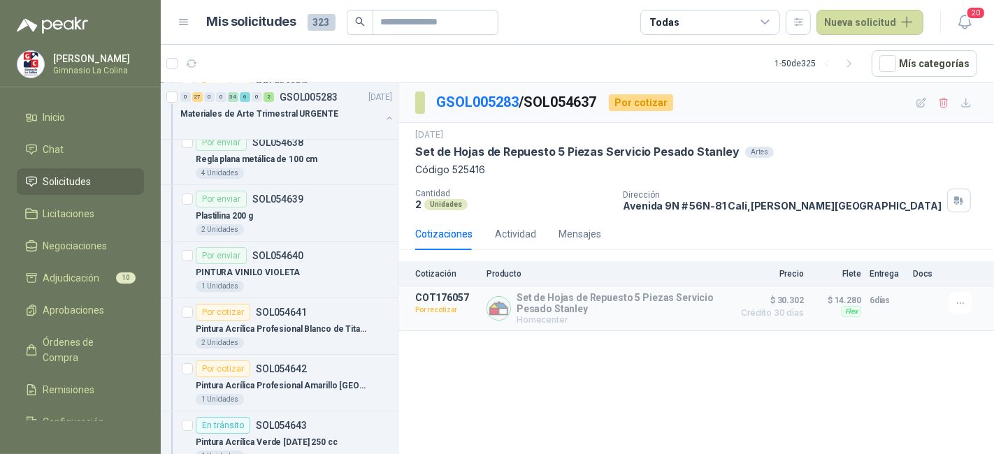
scroll to position [4566, 0]
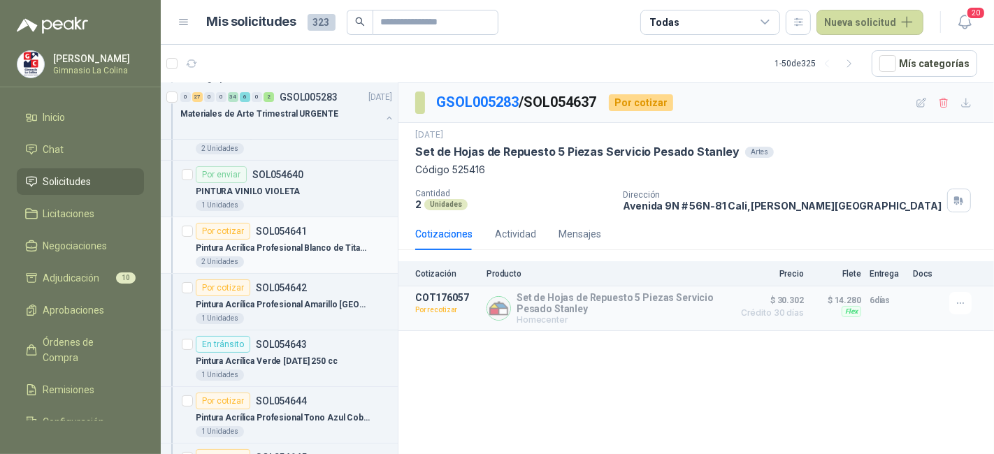
click at [300, 242] on p "Pintura Acrílica Profesional Blanco de Titanio 100 cc" at bounding box center [283, 248] width 174 height 13
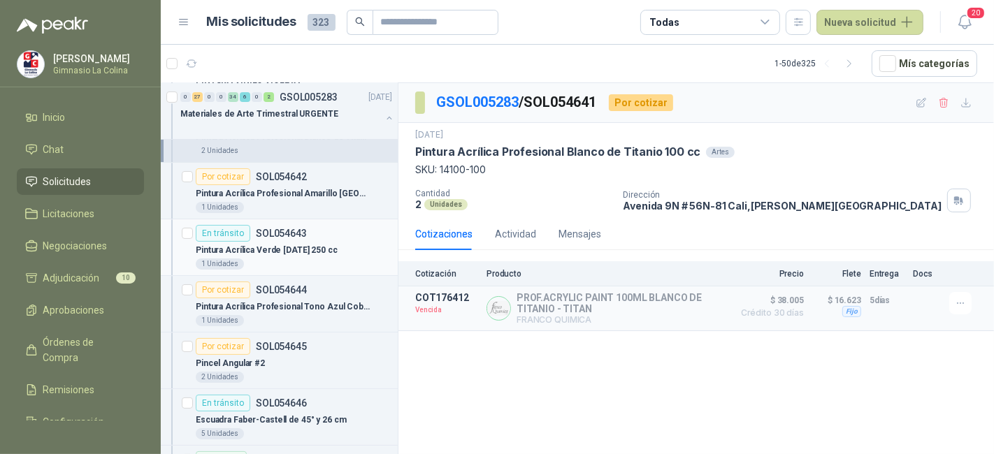
scroll to position [4679, 0]
click at [306, 280] on div "Por cotizar SOL054644" at bounding box center [294, 288] width 196 height 17
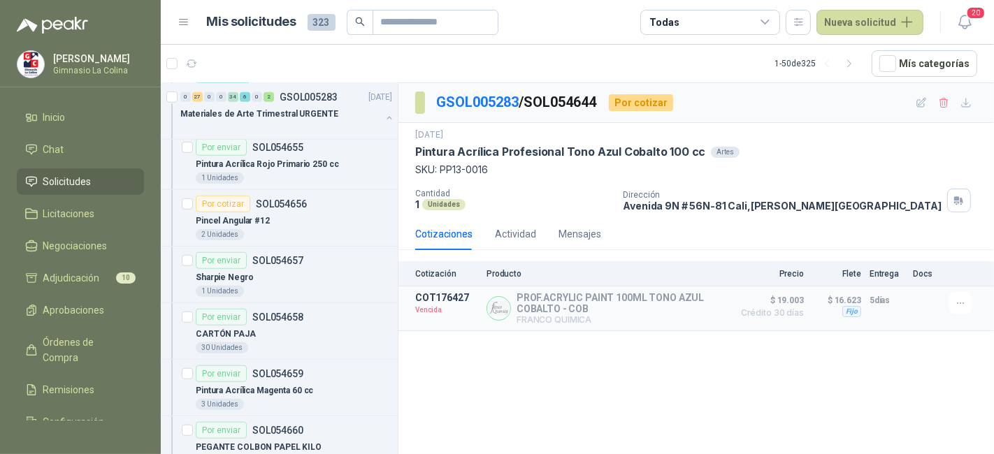
scroll to position [5439, 0]
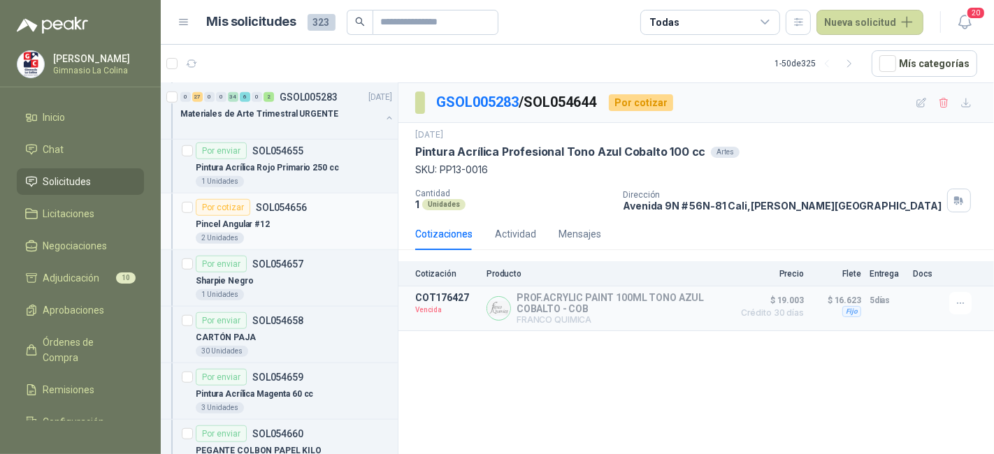
click at [311, 233] on div "2 Unidades" at bounding box center [294, 238] width 196 height 11
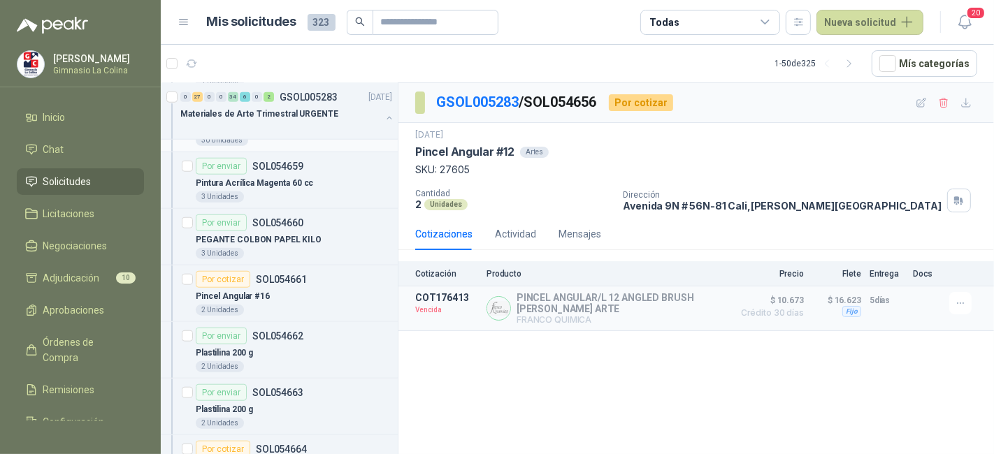
scroll to position [5679, 0]
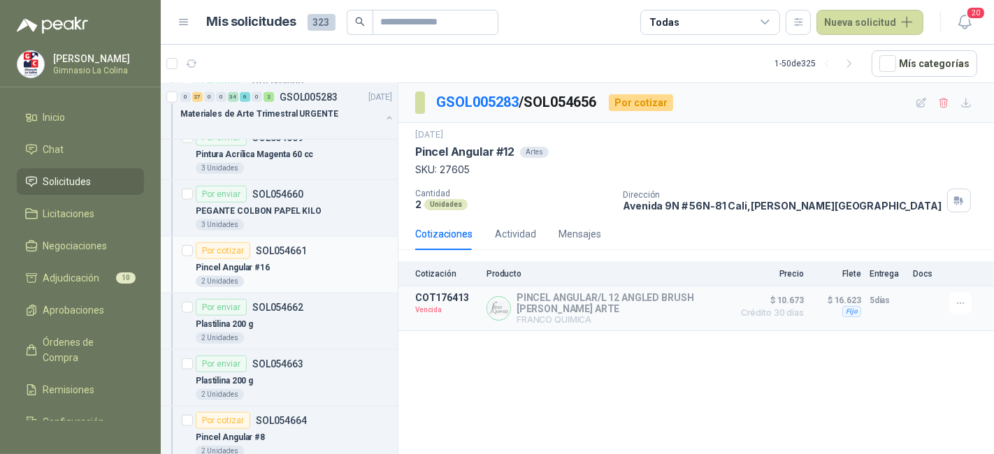
click at [343, 259] on div "Pincel Angular #16" at bounding box center [294, 267] width 196 height 17
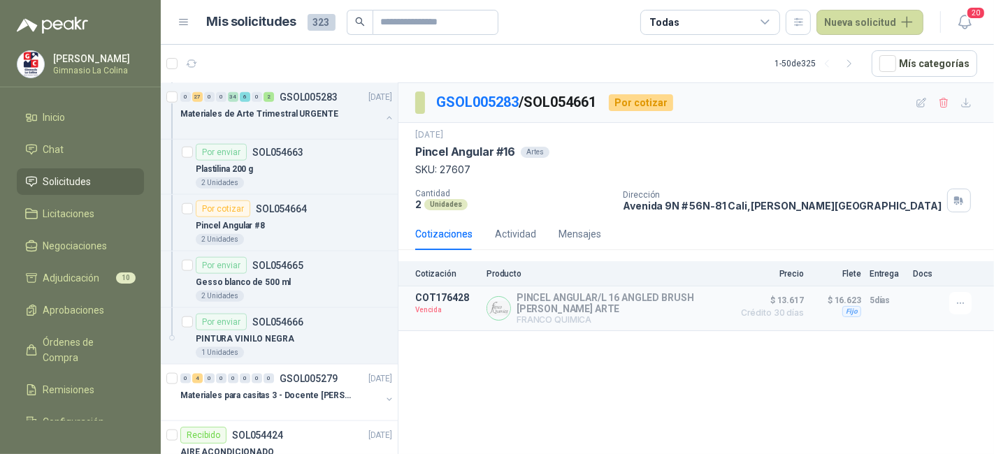
scroll to position [5892, 0]
click at [313, 216] on div "Pincel Angular #8" at bounding box center [294, 224] width 196 height 17
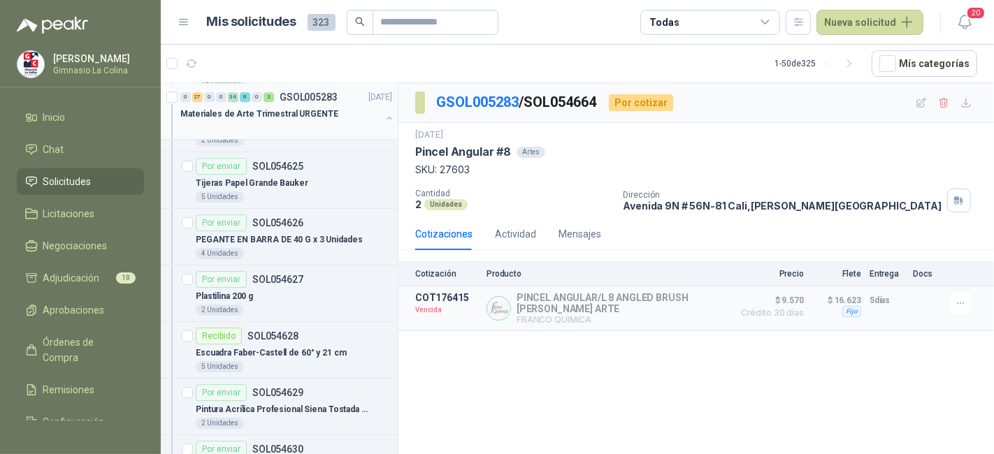
scroll to position [3673, 0]
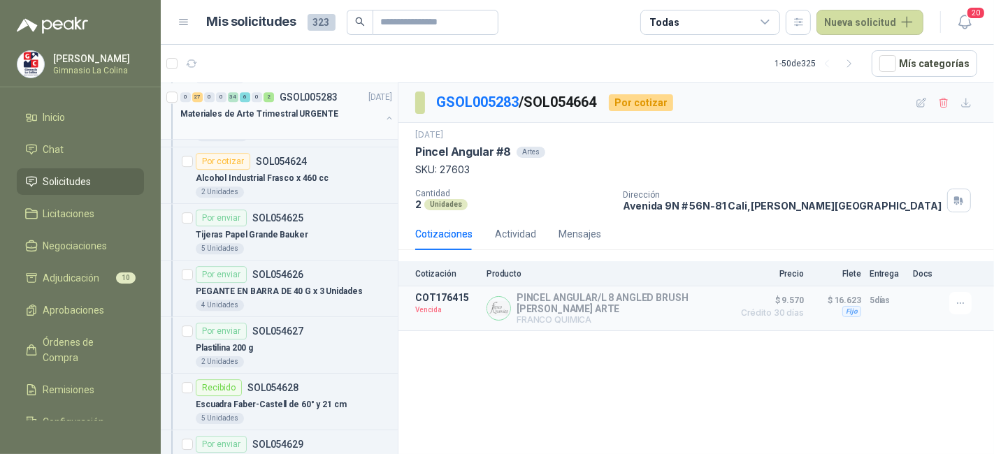
click at [335, 111] on div "Materiales de Arte Trimestral URGENTE" at bounding box center [280, 114] width 201 height 17
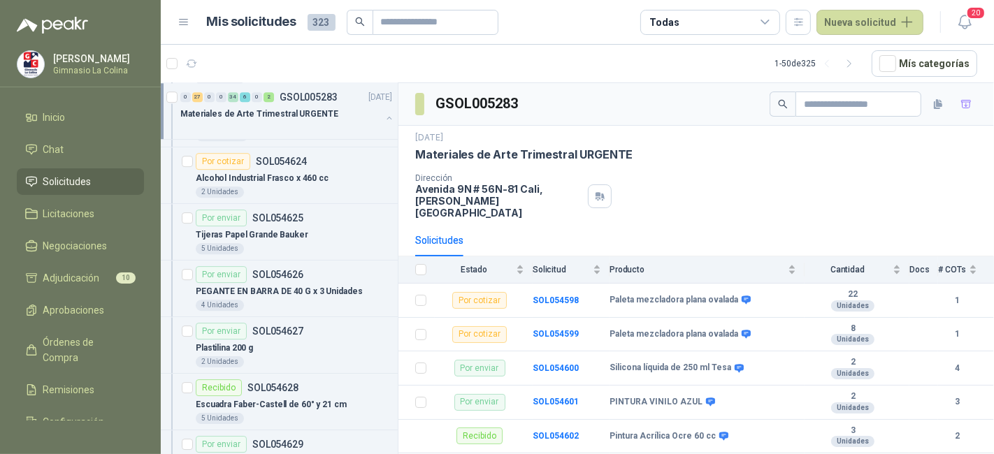
click at [384, 116] on button "button" at bounding box center [389, 118] width 11 height 11
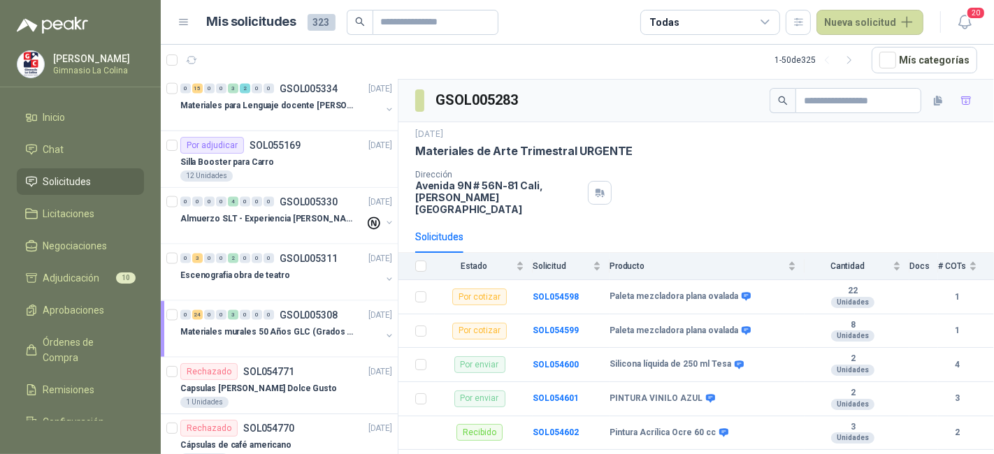
scroll to position [1760, 0]
click at [314, 285] on div at bounding box center [280, 290] width 201 height 11
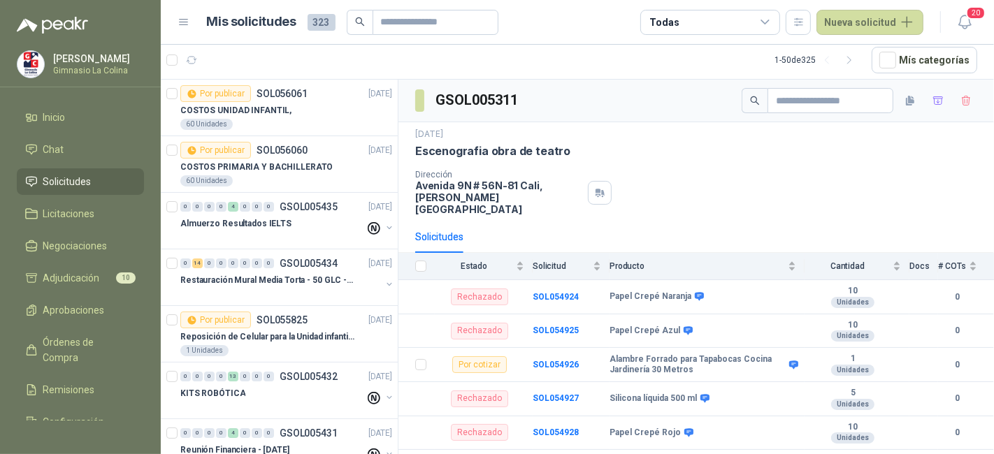
scroll to position [55, 0]
click at [314, 278] on p "Restauración Mural Media Torta - 50 GLC - URGENTE" at bounding box center [267, 281] width 174 height 13
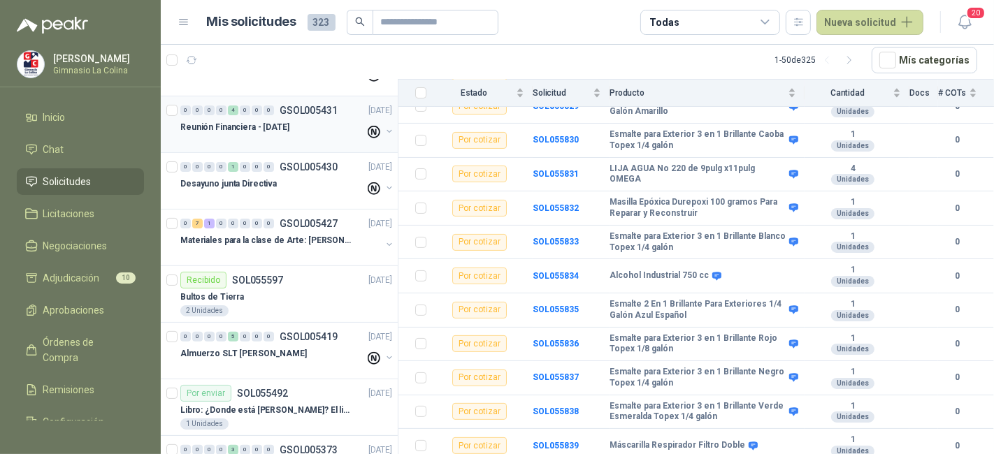
scroll to position [401, 0]
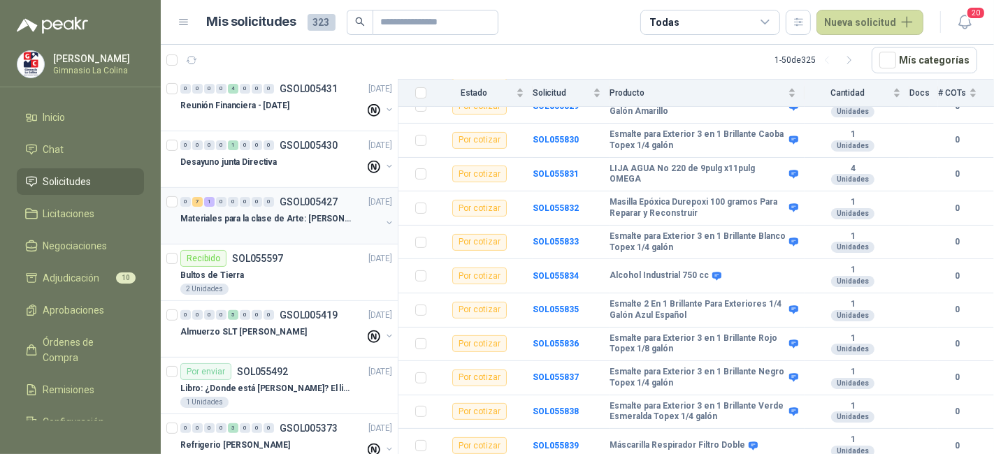
click at [271, 227] on div at bounding box center [280, 232] width 201 height 11
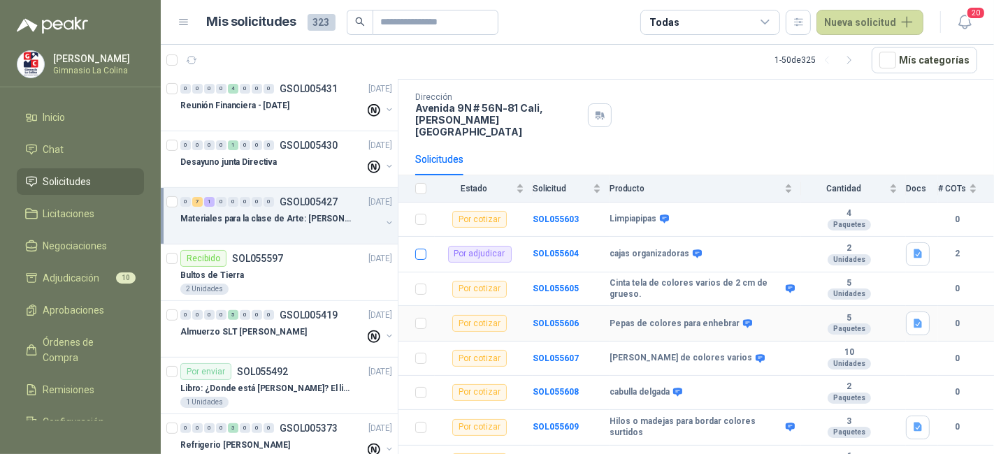
scroll to position [112, 0]
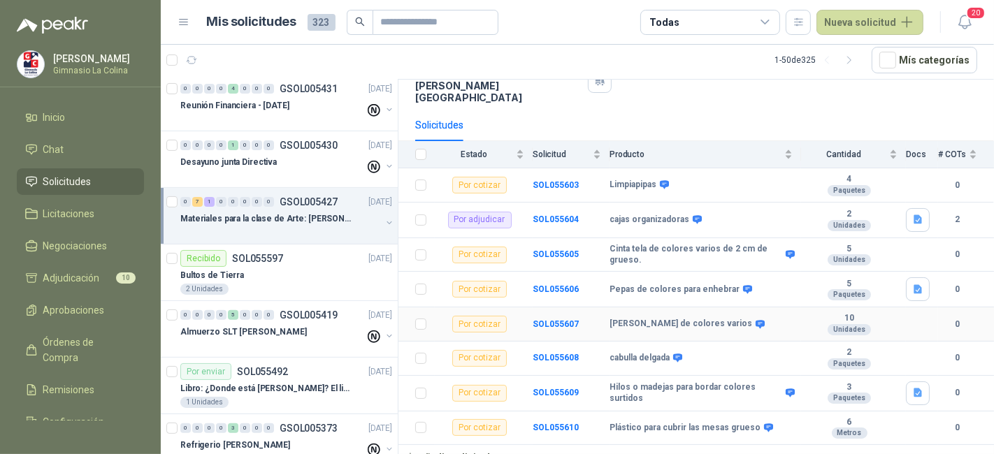
click at [557, 308] on td "SOL055607" at bounding box center [571, 325] width 77 height 34
click at [557, 319] on b "SOL055607" at bounding box center [556, 324] width 46 height 10
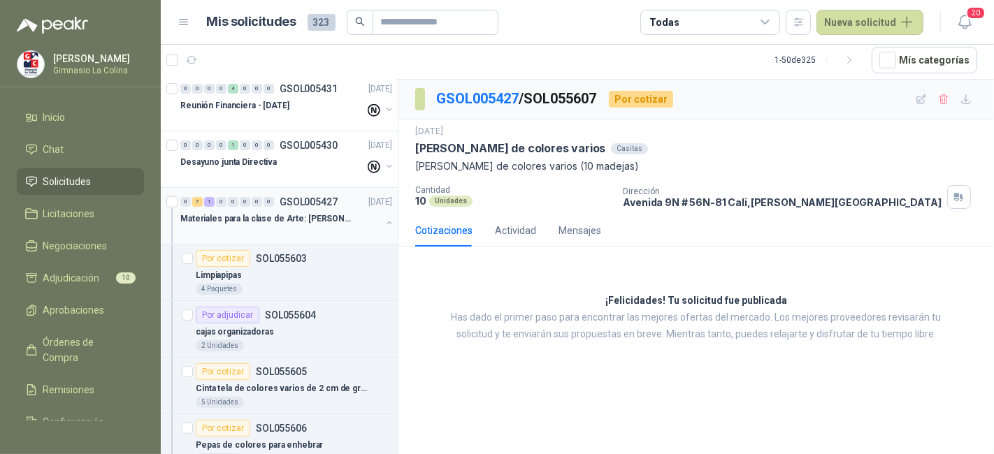
click at [337, 199] on div "0 7 1 0 0 0 0 0 GSOL005427 12/09/25" at bounding box center [287, 202] width 215 height 17
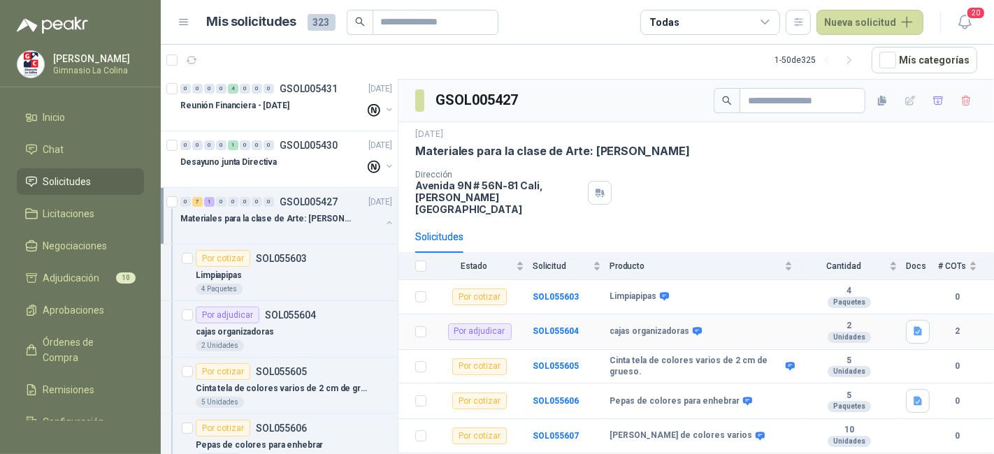
click at [536, 325] on td "SOL055604" at bounding box center [571, 333] width 77 height 36
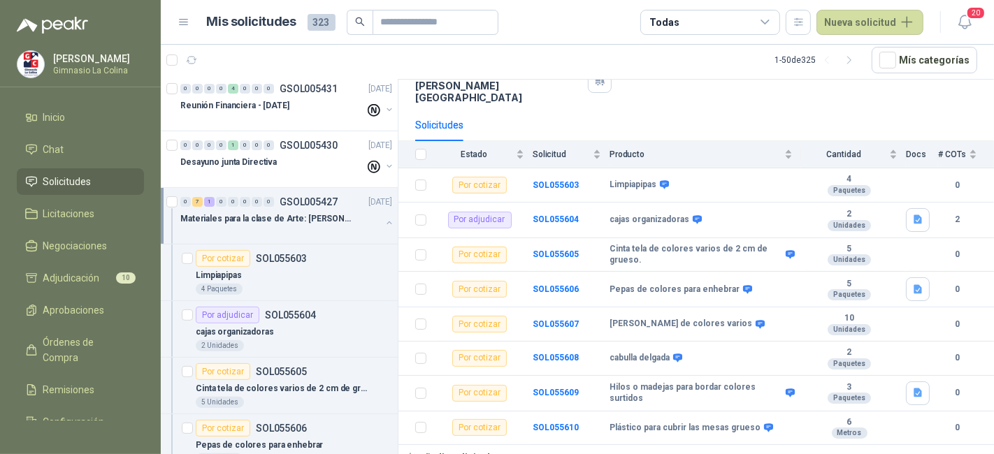
drag, startPoint x: 520, startPoint y: 332, endPoint x: 513, endPoint y: 491, distance: 158.9
click at [513, 454] on html "Maria Isabel Luna Gimnasio La Colina Inicio Chat Solicitudes Licitaciones Negoc…" at bounding box center [497, 227] width 994 height 454
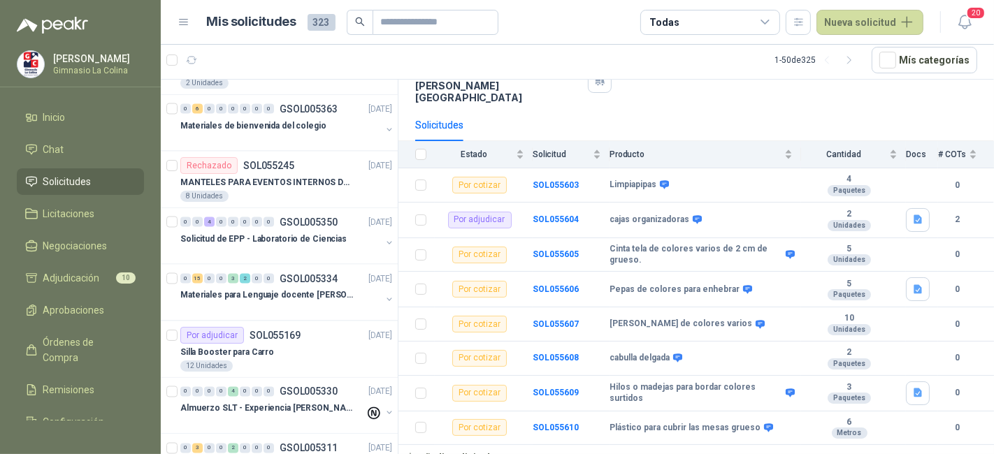
scroll to position [2030, 0]
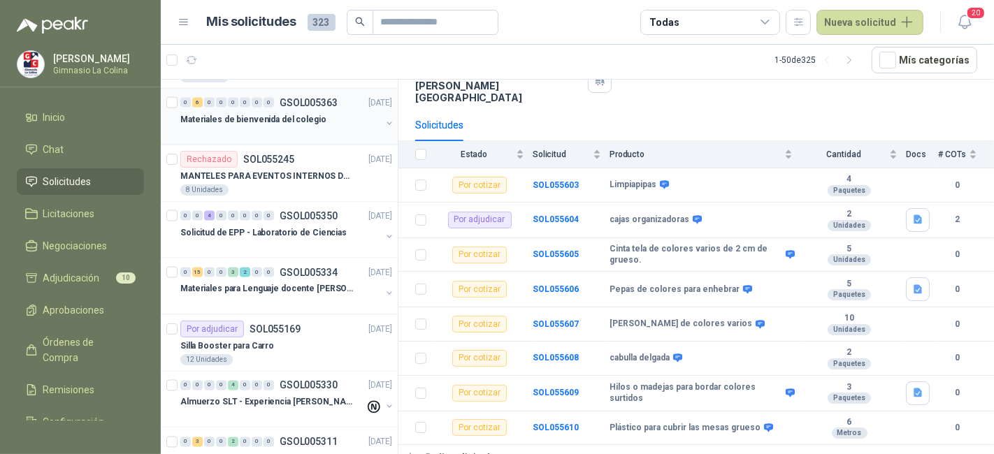
click at [288, 115] on p "Materiales de bienvenida del colegio" at bounding box center [253, 119] width 146 height 13
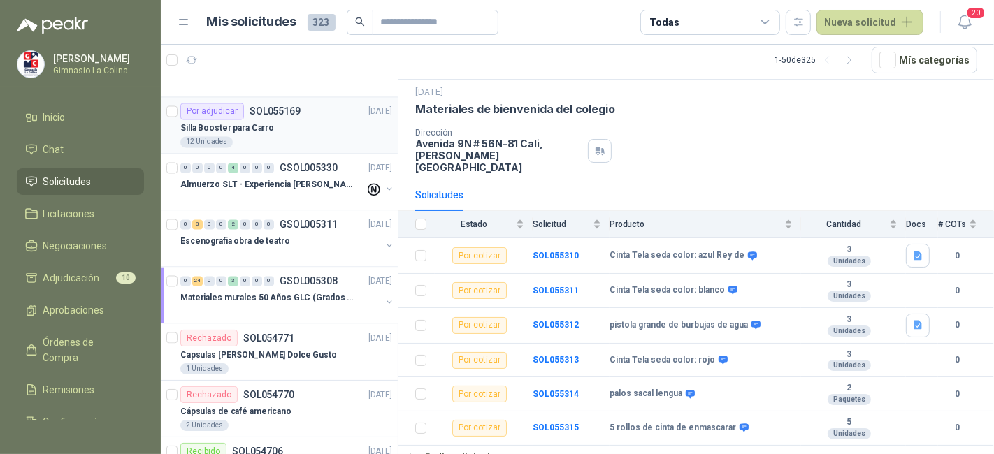
scroll to position [2247, 0]
click at [268, 239] on div "Escenografia obra de teatro" at bounding box center [280, 242] width 201 height 17
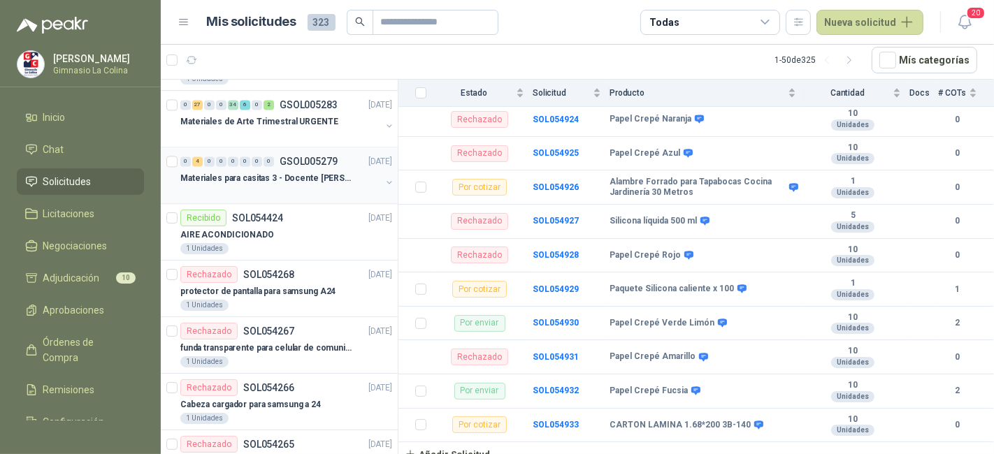
scroll to position [2659, 0]
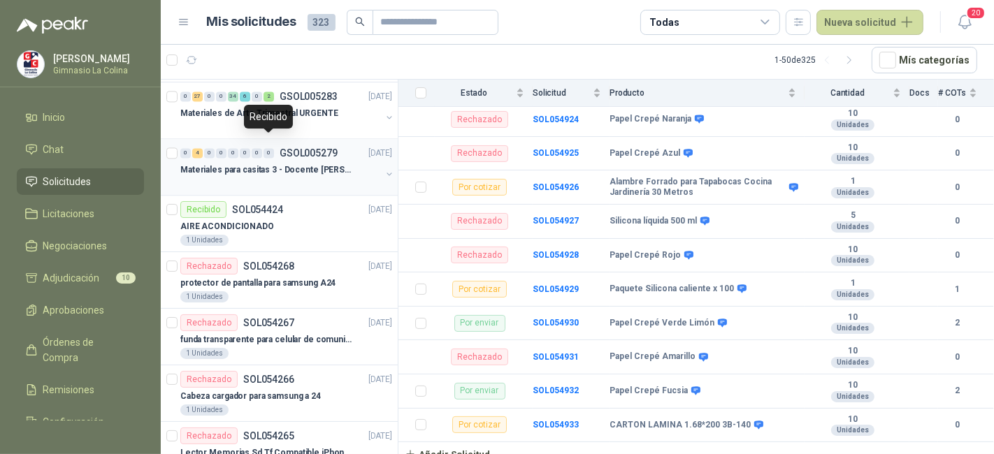
click at [272, 148] on div "0" at bounding box center [269, 153] width 10 height 10
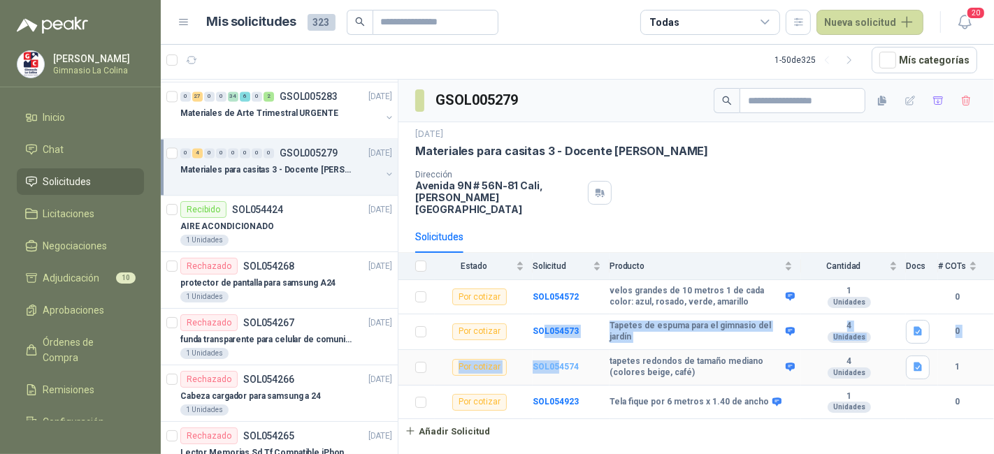
drag, startPoint x: 542, startPoint y: 328, endPoint x: 557, endPoint y: 348, distance: 25.4
click at [557, 348] on tbody "Por cotizar SOL054572 velos grandes de 10 metros 1 de cada color: azul, rosado,…" at bounding box center [696, 349] width 596 height 139
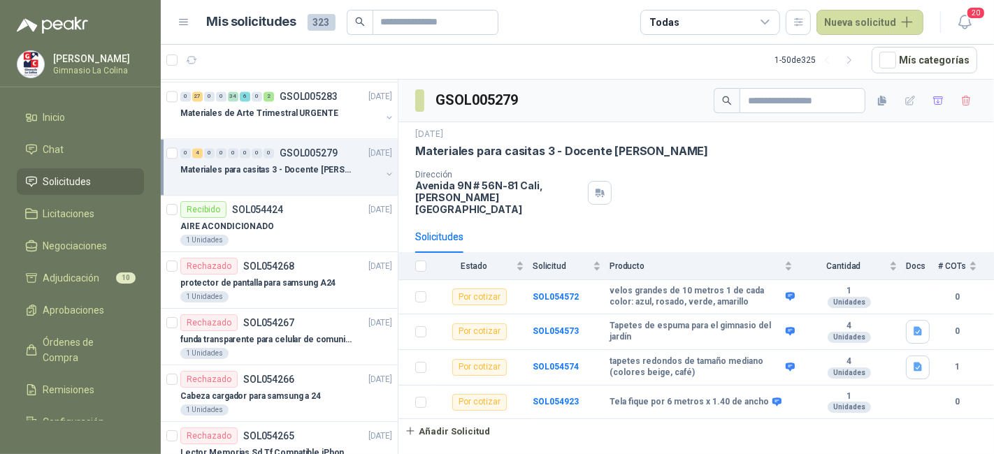
click at [552, 430] on div "GSOL005279 2 sept, 2025 Materiales para casitas 3 - Docente Mónica Rodas Direcc…" at bounding box center [696, 268] width 596 height 376
click at [553, 397] on b "SOL054923" at bounding box center [556, 402] width 46 height 10
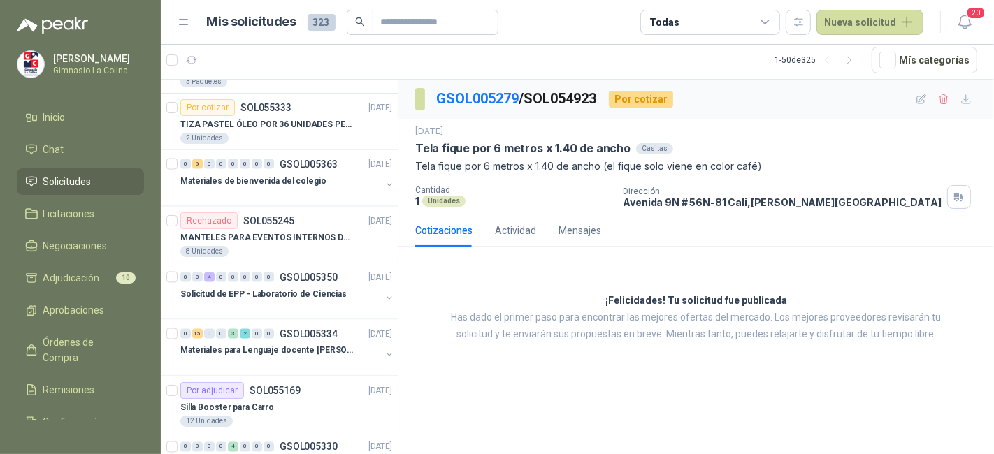
scroll to position [1969, 0]
click at [277, 175] on p "Materiales de bienvenida del colegio" at bounding box center [253, 179] width 146 height 13
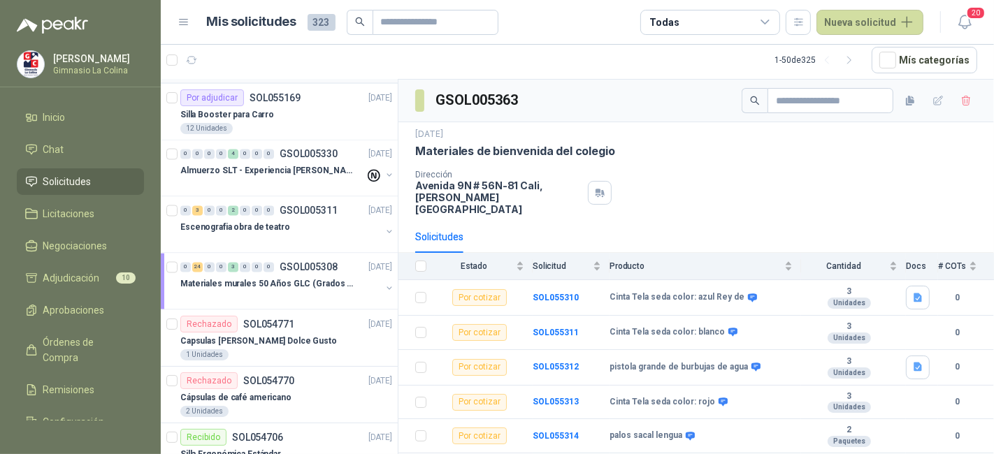
scroll to position [2267, 0]
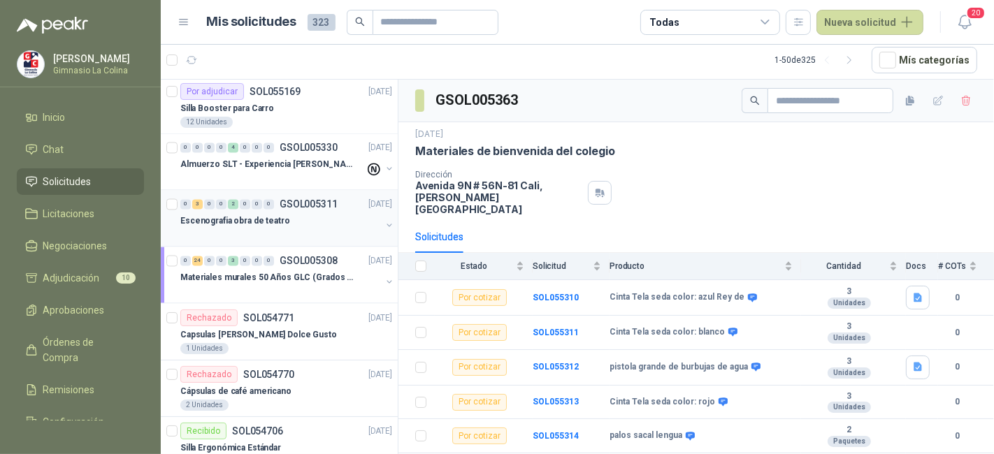
click at [281, 230] on div at bounding box center [280, 235] width 201 height 11
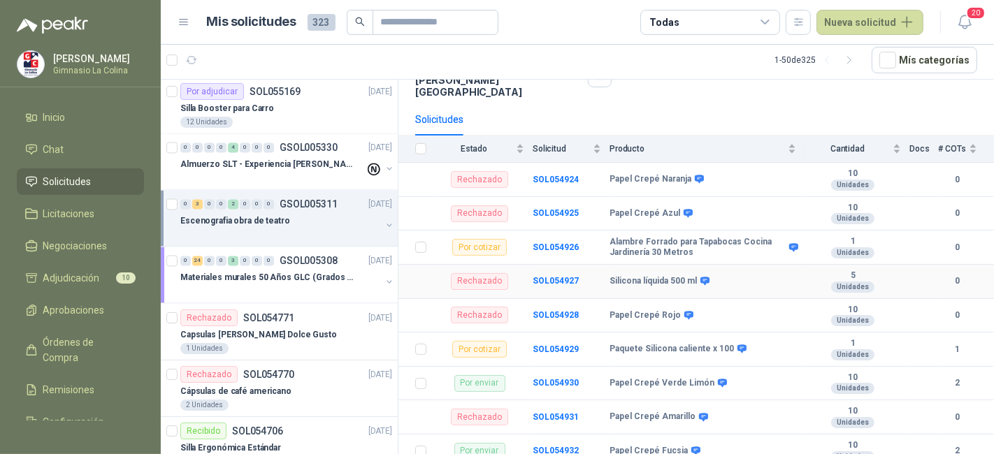
scroll to position [178, 0]
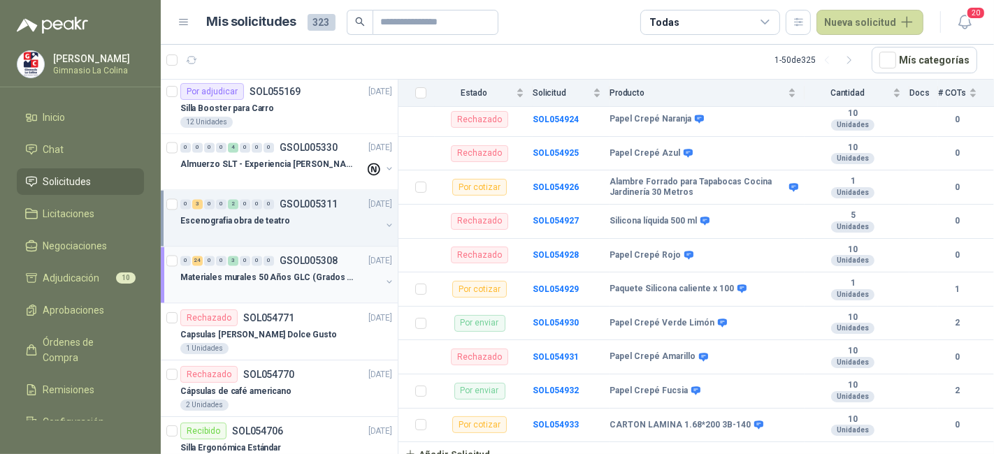
click at [347, 275] on div "Materiales murales 50 Años GLC (Grados 10 y 11)" at bounding box center [280, 278] width 201 height 17
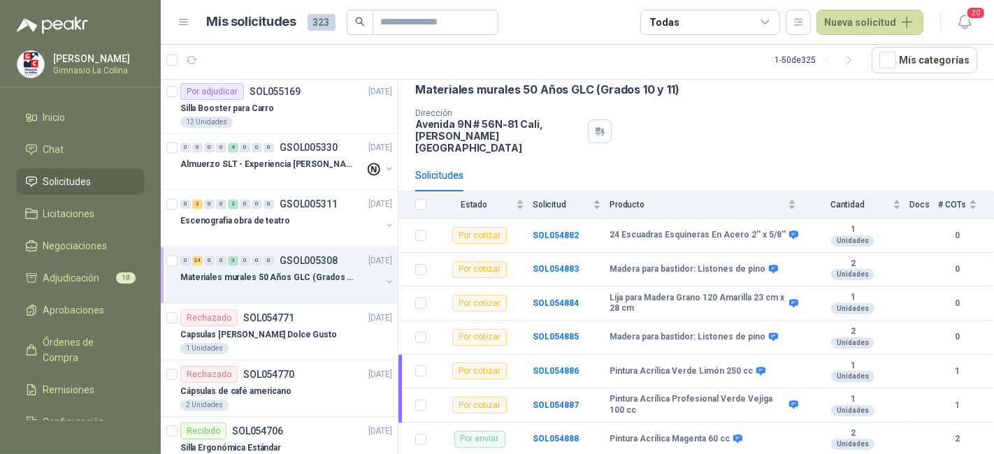
scroll to position [61, 0]
click at [547, 229] on td "SOL054882" at bounding box center [571, 237] width 77 height 34
click at [560, 231] on b "SOL054882" at bounding box center [556, 236] width 46 height 10
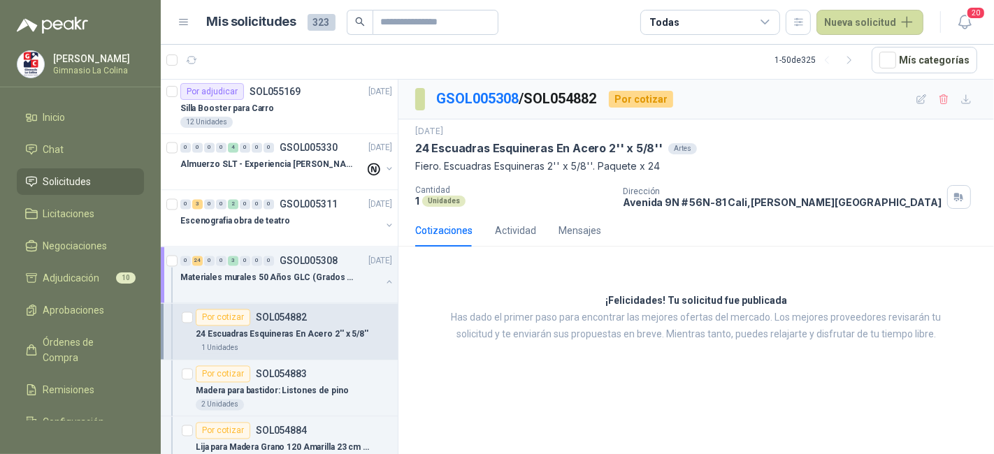
click at [323, 310] on div "Por cotizar SOL054882" at bounding box center [294, 318] width 196 height 17
click at [300, 259] on div "0 24 0 0 3 0 0 0 GSOL005308 04/09/25" at bounding box center [287, 261] width 215 height 17
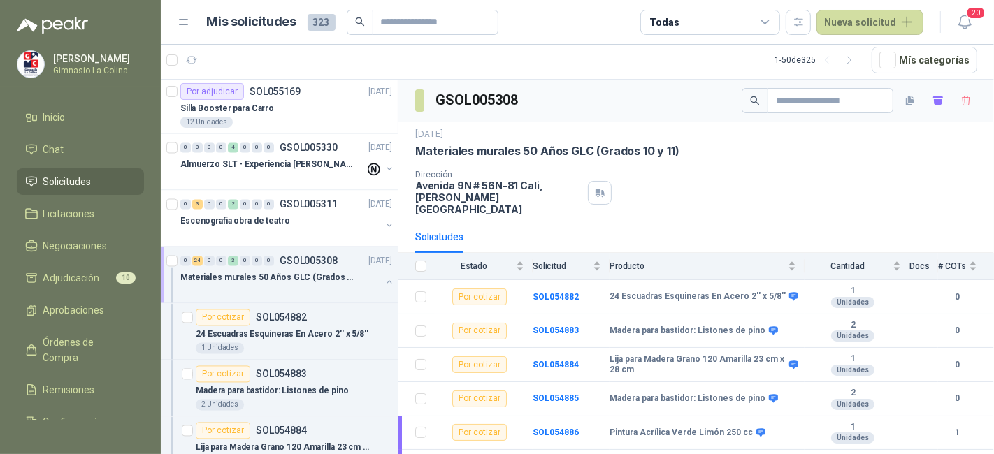
click at [438, 229] on div "Solicitudes" at bounding box center [439, 236] width 48 height 15
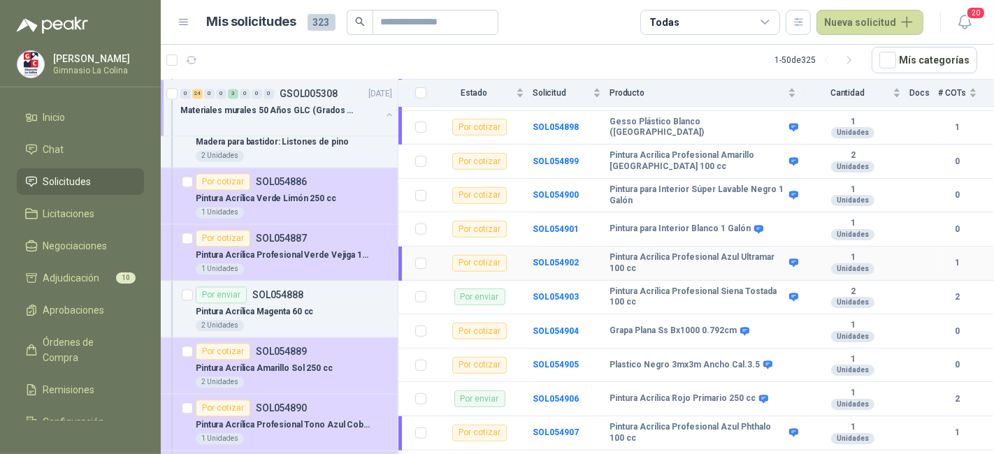
scroll to position [717, 0]
